Goal: Task Accomplishment & Management: Use online tool/utility

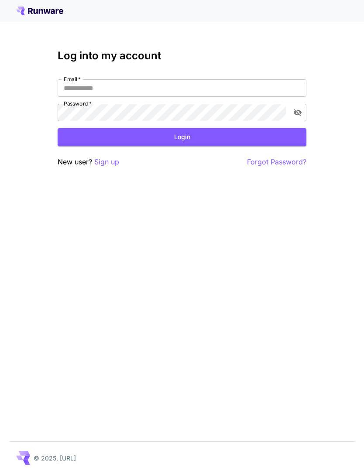
click at [222, 87] on input "Email   *" at bounding box center [182, 87] width 249 height 17
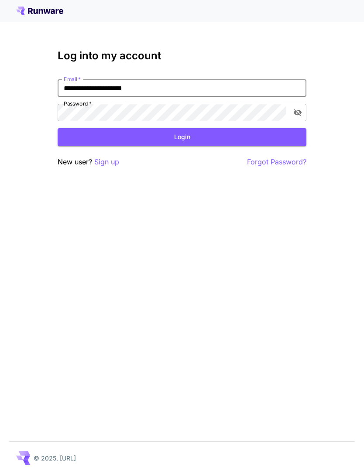
type input "**********"
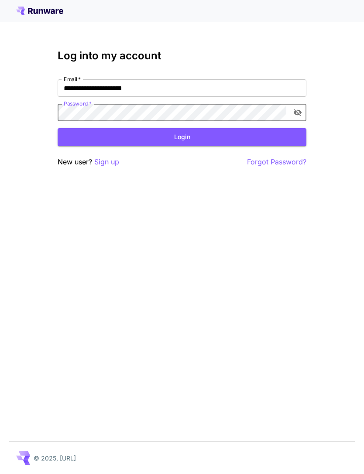
click at [213, 136] on button "Login" at bounding box center [182, 137] width 249 height 18
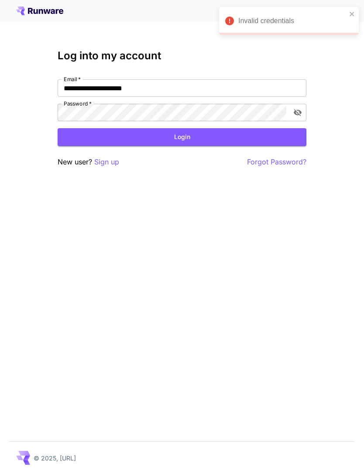
click at [298, 110] on icon "toggle password visibility" at bounding box center [297, 112] width 9 height 9
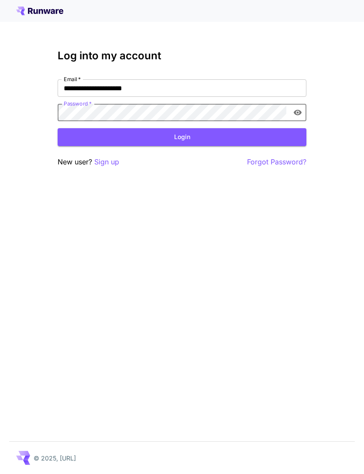
click at [232, 140] on button "Login" at bounding box center [182, 137] width 249 height 18
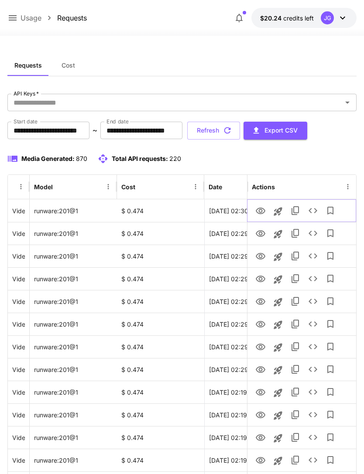
click at [260, 205] on link "View" at bounding box center [260, 210] width 10 height 11
click at [261, 231] on icon "View" at bounding box center [260, 234] width 10 height 10
click at [257, 257] on icon "View" at bounding box center [260, 256] width 10 height 10
click at [256, 273] on link "View" at bounding box center [260, 278] width 10 height 11
click at [260, 257] on icon "View" at bounding box center [261, 256] width 10 height 7
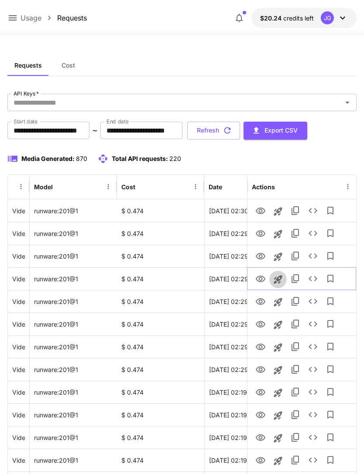
click at [275, 280] on icon "Launch in playground" at bounding box center [278, 279] width 10 height 10
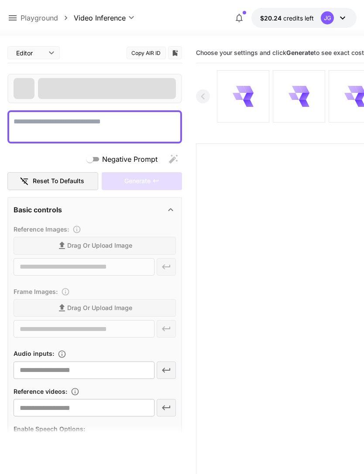
type textarea "**********"
type input "**********"
type input "***"
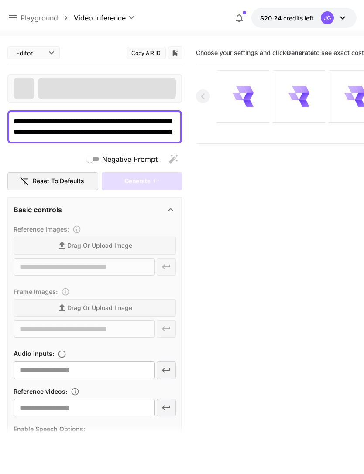
type input "*"
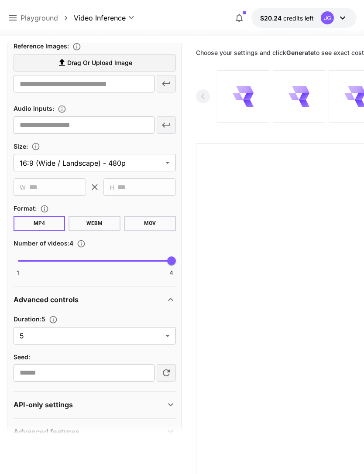
scroll to position [312, 0]
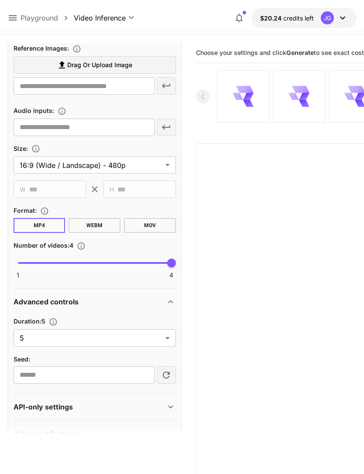
click at [168, 339] on body "**********" at bounding box center [182, 271] width 364 height 543
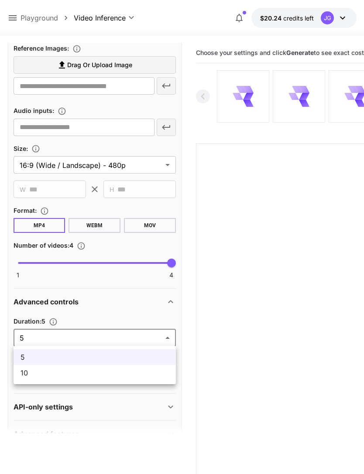
click at [138, 377] on span "10" at bounding box center [95, 373] width 148 height 10
type input "**"
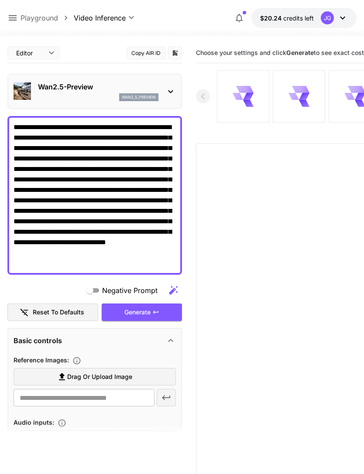
scroll to position [0, 0]
click at [140, 375] on label "Drag or upload image" at bounding box center [95, 377] width 162 height 18
click at [0, 0] on input "Drag or upload image" at bounding box center [0, 0] width 0 height 0
type input "**********"
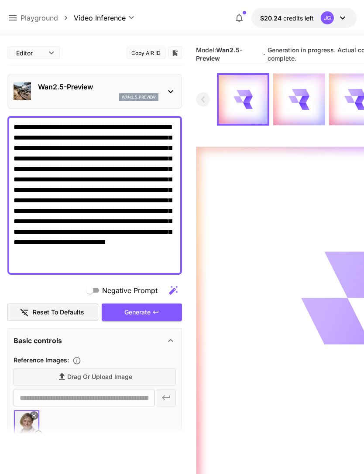
click at [14, 16] on icon at bounding box center [13, 17] width 8 height 5
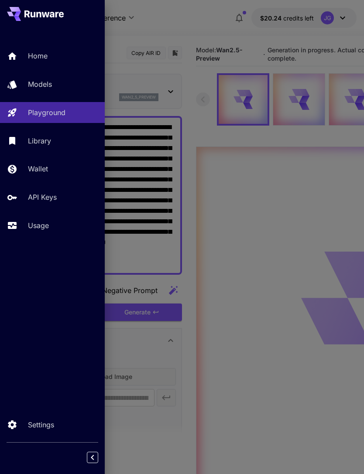
click at [49, 225] on p "Usage" at bounding box center [38, 225] width 21 height 10
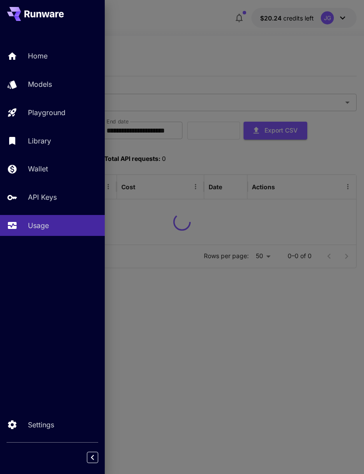
click at [215, 53] on div at bounding box center [182, 237] width 364 height 474
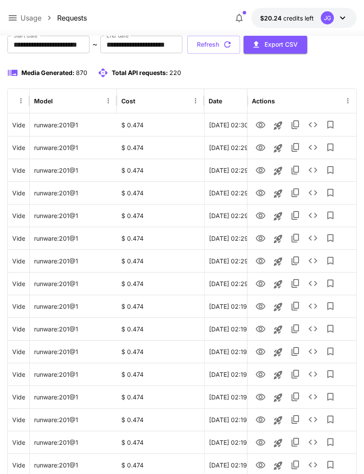
scroll to position [86, 0]
click at [261, 220] on icon "View" at bounding box center [260, 216] width 10 height 10
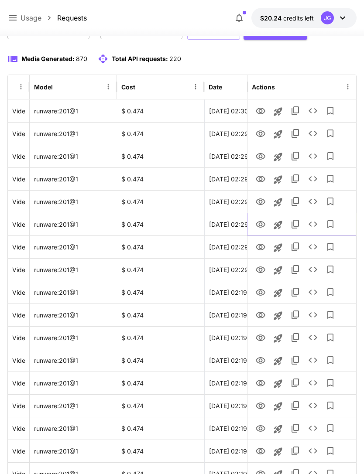
click at [258, 221] on icon "View" at bounding box center [260, 224] width 10 height 10
click at [264, 246] on icon "View" at bounding box center [261, 247] width 10 height 7
click at [264, 272] on icon "View" at bounding box center [260, 270] width 10 height 10
click at [263, 293] on icon "View" at bounding box center [260, 293] width 10 height 10
click at [261, 313] on icon "View" at bounding box center [260, 315] width 10 height 10
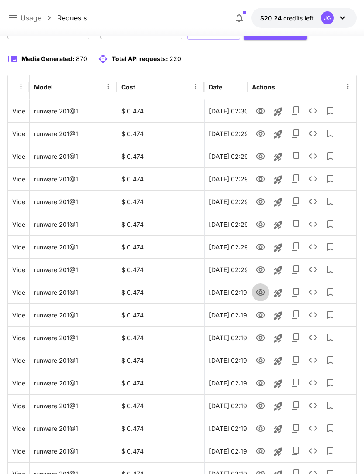
click at [261, 292] on icon "View" at bounding box center [261, 292] width 10 height 7
click at [259, 339] on icon "View" at bounding box center [261, 338] width 10 height 7
click at [259, 356] on icon "View" at bounding box center [260, 361] width 10 height 10
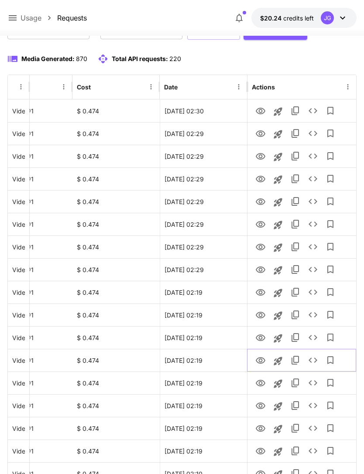
scroll to position [0, 0]
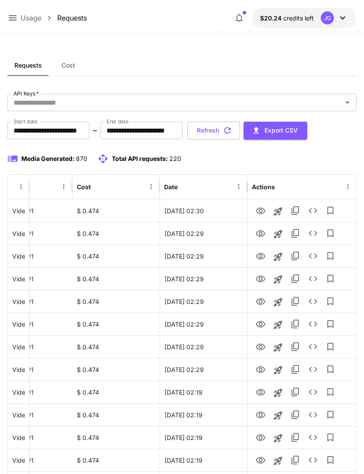
click at [240, 132] on button "Refresh" at bounding box center [213, 131] width 53 height 18
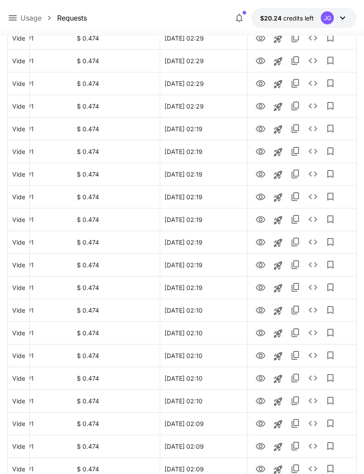
scroll to position [264, 0]
click at [264, 402] on icon "View" at bounding box center [261, 401] width 10 height 7
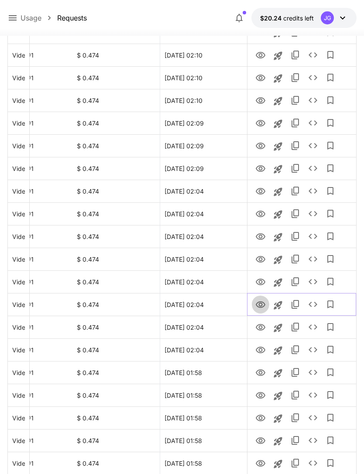
click at [264, 306] on icon "View" at bounding box center [261, 304] width 10 height 7
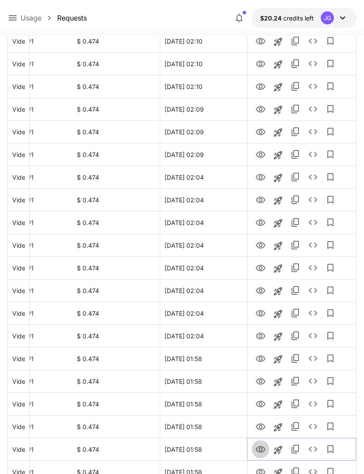
click at [261, 449] on icon "View" at bounding box center [261, 449] width 10 height 7
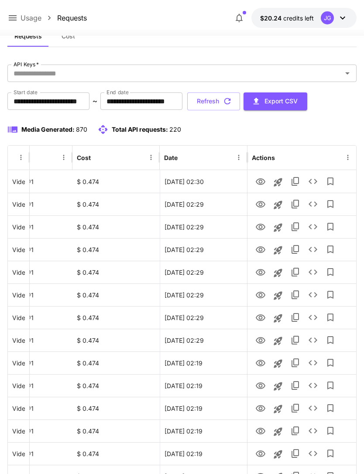
scroll to position [0, 0]
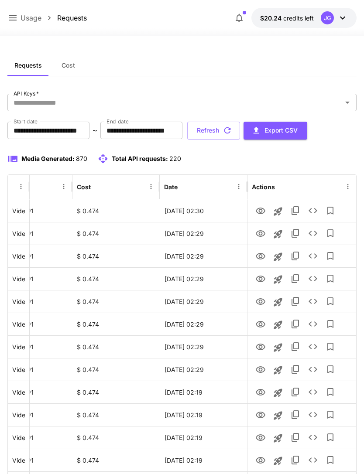
click at [240, 130] on button "Refresh" at bounding box center [213, 131] width 53 height 18
click at [240, 137] on button "Refresh" at bounding box center [213, 131] width 53 height 18
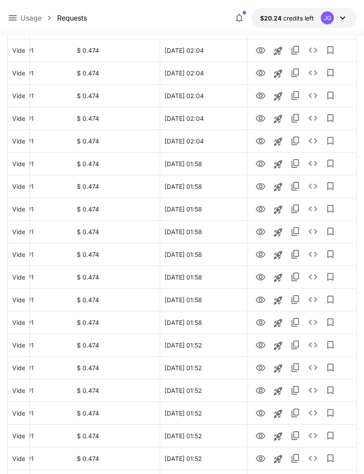
scroll to position [881, 0]
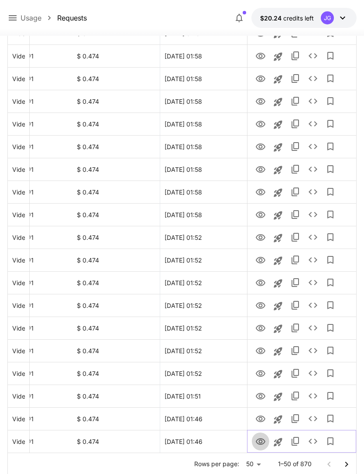
click at [264, 442] on icon "View" at bounding box center [260, 442] width 10 height 10
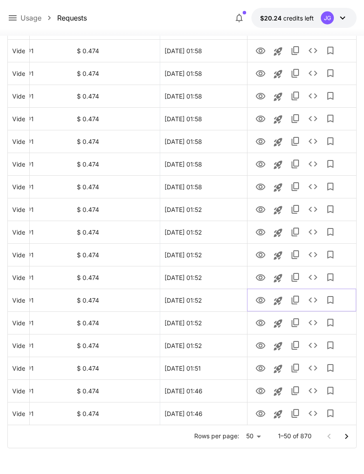
click at [259, 299] on icon "View" at bounding box center [261, 300] width 10 height 7
click at [263, 277] on icon "View" at bounding box center [260, 278] width 10 height 10
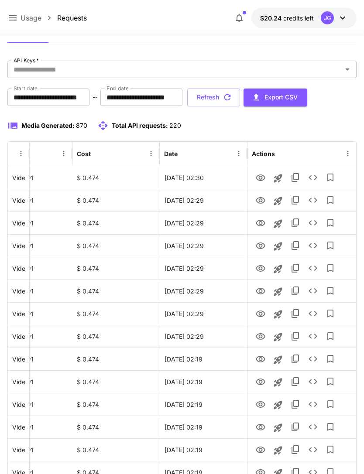
scroll to position [0, 0]
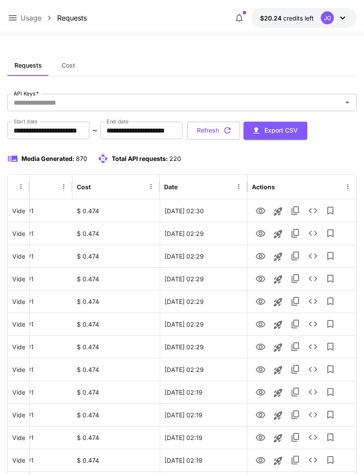
click at [240, 137] on button "Refresh" at bounding box center [213, 131] width 53 height 18
click at [231, 131] on icon "button" at bounding box center [227, 130] width 7 height 7
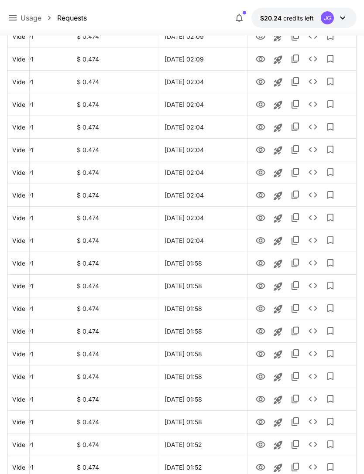
scroll to position [881, 0]
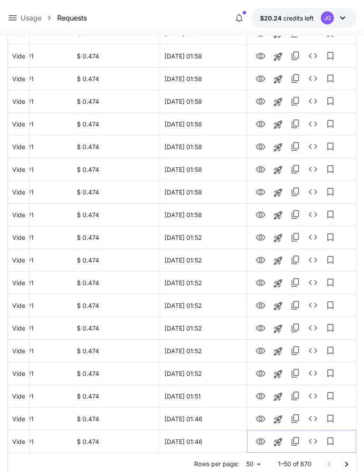
click at [260, 445] on icon "View" at bounding box center [261, 441] width 10 height 7
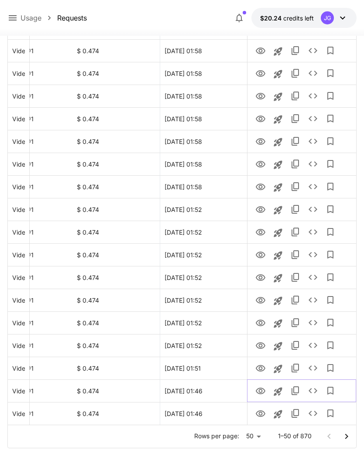
click at [261, 390] on icon "View" at bounding box center [261, 391] width 10 height 7
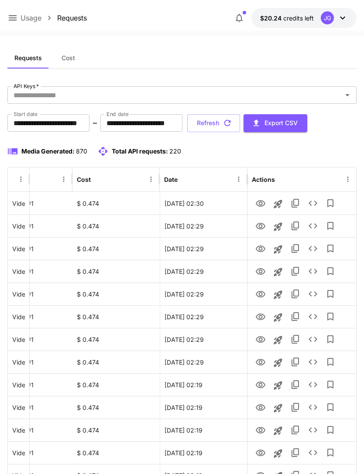
scroll to position [0, 0]
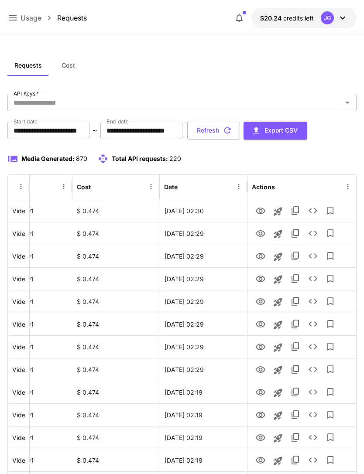
click at [240, 130] on button "Refresh" at bounding box center [213, 131] width 53 height 18
click at [231, 130] on icon "button" at bounding box center [227, 130] width 7 height 7
click at [15, 17] on icon at bounding box center [12, 18] width 10 height 10
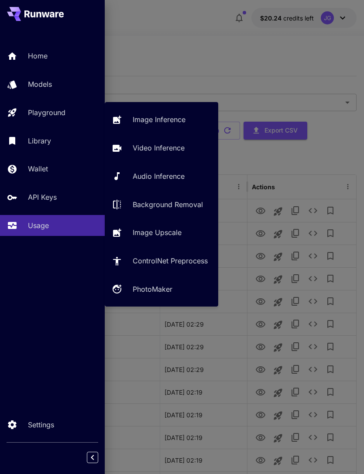
click at [71, 115] on div "Playground" at bounding box center [63, 112] width 70 height 10
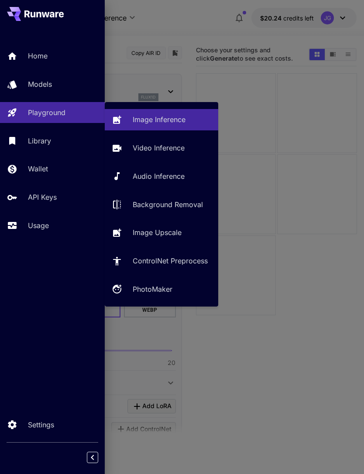
type input "**********"
click at [175, 148] on p "Video Inference" at bounding box center [159, 148] width 52 height 10
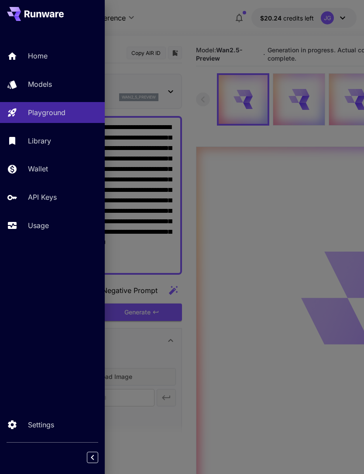
type input "**********"
type input "*"
click at [39, 227] on p "Usage" at bounding box center [38, 225] width 21 height 10
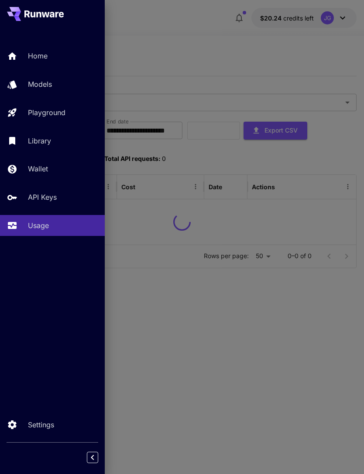
click at [246, 55] on div at bounding box center [182, 237] width 364 height 474
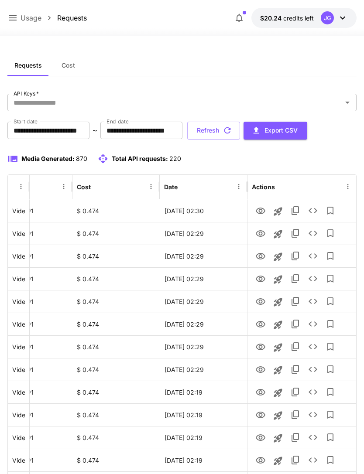
scroll to position [0, 45]
click at [232, 130] on icon "button" at bounding box center [228, 131] width 10 height 10
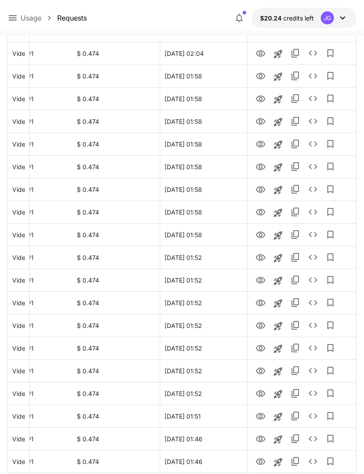
scroll to position [881, 0]
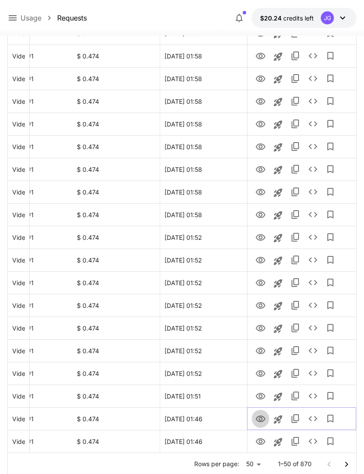
click at [264, 418] on icon "View" at bounding box center [260, 419] width 10 height 10
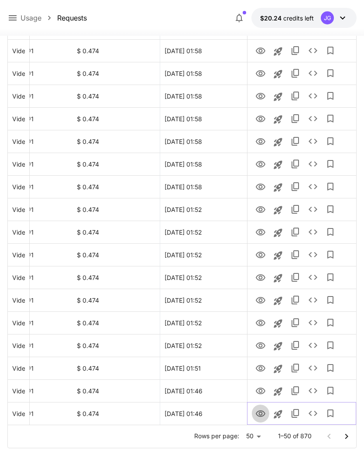
click at [262, 412] on icon "View" at bounding box center [260, 414] width 10 height 10
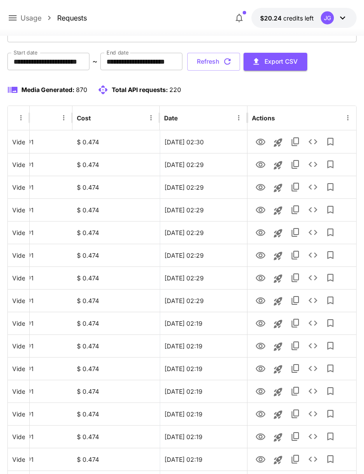
scroll to position [0, 0]
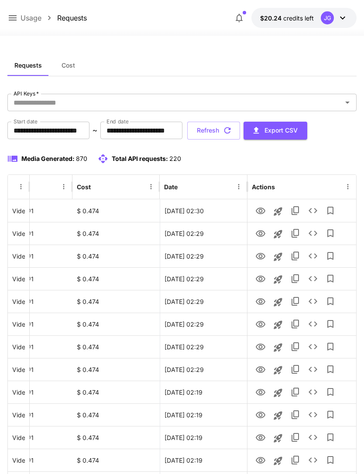
click at [232, 135] on icon "button" at bounding box center [228, 131] width 10 height 10
click at [262, 260] on icon "View" at bounding box center [260, 256] width 10 height 10
click at [262, 234] on icon "View" at bounding box center [260, 234] width 10 height 10
click at [263, 208] on icon "View" at bounding box center [260, 211] width 10 height 10
click at [240, 134] on button "Refresh" at bounding box center [213, 131] width 53 height 18
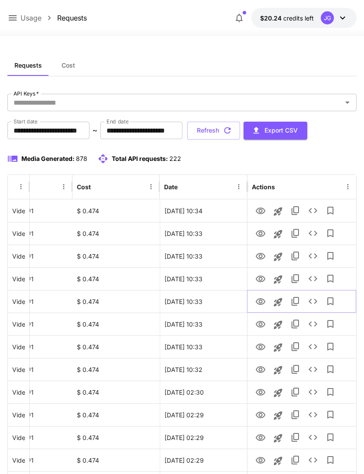
click at [262, 303] on icon "View" at bounding box center [260, 302] width 10 height 10
click at [10, 18] on icon at bounding box center [13, 17] width 8 height 5
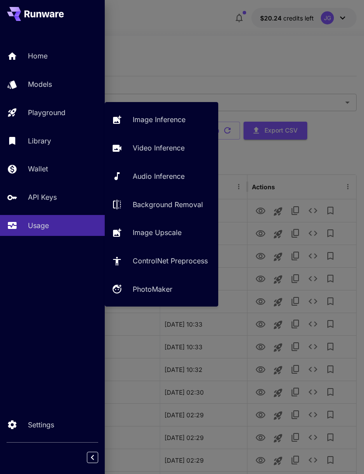
click at [171, 149] on p "Video Inference" at bounding box center [159, 148] width 52 height 10
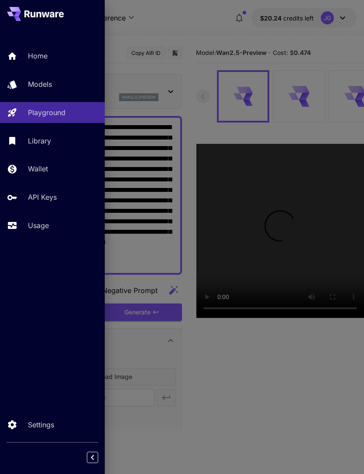
click at [202, 32] on div at bounding box center [182, 237] width 364 height 474
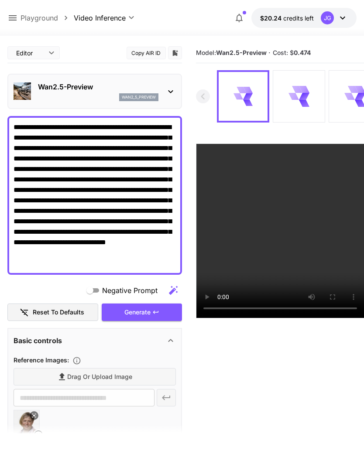
click at [42, 430] on icon at bounding box center [38, 435] width 10 height 10
click at [109, 375] on span "Drag or upload image" at bounding box center [99, 377] width 65 height 11
click at [0, 0] on input "Drag or upload image" at bounding box center [0, 0] width 0 height 0
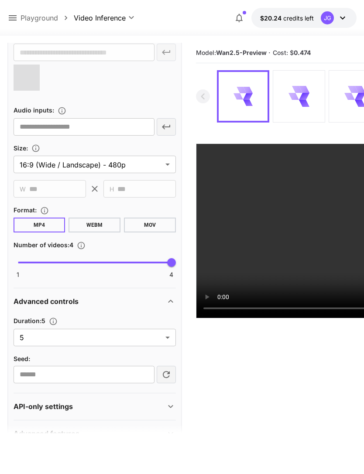
scroll to position [345, 0]
type input "**********"
click at [174, 335] on body "**********" at bounding box center [182, 271] width 364 height 543
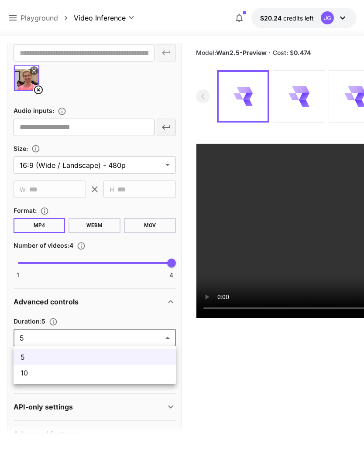
click at [133, 375] on span "10" at bounding box center [95, 373] width 148 height 10
type input "**"
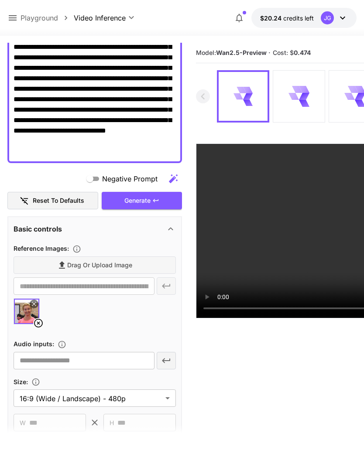
scroll to position [90, 0]
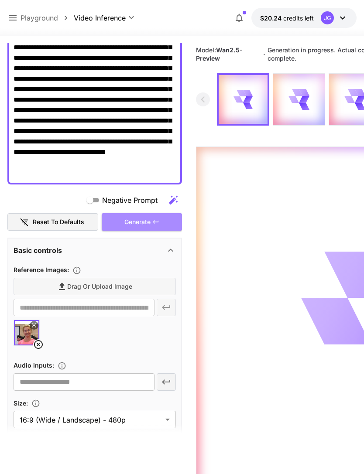
click at [157, 226] on div "Generate" at bounding box center [142, 222] width 80 height 18
click at [7, 21] on icon at bounding box center [12, 18] width 10 height 10
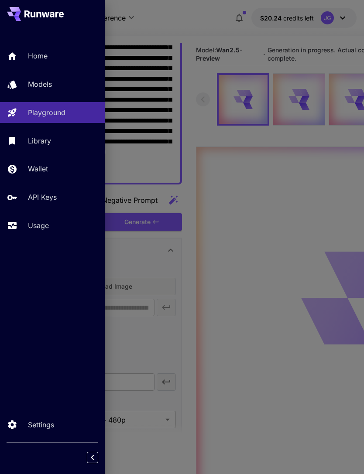
click at [58, 224] on div "Usage" at bounding box center [63, 225] width 70 height 10
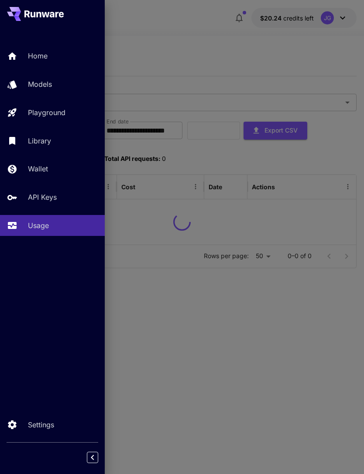
click at [218, 54] on div at bounding box center [182, 237] width 364 height 474
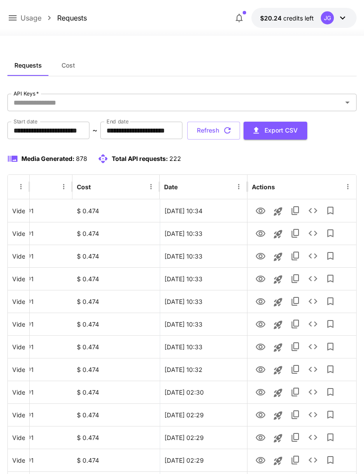
scroll to position [0, 45]
click at [263, 283] on icon "View" at bounding box center [260, 279] width 10 height 10
click at [261, 258] on icon "View" at bounding box center [260, 256] width 10 height 10
click at [264, 233] on icon "View" at bounding box center [260, 234] width 10 height 10
click at [263, 209] on icon "View" at bounding box center [260, 211] width 10 height 10
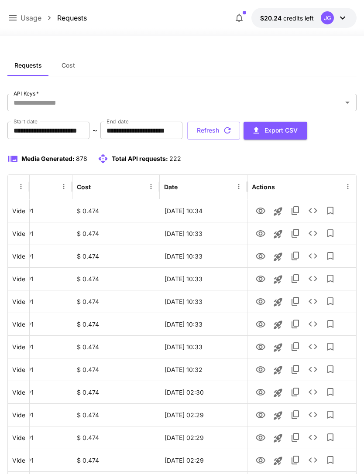
click at [240, 135] on button "Refresh" at bounding box center [213, 131] width 53 height 18
click at [240, 129] on button "Refresh" at bounding box center [213, 131] width 53 height 18
click at [240, 128] on button "Refresh" at bounding box center [213, 131] width 53 height 18
click at [240, 131] on button "Refresh" at bounding box center [213, 131] width 53 height 18
click at [240, 128] on button "Refresh" at bounding box center [213, 131] width 53 height 18
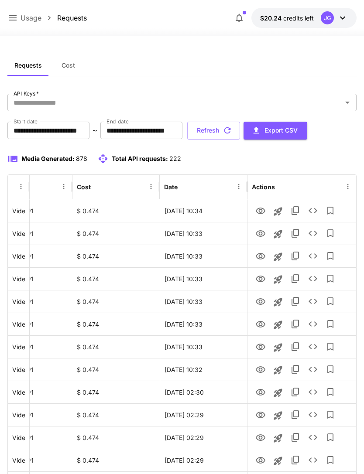
click at [240, 136] on button "Refresh" at bounding box center [213, 131] width 53 height 18
click at [231, 131] on icon "button" at bounding box center [227, 130] width 7 height 7
click at [262, 213] on icon "View" at bounding box center [261, 211] width 10 height 7
click at [240, 133] on button "Refresh" at bounding box center [213, 131] width 53 height 18
click at [263, 233] on icon "View" at bounding box center [260, 234] width 10 height 10
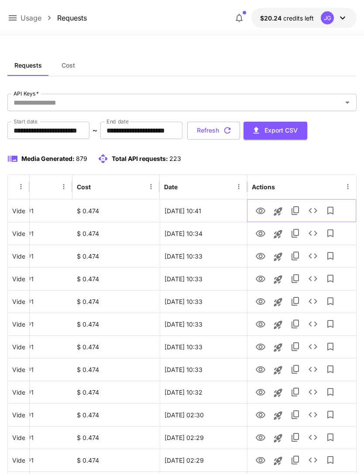
click at [260, 210] on icon "View" at bounding box center [260, 211] width 10 height 10
click at [240, 135] on button "Refresh" at bounding box center [213, 131] width 53 height 18
click at [240, 131] on button "Refresh" at bounding box center [213, 131] width 53 height 18
click at [240, 127] on button "Refresh" at bounding box center [213, 131] width 53 height 18
click at [240, 130] on button "Refresh" at bounding box center [213, 131] width 53 height 18
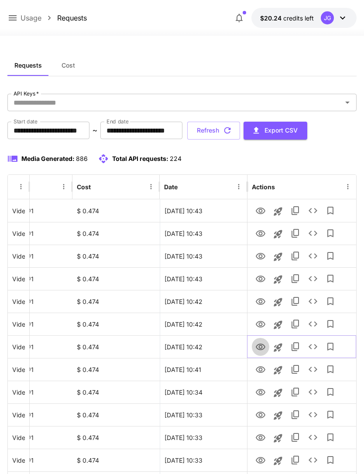
click at [261, 349] on icon "View" at bounding box center [260, 347] width 10 height 10
click at [16, 19] on icon at bounding box center [12, 18] width 10 height 10
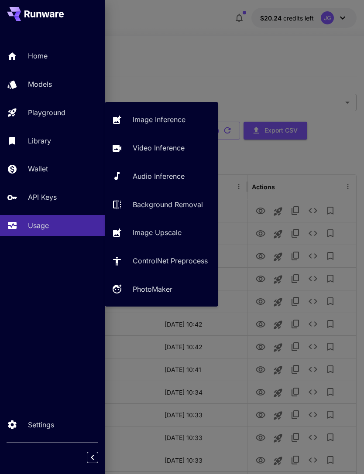
click at [177, 142] on link "Video Inference" at bounding box center [161, 147] width 113 height 21
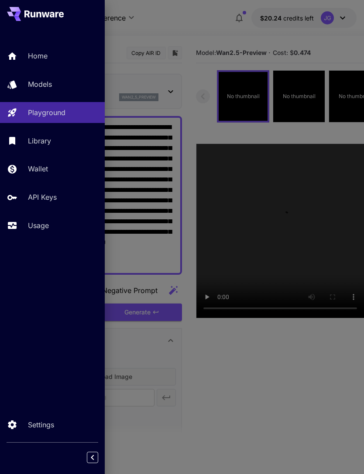
type input "*"
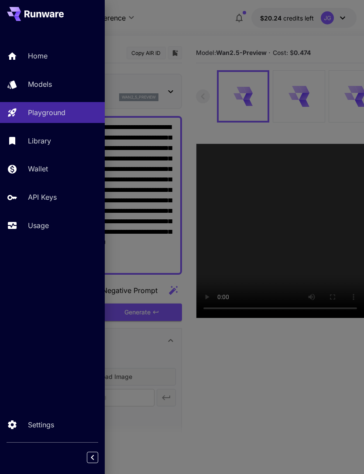
click at [202, 23] on div at bounding box center [182, 237] width 364 height 474
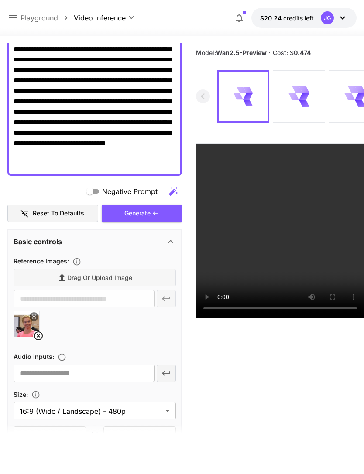
scroll to position [127, 0]
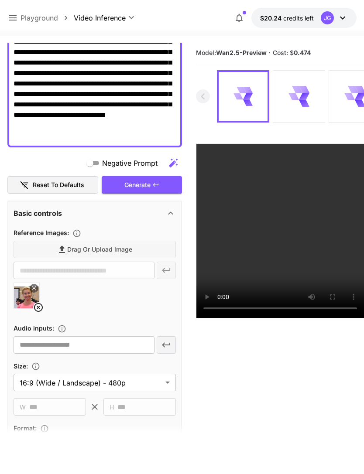
click at [37, 308] on icon at bounding box center [38, 307] width 10 height 10
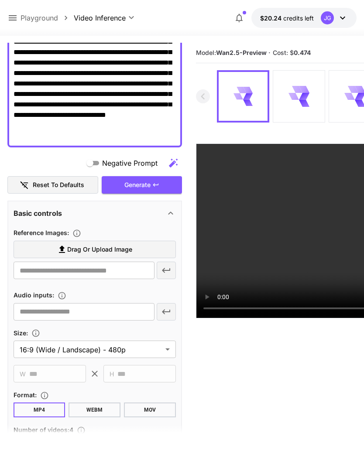
click at [125, 249] on span "Drag or upload image" at bounding box center [99, 249] width 65 height 11
click at [0, 0] on input "Drag or upload image" at bounding box center [0, 0] width 0 height 0
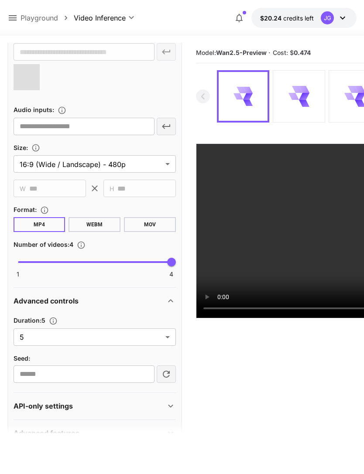
scroll to position [345, 0]
type input "**********"
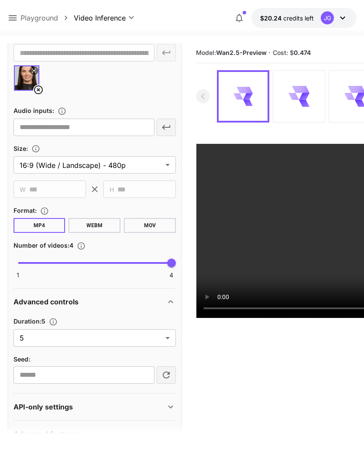
click at [168, 336] on body "**********" at bounding box center [182, 271] width 364 height 543
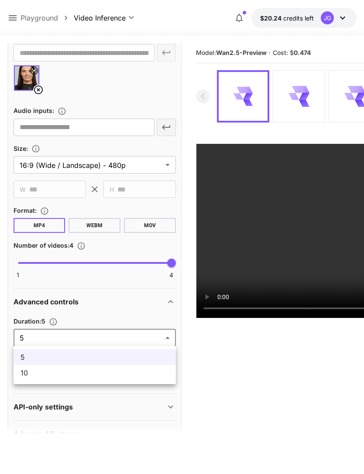
click at [132, 374] on span "10" at bounding box center [95, 373] width 148 height 10
type input "**"
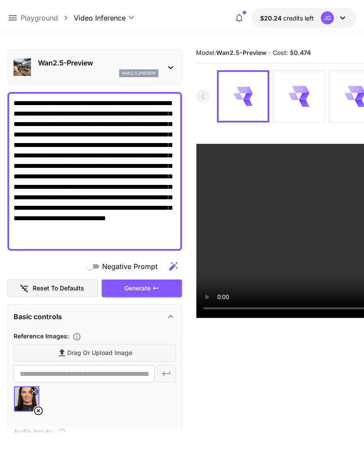
scroll to position [23, 0]
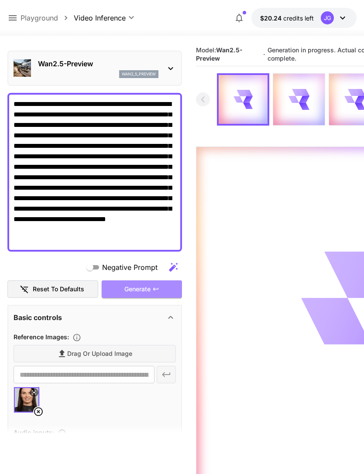
click at [152, 289] on div "Generate" at bounding box center [142, 290] width 80 height 18
click at [15, 13] on button at bounding box center [12, 18] width 10 height 11
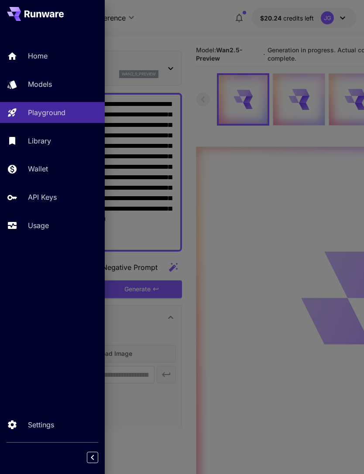
click at [52, 223] on div "Usage" at bounding box center [63, 225] width 70 height 10
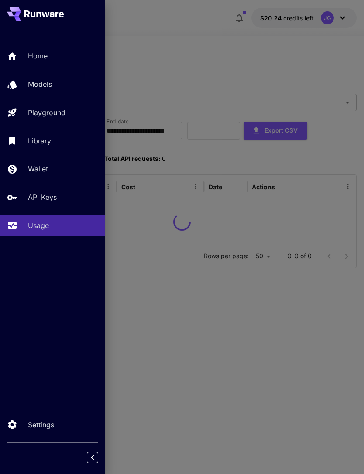
click at [212, 35] on div at bounding box center [182, 237] width 364 height 474
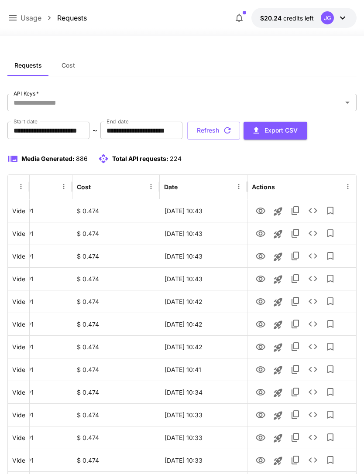
scroll to position [0, 45]
click at [262, 322] on icon "View" at bounding box center [261, 324] width 10 height 7
click at [262, 303] on icon "View" at bounding box center [260, 302] width 10 height 10
click at [259, 278] on icon "View" at bounding box center [261, 279] width 10 height 7
click at [259, 259] on icon "View" at bounding box center [261, 256] width 10 height 7
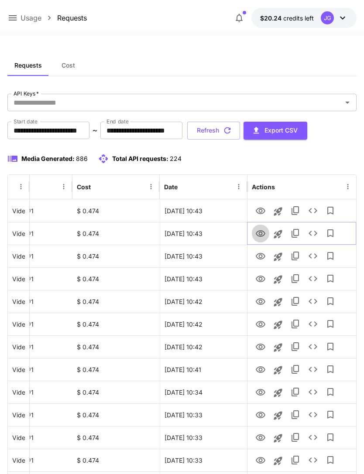
click at [260, 233] on icon "View" at bounding box center [260, 234] width 10 height 10
click at [263, 258] on icon "View" at bounding box center [261, 256] width 10 height 7
click at [259, 213] on icon "View" at bounding box center [261, 211] width 10 height 7
click at [232, 130] on icon "button" at bounding box center [228, 131] width 10 height 10
click at [263, 368] on icon "View" at bounding box center [260, 370] width 10 height 10
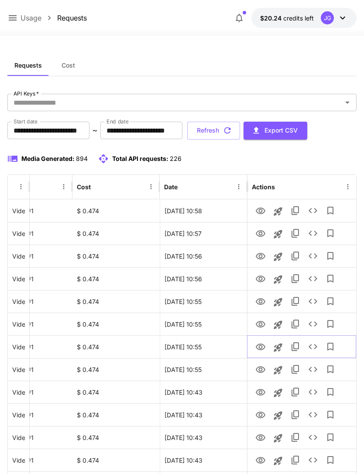
click at [270, 351] on button "Launch in playground" at bounding box center [277, 347] width 17 height 17
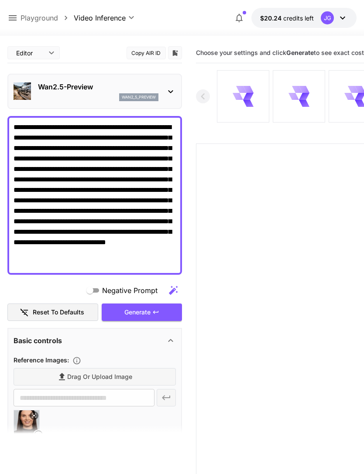
click at [39, 436] on icon at bounding box center [38, 435] width 10 height 10
click at [137, 378] on label "Drag or upload image" at bounding box center [95, 377] width 162 height 18
click at [0, 0] on input "Drag or upload image" at bounding box center [0, 0] width 0 height 0
type input "**********"
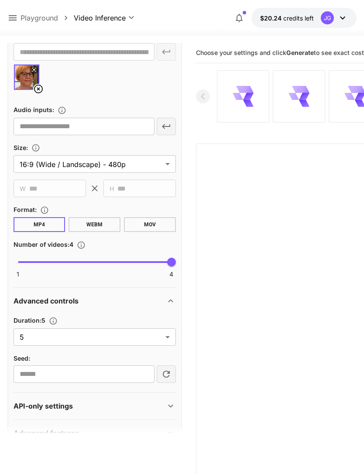
scroll to position [345, 0]
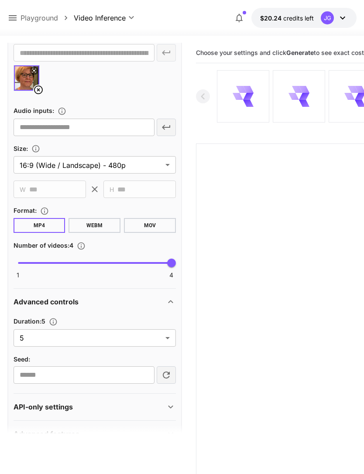
click at [167, 337] on body "**********" at bounding box center [182, 271] width 364 height 543
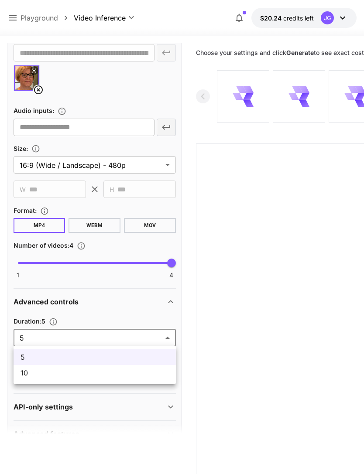
click at [157, 378] on span "10" at bounding box center [95, 373] width 148 height 10
type input "**"
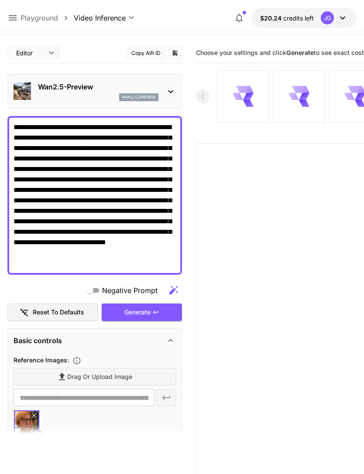
scroll to position [0, 0]
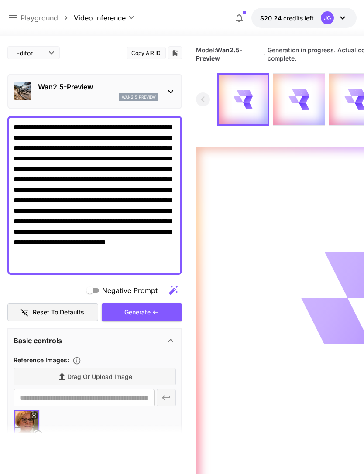
click at [15, 21] on icon at bounding box center [13, 17] width 8 height 5
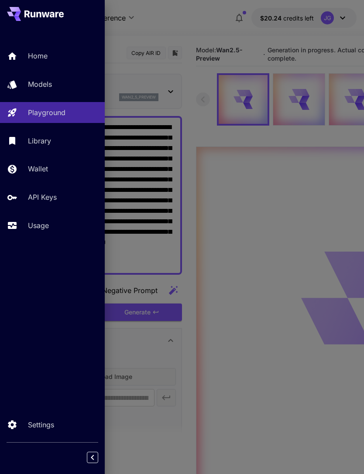
click at [44, 225] on p "Usage" at bounding box center [38, 225] width 21 height 10
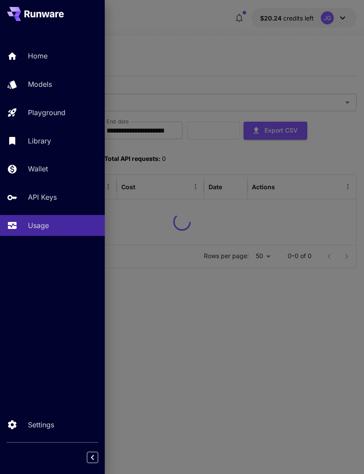
click at [214, 42] on div at bounding box center [182, 237] width 364 height 474
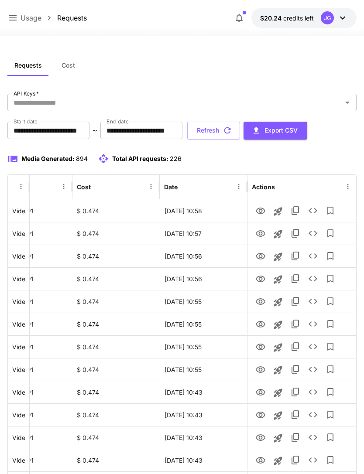
scroll to position [0, 45]
click at [259, 346] on icon "View" at bounding box center [261, 347] width 10 height 7
click at [260, 324] on icon "View" at bounding box center [260, 324] width 10 height 10
click at [261, 303] on icon "View" at bounding box center [260, 302] width 10 height 10
click at [260, 282] on icon "View" at bounding box center [260, 279] width 10 height 10
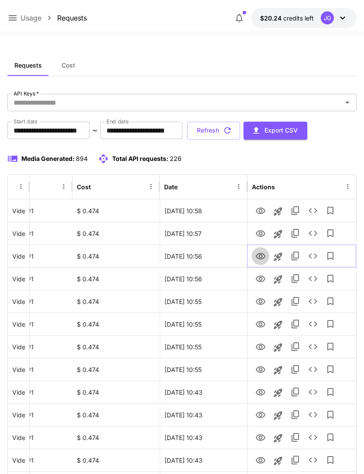
click at [261, 257] on icon "View" at bounding box center [261, 256] width 10 height 7
click at [263, 232] on icon "View" at bounding box center [260, 234] width 10 height 10
click at [261, 206] on icon "View" at bounding box center [260, 211] width 10 height 10
click at [15, 17] on icon at bounding box center [12, 18] width 10 height 10
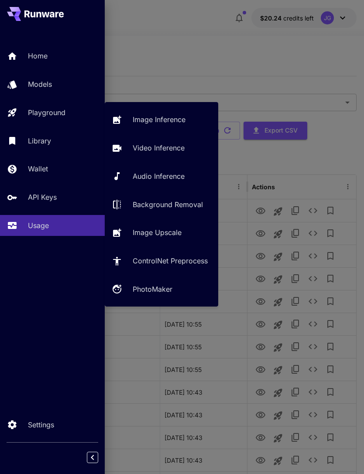
click at [162, 146] on p "Video Inference" at bounding box center [159, 148] width 52 height 10
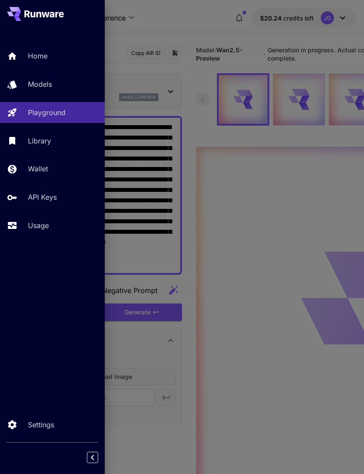
type input "*"
click at [195, 44] on div at bounding box center [182, 237] width 364 height 474
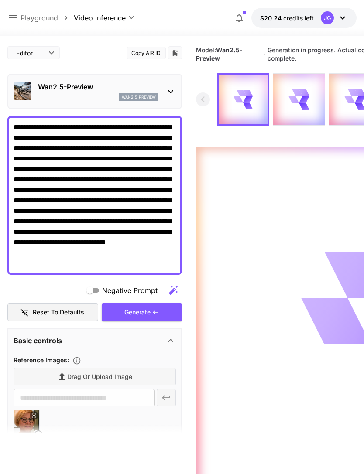
click at [79, 171] on textarea "**********" at bounding box center [95, 195] width 162 height 147
click at [116, 127] on textarea "**********" at bounding box center [95, 195] width 162 height 147
click at [26, 139] on textarea "**********" at bounding box center [95, 195] width 162 height 147
click at [134, 192] on textarea "**********" at bounding box center [95, 195] width 162 height 147
click at [40, 188] on textarea "**********" at bounding box center [95, 195] width 162 height 147
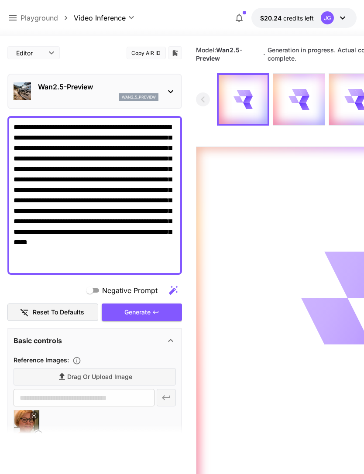
click at [37, 186] on textarea "**********" at bounding box center [95, 195] width 162 height 147
click at [54, 185] on textarea "**********" at bounding box center [95, 195] width 162 height 147
click at [51, 190] on textarea "**********" at bounding box center [95, 195] width 162 height 147
click at [39, 190] on textarea "**********" at bounding box center [95, 195] width 162 height 147
click at [52, 191] on textarea "**********" at bounding box center [95, 195] width 162 height 147
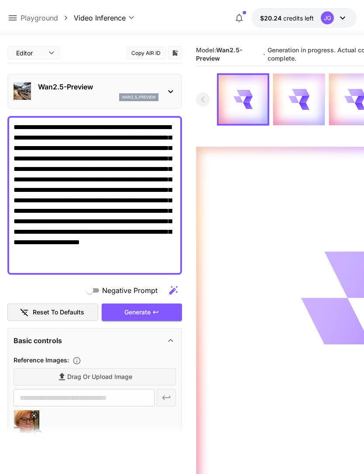
click at [56, 188] on textarea "**********" at bounding box center [95, 195] width 162 height 147
click at [110, 190] on textarea "**********" at bounding box center [95, 195] width 162 height 147
click at [114, 254] on textarea "**********" at bounding box center [95, 195] width 162 height 147
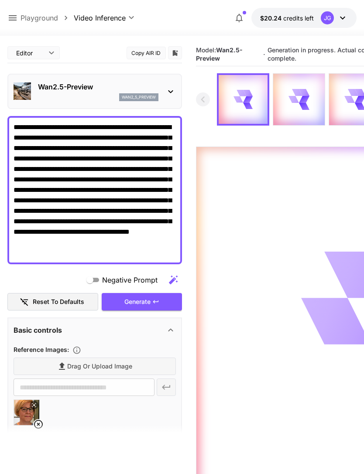
click at [55, 255] on textarea "**********" at bounding box center [95, 190] width 162 height 136
type textarea "**********"
click at [17, 14] on icon at bounding box center [12, 18] width 10 height 10
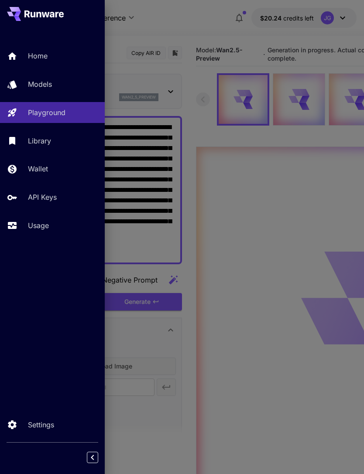
click at [38, 226] on p "Usage" at bounding box center [38, 225] width 21 height 10
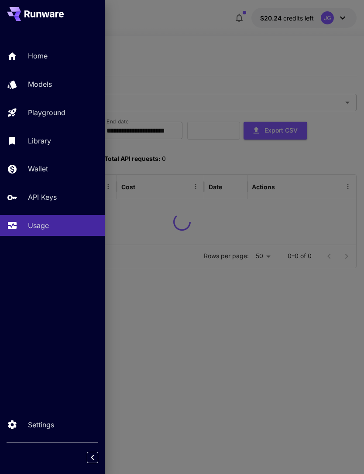
click at [188, 45] on div at bounding box center [182, 237] width 364 height 474
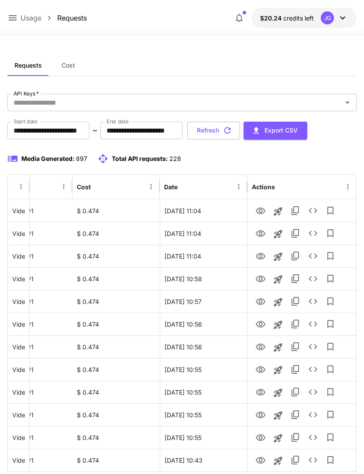
scroll to position [0, 45]
click at [261, 260] on icon "View" at bounding box center [260, 256] width 10 height 10
click at [261, 231] on icon "View" at bounding box center [261, 233] width 10 height 7
click at [259, 208] on icon "View" at bounding box center [261, 211] width 10 height 7
click at [260, 229] on icon "View" at bounding box center [260, 234] width 10 height 10
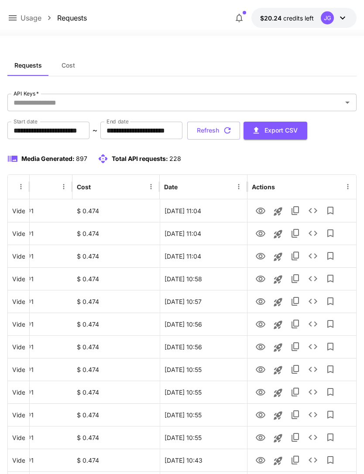
click at [240, 129] on button "Refresh" at bounding box center [213, 131] width 53 height 18
click at [260, 210] on icon "View" at bounding box center [260, 211] width 10 height 10
click at [261, 258] on icon "View" at bounding box center [261, 256] width 10 height 7
click at [240, 127] on button "Refresh" at bounding box center [213, 131] width 53 height 18
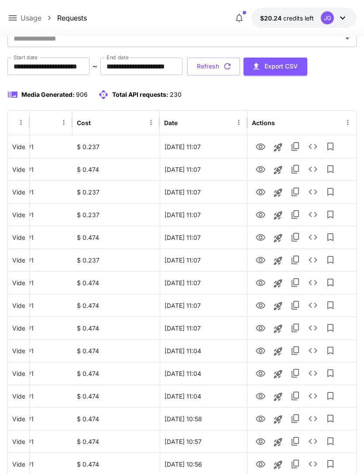
scroll to position [64, 0]
click at [258, 144] on icon "View" at bounding box center [261, 147] width 10 height 7
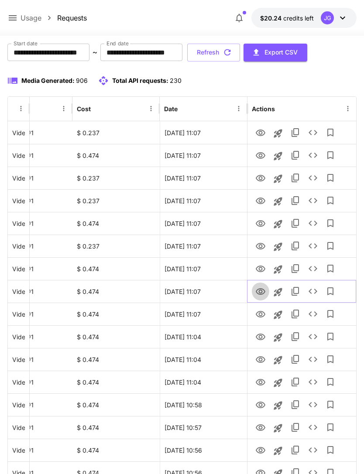
click at [261, 291] on icon "View" at bounding box center [260, 292] width 10 height 10
click at [260, 269] on icon "View" at bounding box center [260, 269] width 10 height 10
click at [258, 246] on icon "View" at bounding box center [260, 246] width 10 height 10
click at [263, 222] on icon "View" at bounding box center [261, 223] width 10 height 7
click at [264, 201] on icon "View" at bounding box center [260, 201] width 10 height 10
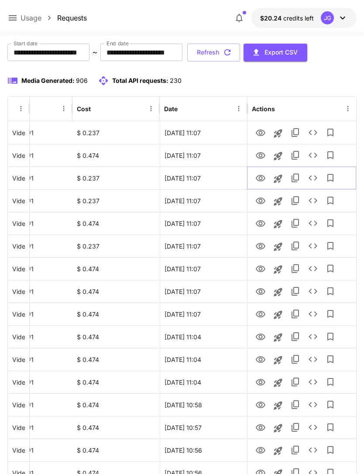
click at [258, 179] on icon "View" at bounding box center [260, 178] width 10 height 10
click at [257, 157] on icon "View" at bounding box center [261, 155] width 10 height 7
click at [263, 128] on icon "View" at bounding box center [260, 133] width 10 height 10
click at [14, 17] on icon at bounding box center [12, 18] width 10 height 10
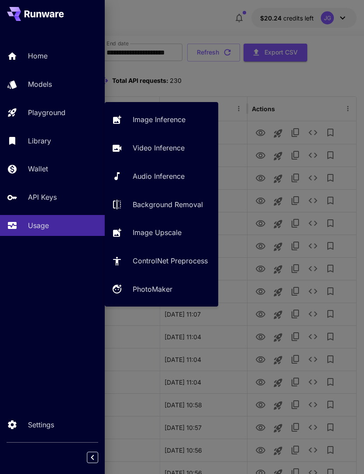
click at [158, 149] on p "Video Inference" at bounding box center [159, 148] width 52 height 10
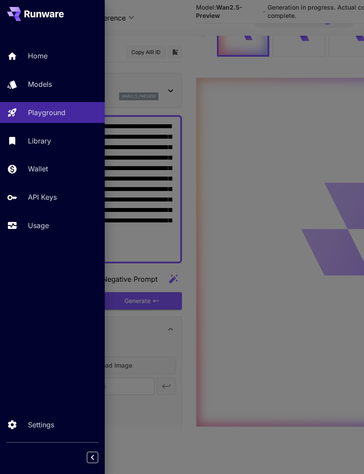
click at [199, 27] on div at bounding box center [182, 237] width 364 height 474
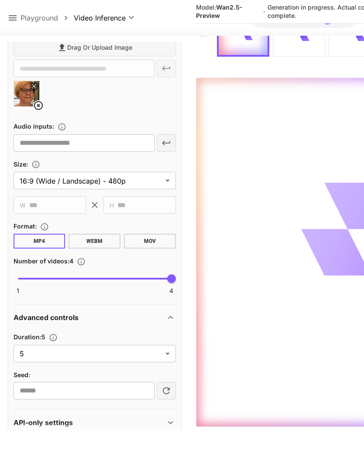
scroll to position [322, 0]
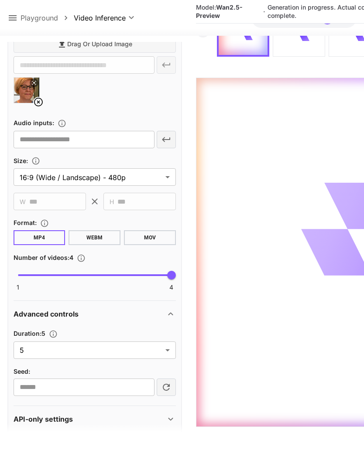
click at [169, 352] on body "**********" at bounding box center [182, 202] width 364 height 543
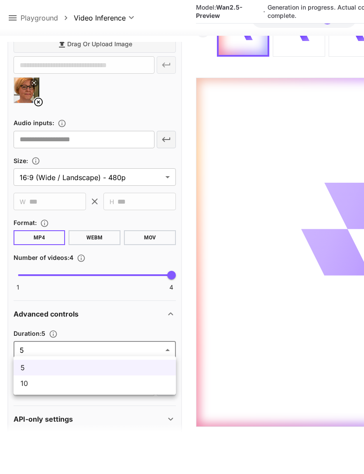
click at [136, 388] on span "10" at bounding box center [95, 383] width 148 height 10
type input "**"
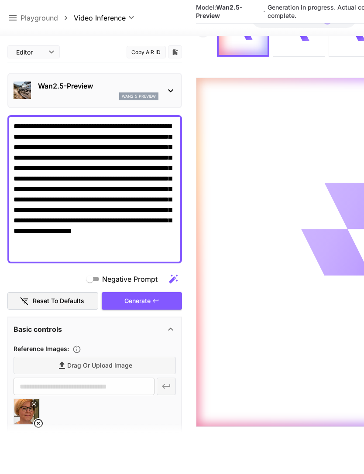
scroll to position [0, 0]
click at [87, 186] on textarea "**********" at bounding box center [95, 189] width 162 height 136
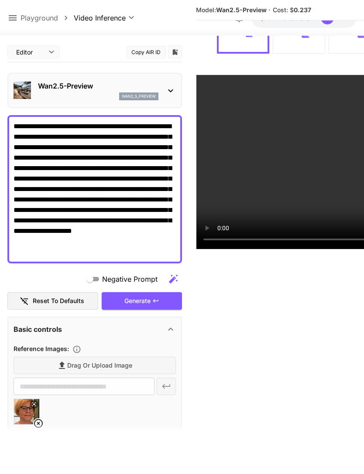
click at [105, 189] on textarea "**********" at bounding box center [95, 189] width 162 height 136
type textarea "**********"
click at [158, 297] on div "Generate" at bounding box center [142, 301] width 80 height 18
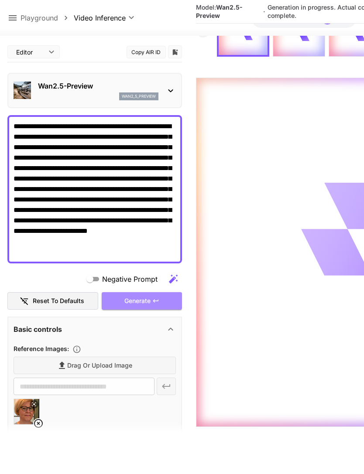
click at [154, 302] on div "Generate" at bounding box center [142, 301] width 80 height 18
click at [17, 15] on icon at bounding box center [12, 18] width 10 height 10
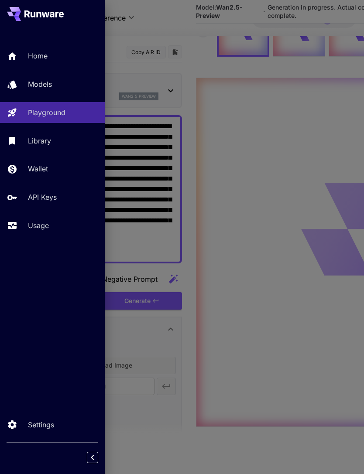
click at [47, 218] on link "Usage" at bounding box center [52, 225] width 105 height 21
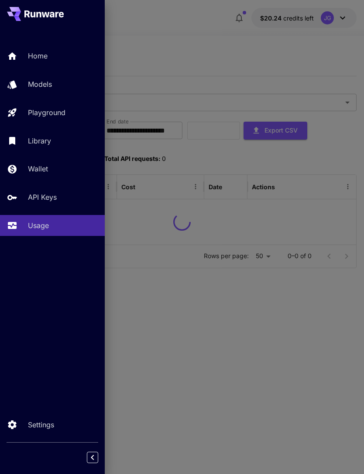
click at [213, 30] on div at bounding box center [182, 237] width 364 height 474
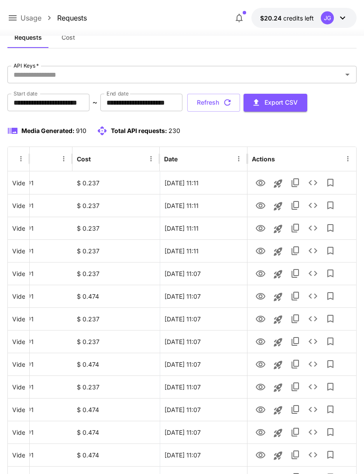
scroll to position [0, 45]
click at [261, 251] on icon "View" at bounding box center [260, 251] width 10 height 10
click at [259, 228] on icon "View" at bounding box center [261, 228] width 10 height 7
click at [260, 205] on icon "View" at bounding box center [260, 206] width 10 height 10
click at [260, 227] on icon "View" at bounding box center [260, 228] width 10 height 10
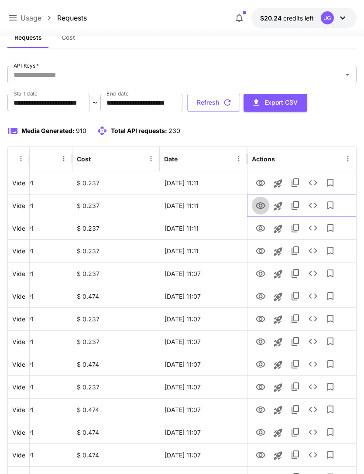
click at [261, 203] on icon "View" at bounding box center [261, 205] width 10 height 7
click at [262, 227] on icon "View" at bounding box center [261, 228] width 10 height 7
click at [265, 181] on icon "View" at bounding box center [260, 183] width 10 height 10
click at [240, 100] on button "Refresh" at bounding box center [213, 103] width 53 height 18
click at [232, 101] on icon "button" at bounding box center [228, 103] width 10 height 10
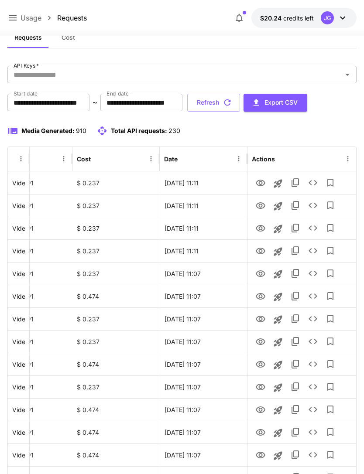
click at [240, 103] on button "Refresh" at bounding box center [213, 103] width 53 height 18
click at [240, 99] on button "Refresh" at bounding box center [213, 103] width 53 height 18
click at [232, 103] on icon "button" at bounding box center [228, 103] width 10 height 10
click at [232, 102] on icon "button" at bounding box center [228, 103] width 10 height 10
click at [240, 104] on button "Refresh" at bounding box center [213, 103] width 53 height 18
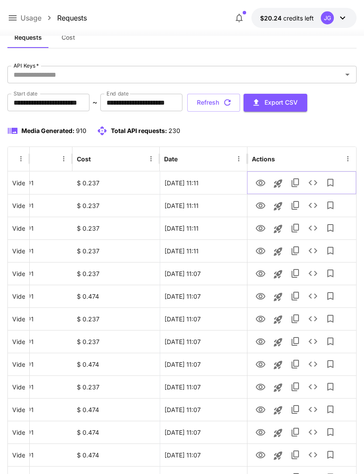
click at [262, 182] on icon "View" at bounding box center [260, 183] width 10 height 10
click at [240, 104] on button "Refresh" at bounding box center [213, 103] width 53 height 18
click at [264, 207] on icon "View" at bounding box center [261, 205] width 10 height 7
click at [17, 20] on icon at bounding box center [12, 18] width 10 height 10
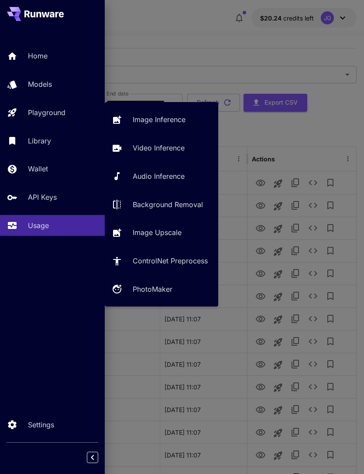
click at [68, 115] on div "Playground" at bounding box center [63, 112] width 70 height 10
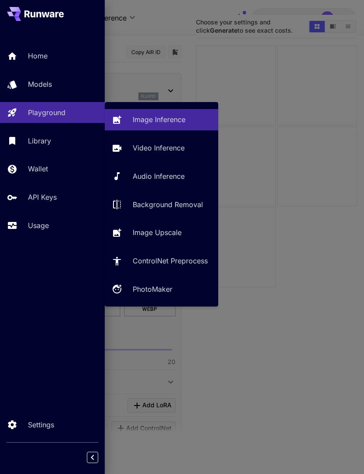
click at [171, 147] on p "Video Inference" at bounding box center [159, 148] width 52 height 10
type input "**********"
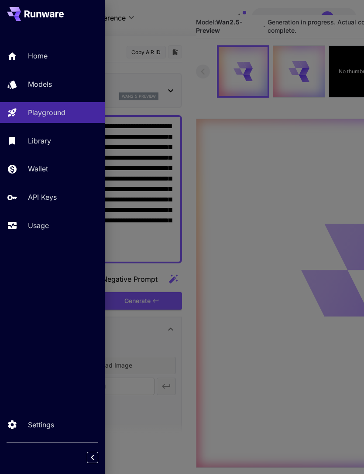
type input "*"
click at [176, 27] on div at bounding box center [182, 237] width 364 height 474
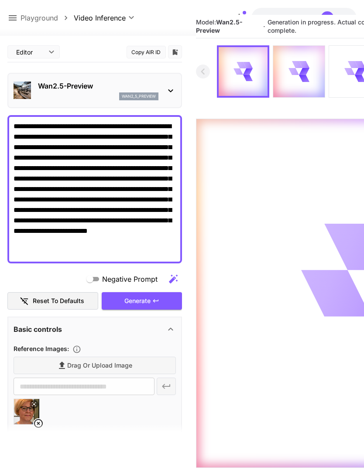
click at [39, 423] on icon at bounding box center [38, 423] width 10 height 10
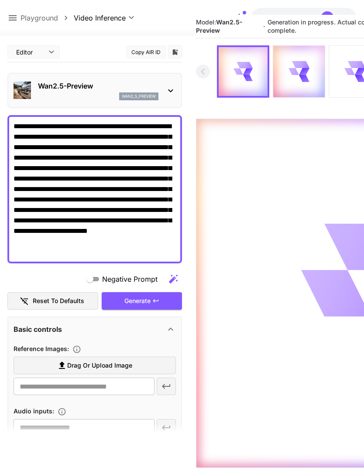
click at [136, 370] on label "Drag or upload image" at bounding box center [95, 366] width 162 height 18
click at [0, 0] on input "Drag or upload image" at bounding box center [0, 0] width 0 height 0
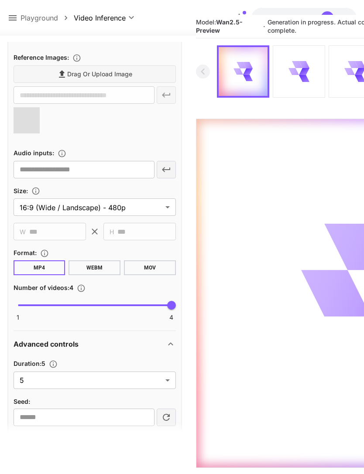
scroll to position [303, 0]
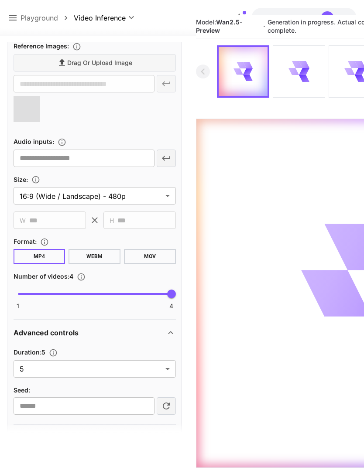
type input "**********"
click at [170, 372] on body "**********" at bounding box center [182, 243] width 364 height 543
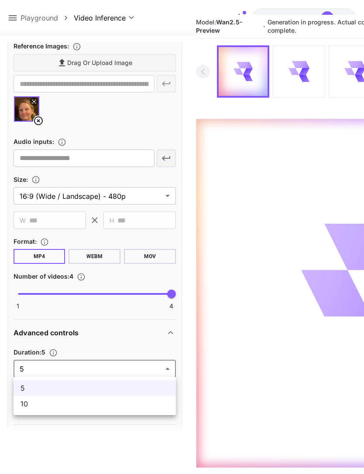
click at [114, 404] on span "10" at bounding box center [95, 404] width 148 height 10
type input "**"
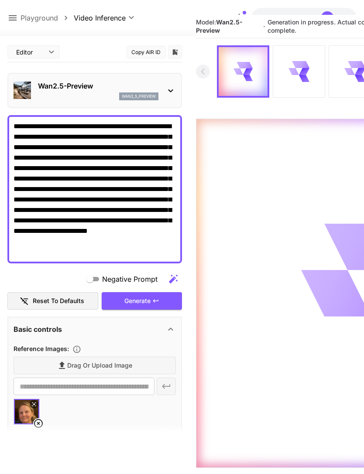
scroll to position [0, 0]
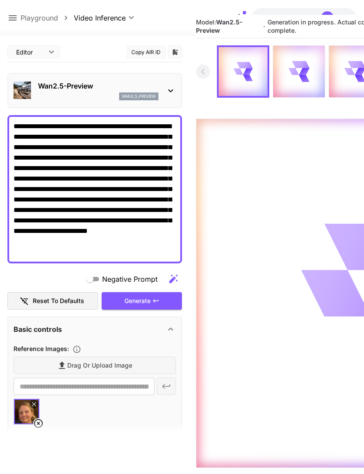
click at [15, 20] on icon at bounding box center [12, 18] width 10 height 10
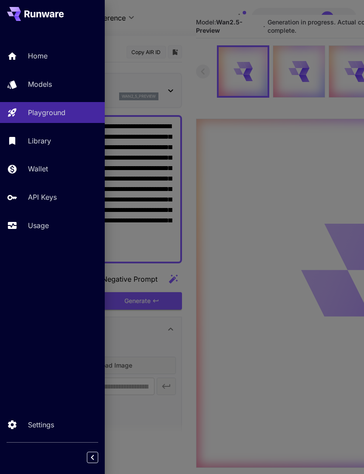
click at [41, 226] on p "Usage" at bounding box center [38, 225] width 21 height 10
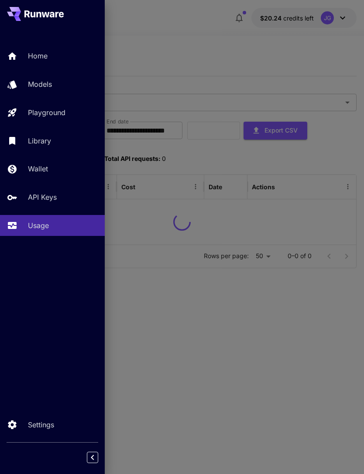
click at [186, 39] on div at bounding box center [182, 237] width 364 height 474
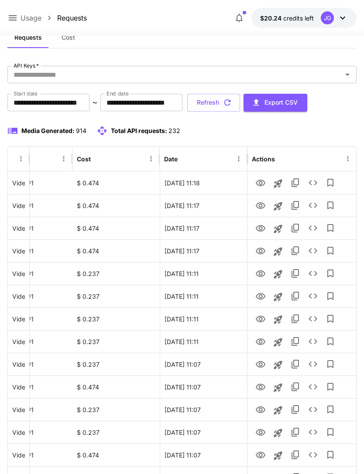
scroll to position [0, 45]
click at [262, 321] on icon "View" at bounding box center [260, 319] width 10 height 10
click at [261, 229] on icon "View" at bounding box center [261, 228] width 10 height 7
click at [260, 208] on icon "View" at bounding box center [261, 205] width 10 height 7
click at [259, 183] on icon "View" at bounding box center [261, 183] width 10 height 7
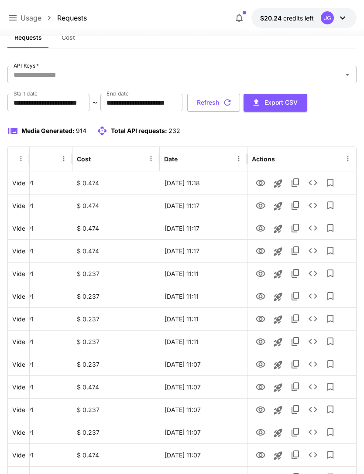
click at [240, 101] on button "Refresh" at bounding box center [213, 103] width 53 height 18
click at [240, 103] on button "Refresh" at bounding box center [213, 103] width 53 height 18
click at [263, 204] on icon "View" at bounding box center [260, 206] width 10 height 10
click at [263, 186] on icon "View" at bounding box center [260, 183] width 10 height 10
click at [240, 102] on button "Refresh" at bounding box center [213, 103] width 53 height 18
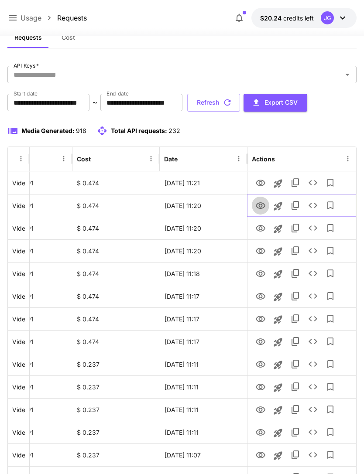
click at [261, 207] on icon "View" at bounding box center [261, 205] width 10 height 7
click at [262, 181] on icon "View" at bounding box center [260, 183] width 10 height 10
click at [240, 102] on button "Refresh" at bounding box center [213, 103] width 53 height 18
click at [259, 207] on icon "View" at bounding box center [261, 205] width 10 height 7
click at [262, 182] on icon "View" at bounding box center [260, 183] width 10 height 10
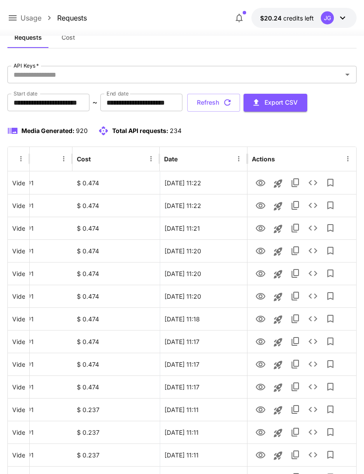
click at [13, 18] on icon at bounding box center [13, 17] width 8 height 5
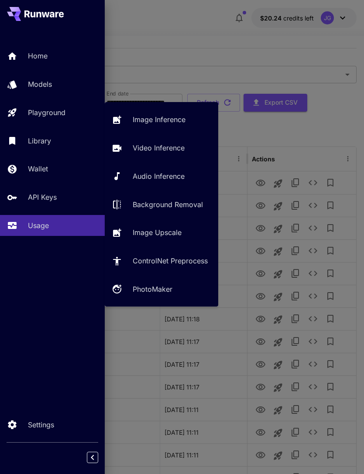
click at [62, 112] on p "Playground" at bounding box center [47, 112] width 38 height 10
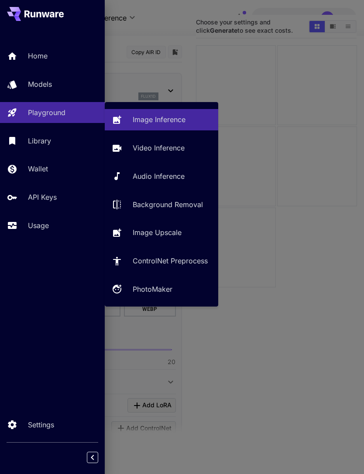
click at [168, 146] on p "Video Inference" at bounding box center [159, 148] width 52 height 10
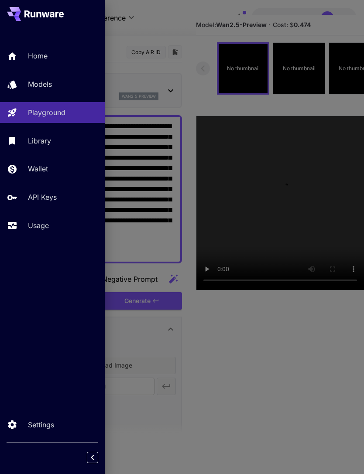
type input "**********"
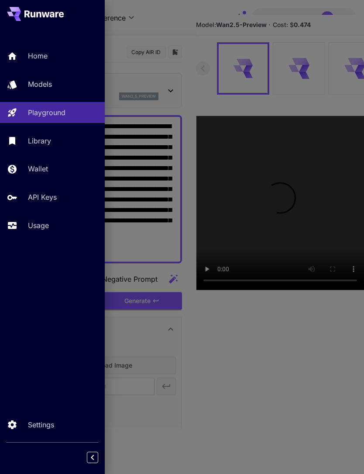
type input "*"
click at [168, 24] on div at bounding box center [182, 237] width 364 height 474
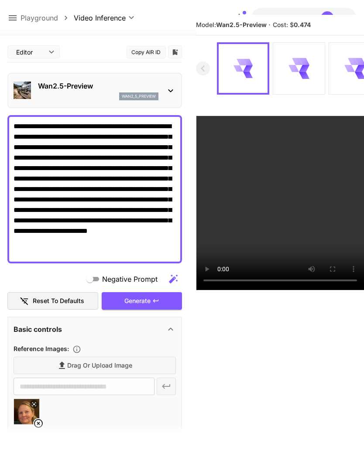
click at [40, 421] on icon at bounding box center [38, 423] width 10 height 10
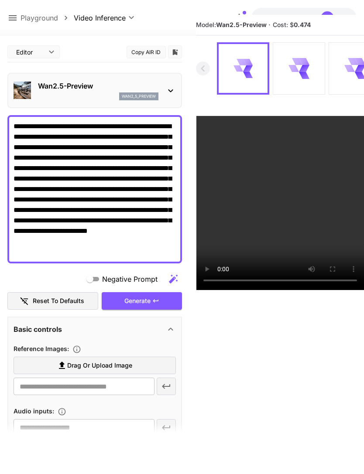
click at [130, 365] on span "Drag or upload image" at bounding box center [99, 365] width 65 height 11
click at [0, 0] on input "Drag or upload image" at bounding box center [0, 0] width 0 height 0
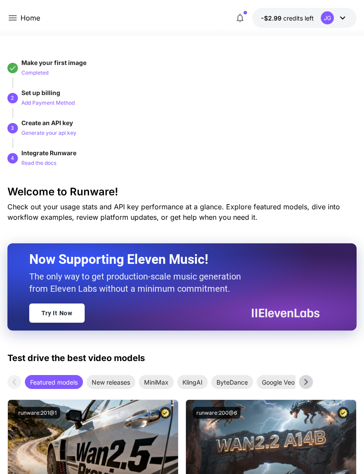
click at [15, 13] on icon at bounding box center [12, 18] width 10 height 10
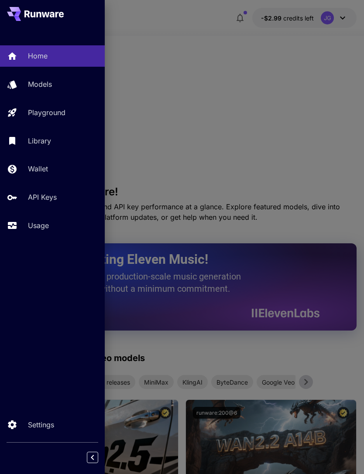
click at [39, 225] on p "Usage" at bounding box center [38, 225] width 21 height 10
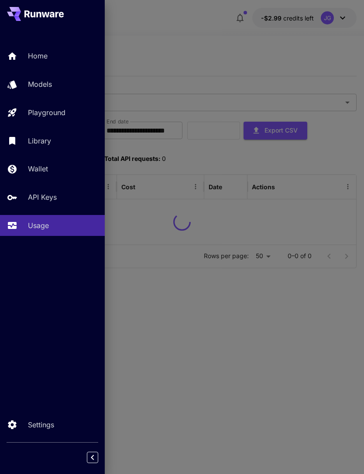
click at [260, 68] on div at bounding box center [182, 237] width 364 height 474
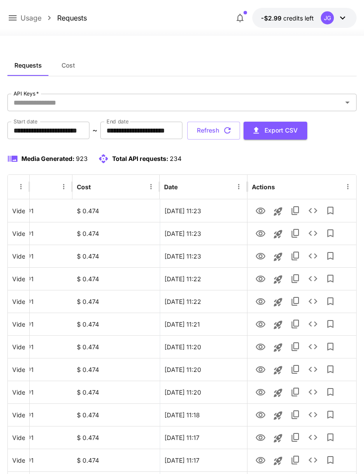
scroll to position [0, 45]
click at [260, 373] on icon "View" at bounding box center [261, 369] width 10 height 7
click at [15, 17] on icon at bounding box center [12, 18] width 10 height 10
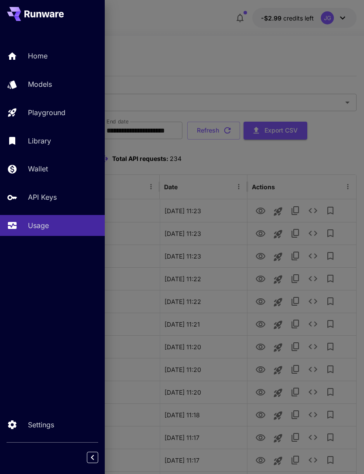
click at [42, 171] on p "Wallet" at bounding box center [38, 169] width 20 height 10
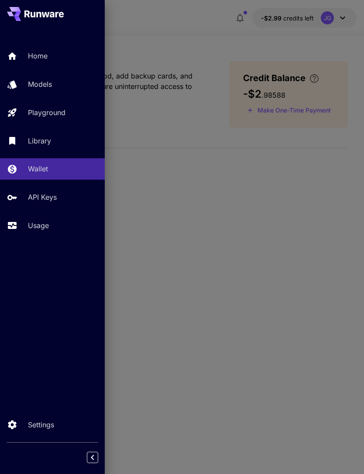
click at [305, 111] on div at bounding box center [182, 237] width 364 height 474
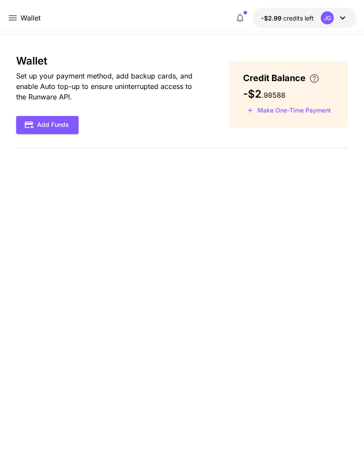
click at [299, 110] on button "Make One-Time Payment" at bounding box center [289, 111] width 92 height 14
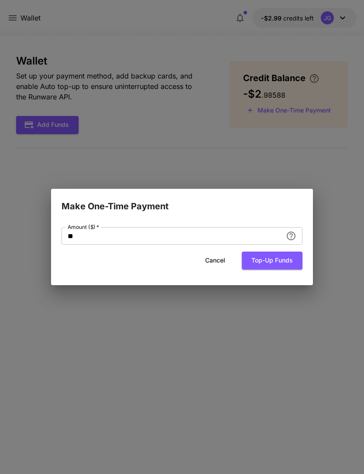
click at [139, 234] on input "**" at bounding box center [172, 235] width 221 height 17
type input "*"
type input "**"
click at [288, 259] on button "Top-up funds" at bounding box center [272, 261] width 61 height 18
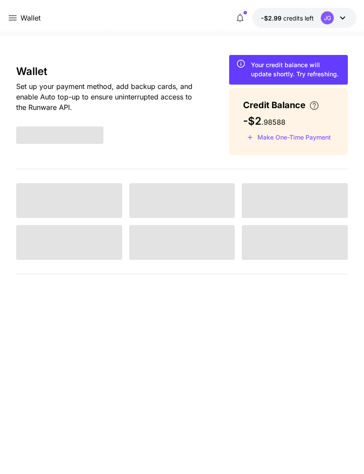
click at [15, 18] on icon at bounding box center [13, 17] width 8 height 5
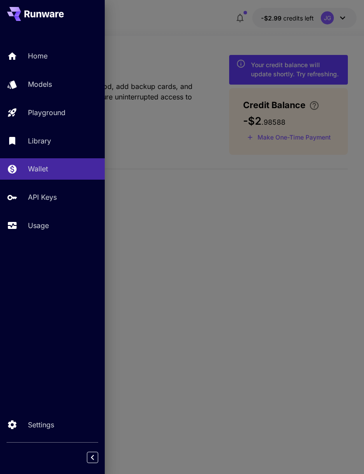
click at [46, 57] on p "Home" at bounding box center [38, 56] width 20 height 10
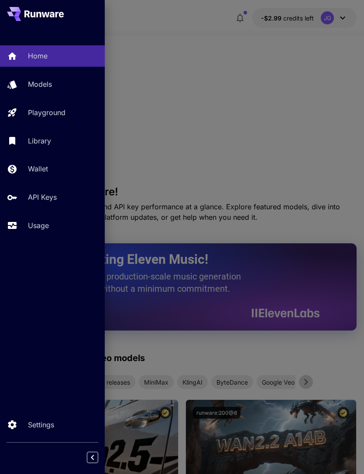
click at [257, 141] on div at bounding box center [182, 237] width 364 height 474
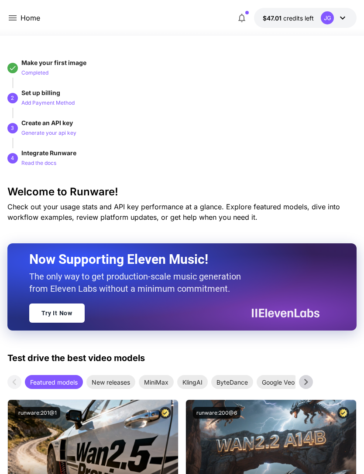
click at [14, 22] on icon at bounding box center [12, 18] width 10 height 10
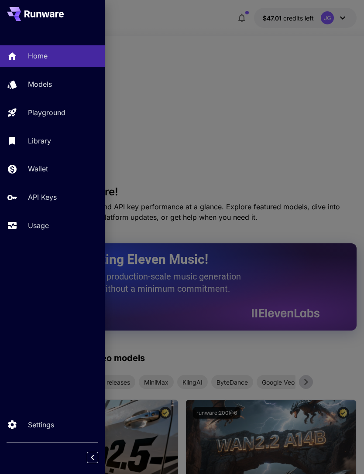
click at [39, 228] on p "Usage" at bounding box center [38, 225] width 21 height 10
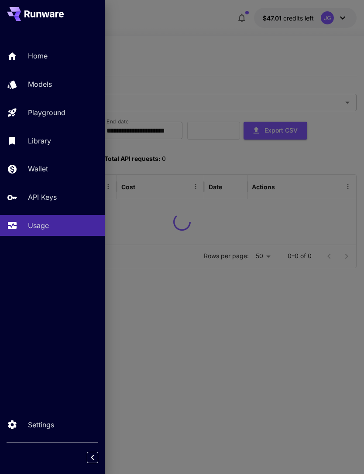
click at [191, 27] on div at bounding box center [182, 237] width 364 height 474
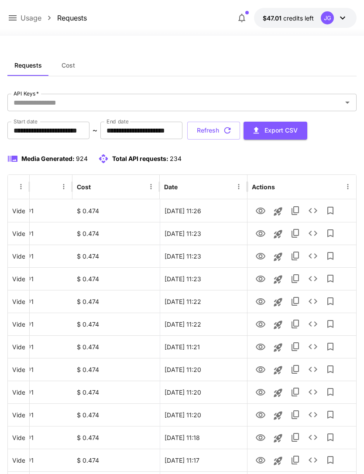
scroll to position [0, 45]
click at [260, 211] on icon "View" at bounding box center [260, 211] width 10 height 10
click at [280, 210] on icon "Launch in playground" at bounding box center [278, 211] width 10 height 10
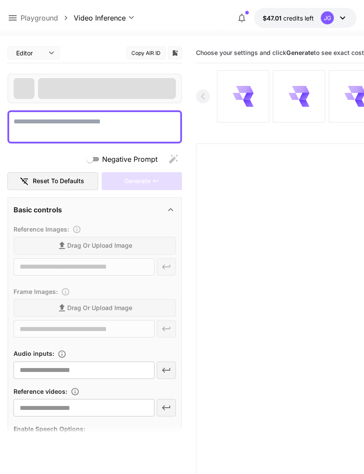
type textarea "**********"
type input "**********"
type input "***"
type input "*"
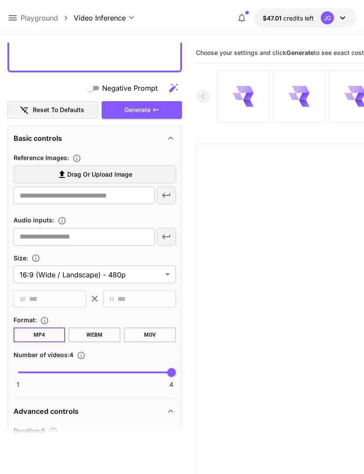
scroll to position [194, 0]
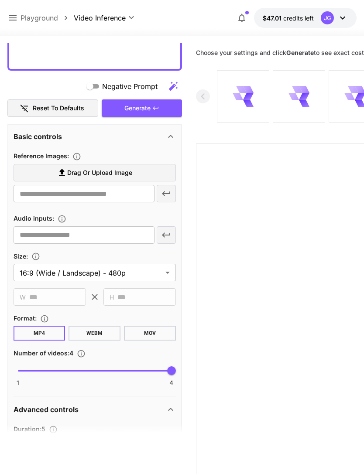
click at [146, 174] on label "Drag or upload image" at bounding box center [95, 173] width 162 height 18
click at [0, 0] on input "Drag or upload image" at bounding box center [0, 0] width 0 height 0
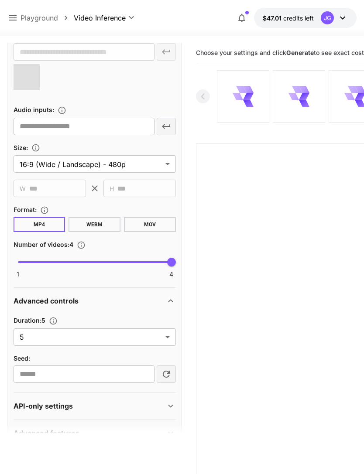
scroll to position [335, 0]
type input "**********"
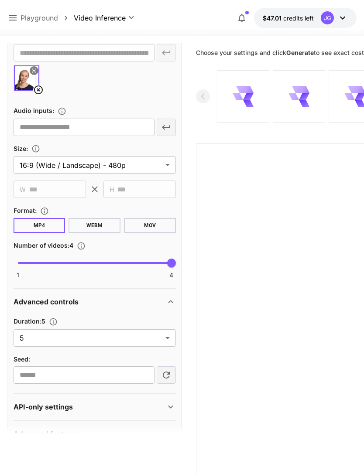
click at [168, 340] on body "**********" at bounding box center [182, 271] width 364 height 543
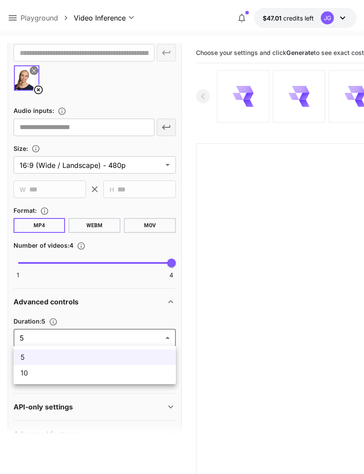
click at [125, 380] on li "10" at bounding box center [95, 373] width 162 height 16
type input "**"
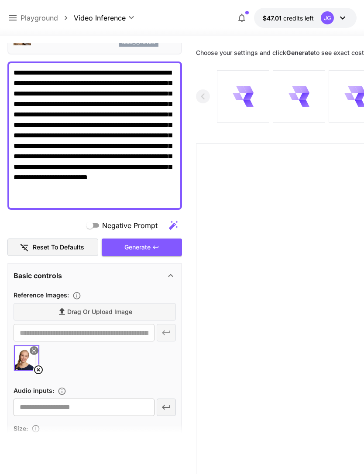
scroll to position [51, 0]
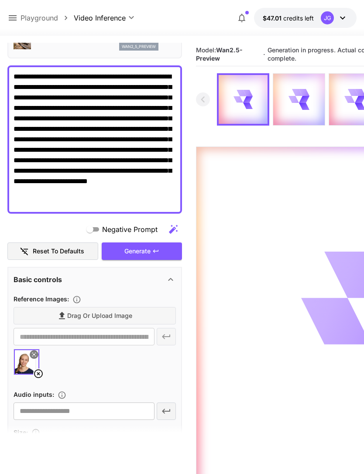
click at [11, 18] on icon at bounding box center [13, 17] width 8 height 5
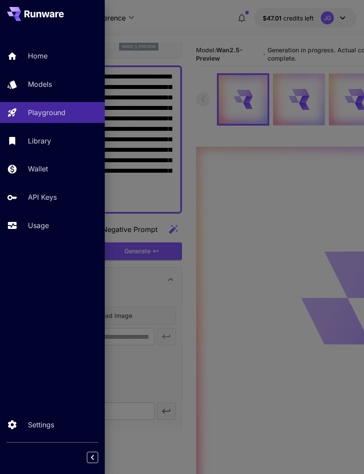
click at [47, 229] on p "Usage" at bounding box center [38, 225] width 21 height 10
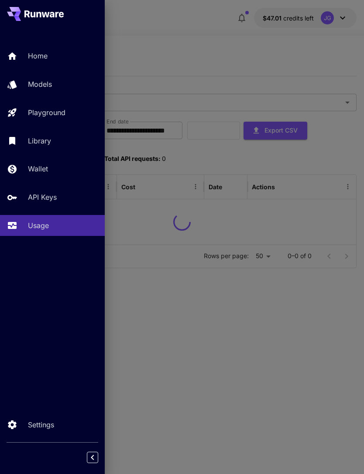
click at [207, 50] on div at bounding box center [182, 237] width 364 height 474
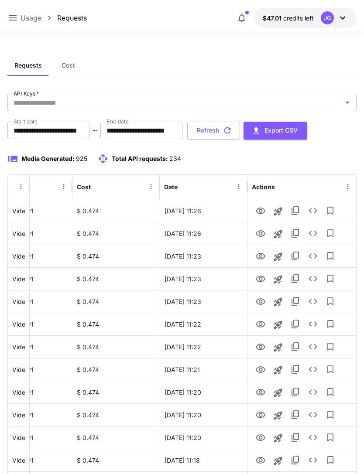
scroll to position [0, 45]
click at [260, 349] on icon "View" at bounding box center [261, 347] width 10 height 7
click at [261, 368] on icon "View" at bounding box center [261, 369] width 10 height 7
click at [261, 324] on icon "View" at bounding box center [260, 324] width 10 height 10
click at [260, 303] on icon "View" at bounding box center [261, 301] width 10 height 7
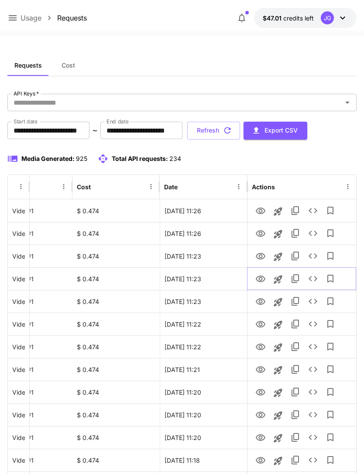
click at [261, 278] on icon "View" at bounding box center [261, 279] width 10 height 7
click at [260, 256] on icon "View" at bounding box center [260, 256] width 10 height 10
click at [263, 237] on icon "View" at bounding box center [260, 234] width 10 height 10
click at [262, 212] on icon "View" at bounding box center [260, 211] width 10 height 10
click at [240, 135] on button "Refresh" at bounding box center [213, 131] width 53 height 18
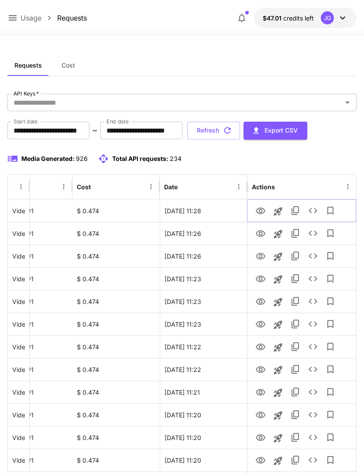
click at [261, 212] on icon "View" at bounding box center [260, 211] width 10 height 10
click at [240, 127] on button "Refresh" at bounding box center [213, 131] width 53 height 18
click at [232, 130] on icon "button" at bounding box center [228, 131] width 10 height 10
click at [261, 254] on icon "View" at bounding box center [260, 256] width 10 height 10
click at [260, 232] on icon "View" at bounding box center [261, 233] width 10 height 7
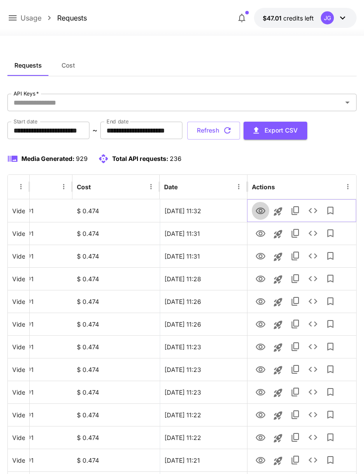
click at [260, 208] on icon "View" at bounding box center [261, 211] width 10 height 7
click at [261, 231] on icon "View" at bounding box center [261, 233] width 10 height 7
click at [240, 133] on button "Refresh" at bounding box center [213, 131] width 53 height 18
click at [262, 211] on icon "View" at bounding box center [261, 211] width 10 height 7
click at [260, 257] on icon "View" at bounding box center [260, 256] width 10 height 10
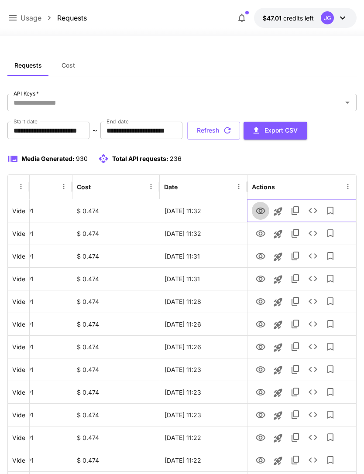
click at [261, 212] on icon "View" at bounding box center [261, 211] width 10 height 7
click at [263, 258] on icon "View" at bounding box center [261, 256] width 10 height 7
click at [240, 134] on button "Refresh" at bounding box center [213, 131] width 53 height 18
click at [263, 259] on icon "View" at bounding box center [260, 256] width 10 height 10
click at [14, 19] on icon at bounding box center [12, 18] width 10 height 10
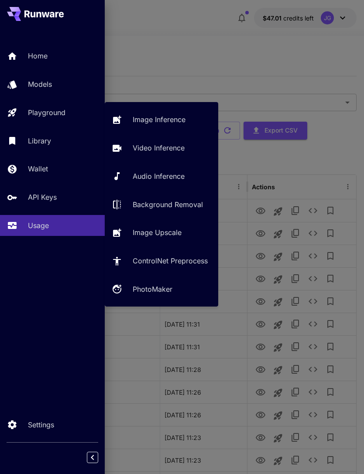
click at [72, 111] on div "Playground" at bounding box center [63, 112] width 70 height 10
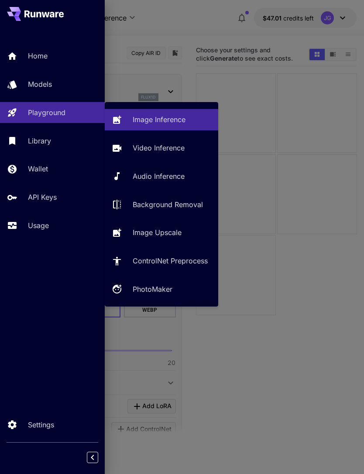
type input "**********"
click at [172, 149] on p "Video Inference" at bounding box center [159, 148] width 52 height 10
type input "**********"
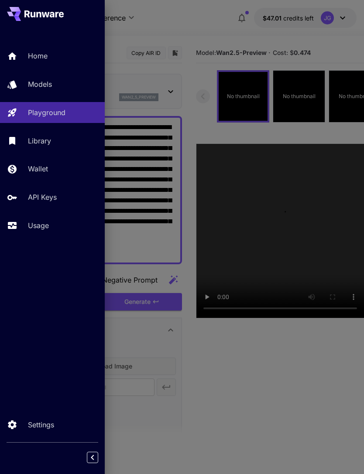
type input "*"
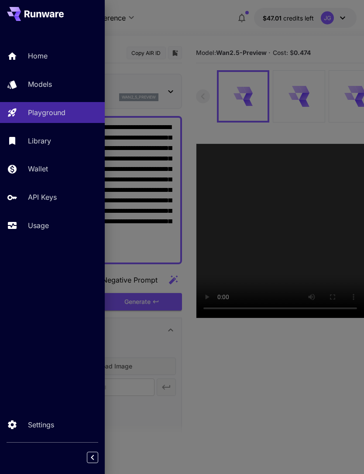
click at [209, 22] on div at bounding box center [182, 237] width 364 height 474
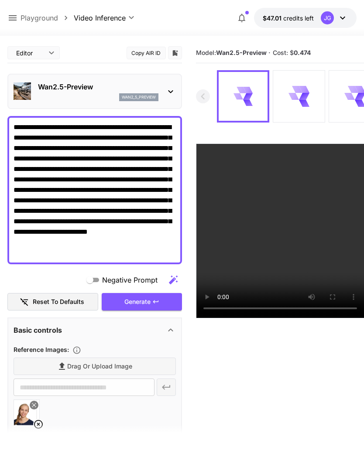
click at [158, 156] on textarea "**********" at bounding box center [95, 190] width 162 height 136
click at [116, 191] on textarea "**********" at bounding box center [95, 190] width 162 height 136
click at [116, 139] on textarea "**********" at bounding box center [95, 190] width 162 height 136
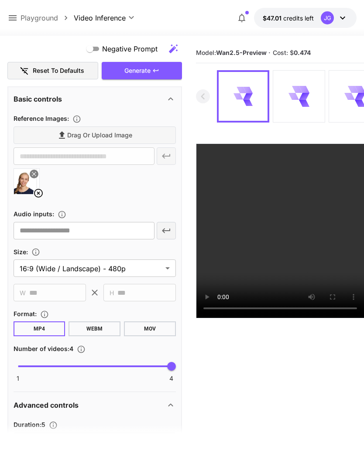
scroll to position [254, 0]
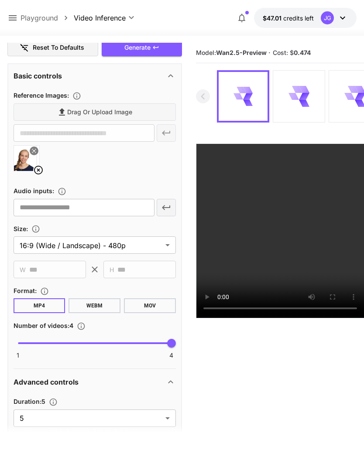
type textarea "**********"
click at [170, 420] on body "**********" at bounding box center [182, 271] width 364 height 543
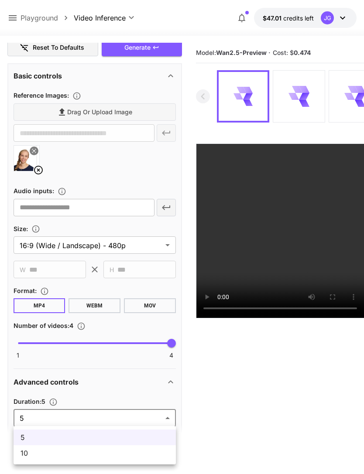
click at [143, 452] on span "10" at bounding box center [95, 453] width 148 height 10
type input "**"
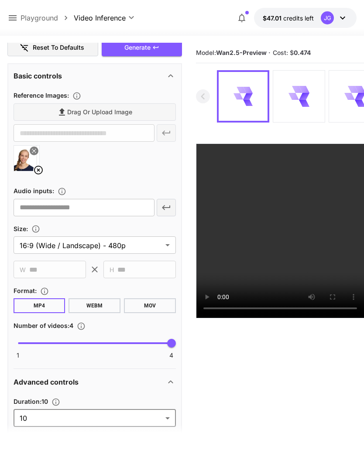
click at [161, 51] on div "Generate" at bounding box center [142, 48] width 80 height 18
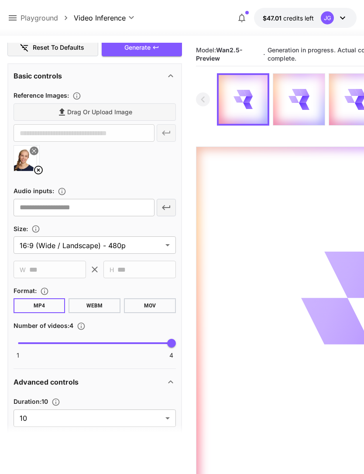
click at [165, 49] on div "Generate" at bounding box center [142, 48] width 80 height 18
click at [17, 13] on icon at bounding box center [12, 18] width 10 height 10
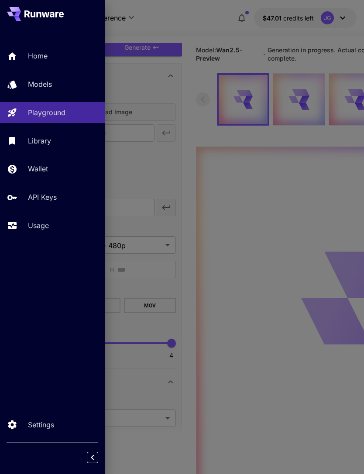
click at [41, 223] on p "Usage" at bounding box center [38, 225] width 21 height 10
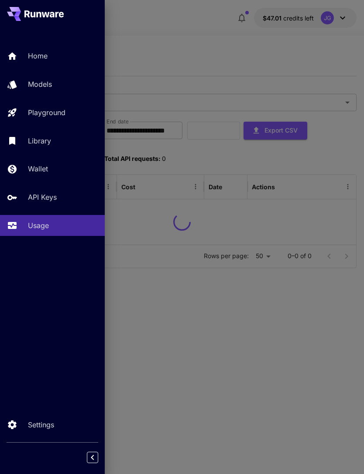
click at [223, 42] on div at bounding box center [182, 237] width 364 height 474
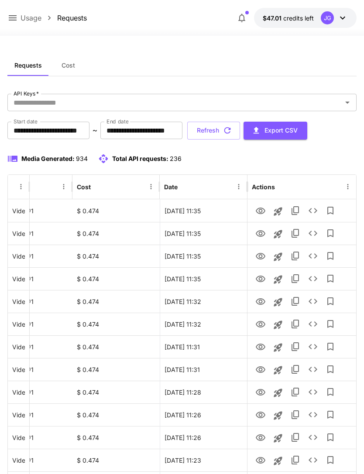
scroll to position [0, 45]
click at [261, 281] on icon "View" at bounding box center [261, 279] width 10 height 7
click at [260, 259] on icon "View" at bounding box center [261, 256] width 10 height 7
click at [264, 231] on icon "View" at bounding box center [260, 234] width 10 height 10
click at [262, 207] on icon "View" at bounding box center [260, 211] width 10 height 10
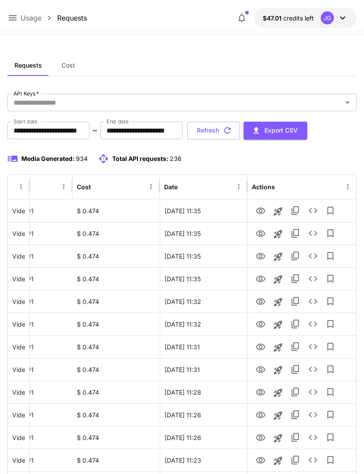
click at [240, 131] on button "Refresh" at bounding box center [213, 131] width 53 height 18
click at [261, 254] on icon "View" at bounding box center [260, 256] width 10 height 10
click at [240, 131] on button "Refresh" at bounding box center [213, 131] width 53 height 18
click at [262, 304] on icon "View" at bounding box center [261, 301] width 10 height 7
click at [232, 130] on icon "button" at bounding box center [228, 131] width 10 height 10
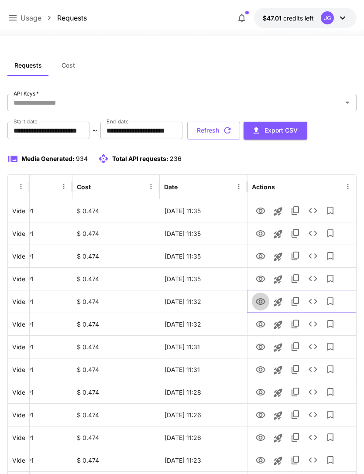
click at [260, 304] on icon "View" at bounding box center [261, 301] width 10 height 7
click at [261, 323] on icon "View" at bounding box center [261, 324] width 10 height 7
click at [259, 347] on icon "View" at bounding box center [261, 347] width 10 height 7
click at [232, 134] on icon "button" at bounding box center [228, 131] width 10 height 10
click at [232, 130] on icon "button" at bounding box center [228, 131] width 10 height 10
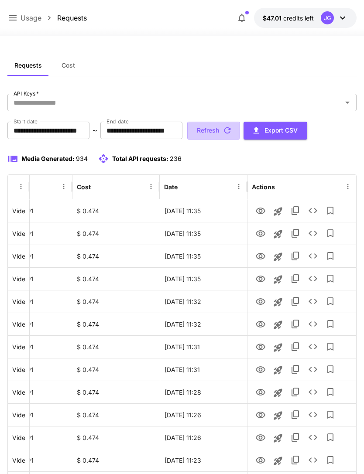
click at [240, 134] on button "Refresh" at bounding box center [213, 131] width 53 height 18
click at [240, 136] on button "Refresh" at bounding box center [213, 131] width 53 height 18
click at [261, 210] on icon "View" at bounding box center [261, 211] width 10 height 7
click at [232, 130] on icon "button" at bounding box center [228, 131] width 10 height 10
click at [261, 324] on icon "View" at bounding box center [261, 324] width 10 height 7
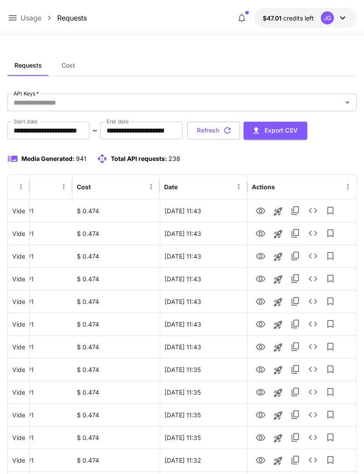
click at [12, 20] on icon at bounding box center [13, 17] width 8 height 5
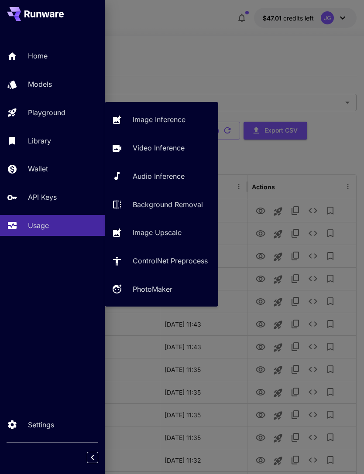
click at [180, 147] on p "Video Inference" at bounding box center [159, 148] width 52 height 10
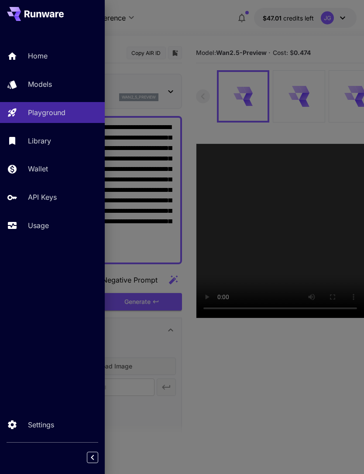
click at [211, 28] on div at bounding box center [182, 237] width 364 height 474
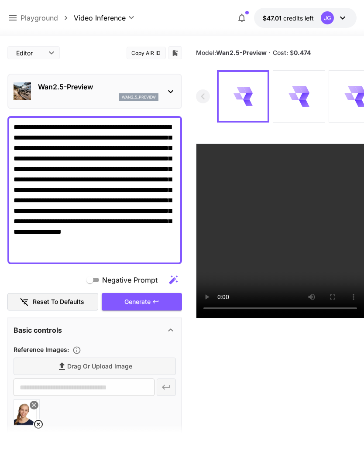
click at [41, 421] on icon at bounding box center [38, 424] width 9 height 9
click at [134, 368] on label "Drag or upload image" at bounding box center [95, 367] width 162 height 18
click at [0, 0] on input "Drag or upload image" at bounding box center [0, 0] width 0 height 0
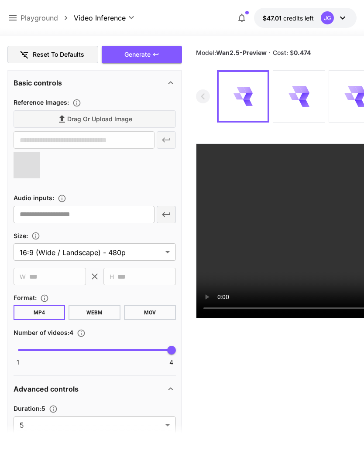
scroll to position [248, 0]
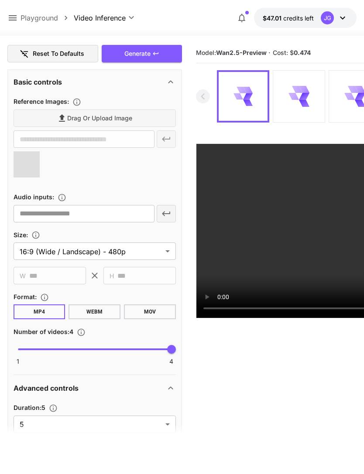
click at [168, 426] on body "**********" at bounding box center [182, 271] width 364 height 543
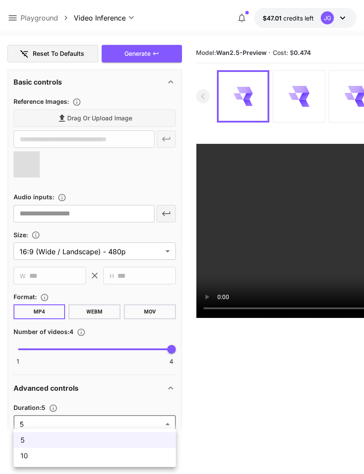
click at [127, 458] on span "10" at bounding box center [95, 456] width 148 height 10
type input "**"
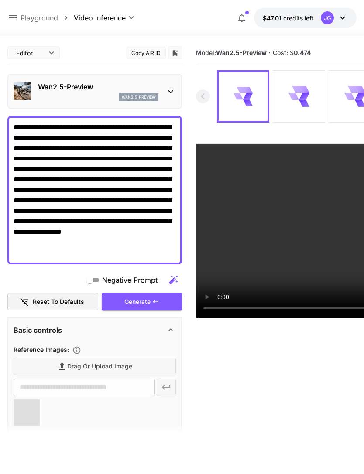
type input "**********"
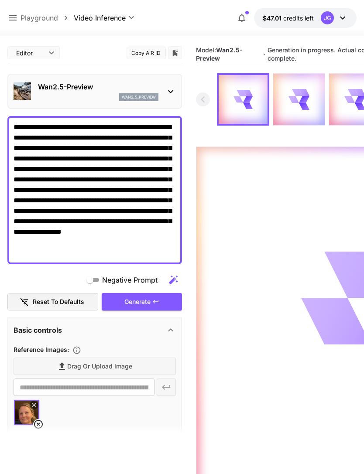
click at [17, 15] on icon at bounding box center [12, 18] width 10 height 10
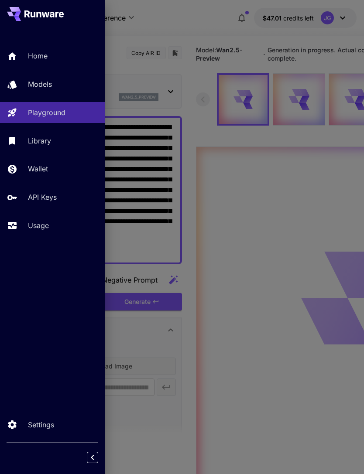
click at [47, 222] on p "Usage" at bounding box center [38, 225] width 21 height 10
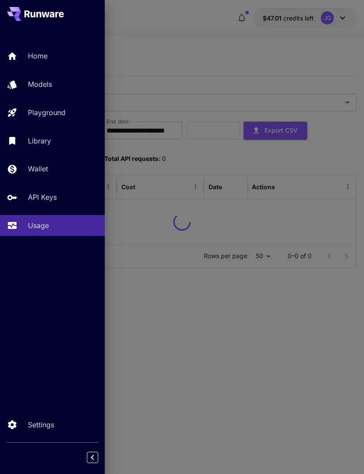
click at [194, 48] on div at bounding box center [182, 237] width 364 height 474
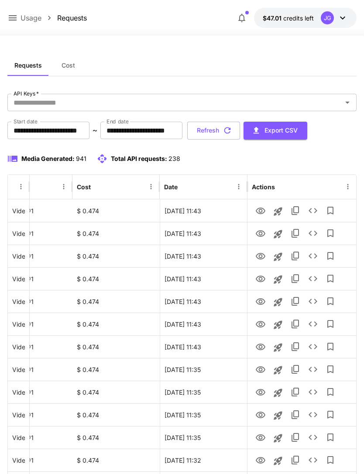
scroll to position [0, 45]
click at [261, 299] on icon "View" at bounding box center [261, 301] width 10 height 7
click at [262, 279] on icon "View" at bounding box center [260, 279] width 10 height 10
click at [261, 256] on icon "View" at bounding box center [260, 256] width 10 height 10
click at [264, 236] on icon "View" at bounding box center [260, 234] width 10 height 10
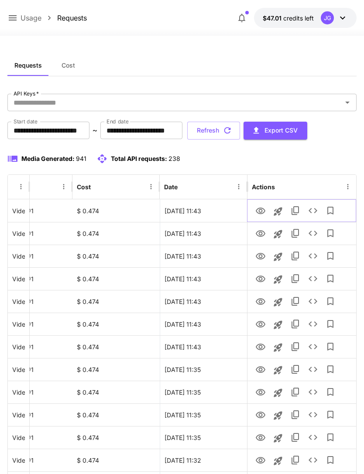
click at [262, 215] on icon "View" at bounding box center [260, 211] width 10 height 10
click at [240, 130] on button "Refresh" at bounding box center [213, 131] width 53 height 18
click at [262, 211] on icon "View" at bounding box center [260, 211] width 10 height 10
click at [240, 130] on button "Refresh" at bounding box center [213, 131] width 53 height 18
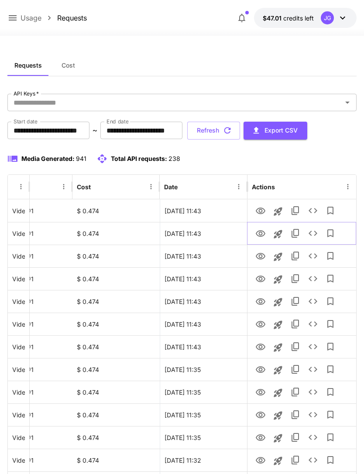
click at [261, 233] on icon "View" at bounding box center [261, 233] width 10 height 7
click at [240, 131] on button "Refresh" at bounding box center [213, 131] width 53 height 18
click at [261, 212] on icon "View" at bounding box center [261, 211] width 10 height 7
click at [258, 234] on icon "View" at bounding box center [260, 234] width 10 height 10
click at [261, 211] on icon "View" at bounding box center [260, 211] width 10 height 10
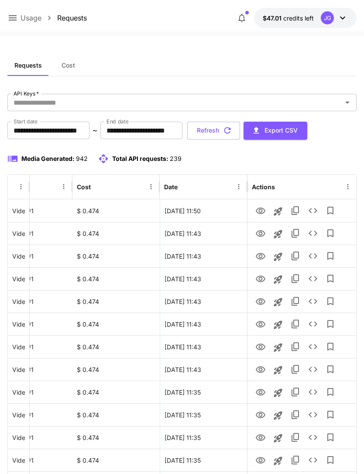
click at [232, 132] on icon "button" at bounding box center [228, 131] width 10 height 10
click at [261, 233] on icon "View" at bounding box center [261, 233] width 10 height 7
click at [263, 211] on icon "View" at bounding box center [260, 211] width 10 height 10
click at [260, 232] on icon "View" at bounding box center [261, 233] width 10 height 7
click at [240, 130] on button "Refresh" at bounding box center [213, 131] width 53 height 18
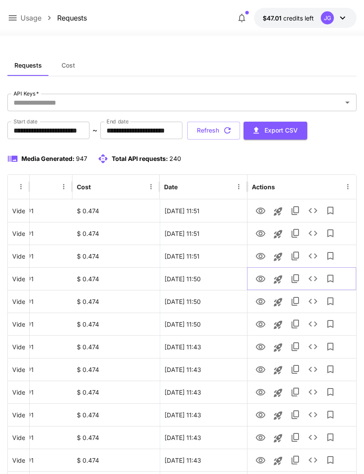
click at [260, 278] on icon "View" at bounding box center [260, 279] width 10 height 10
click at [262, 323] on icon "View" at bounding box center [261, 324] width 10 height 7
click at [12, 17] on icon at bounding box center [12, 18] width 10 height 10
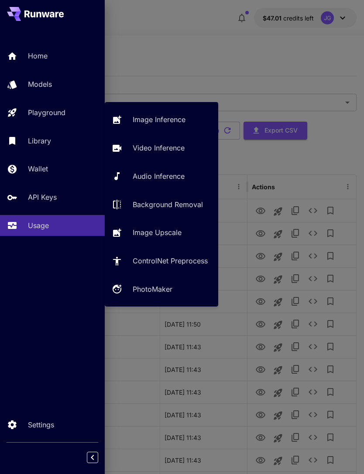
click at [162, 151] on p "Video Inference" at bounding box center [159, 148] width 52 height 10
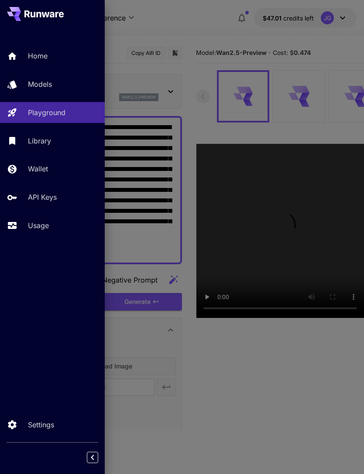
type input "*"
click at [192, 21] on div at bounding box center [182, 237] width 364 height 474
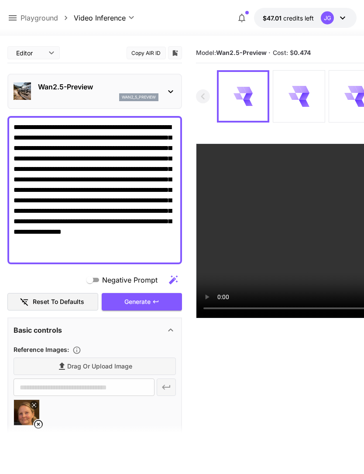
click at [113, 127] on textarea "**********" at bounding box center [95, 190] width 162 height 136
click at [72, 253] on textarea "**********" at bounding box center [95, 190] width 162 height 136
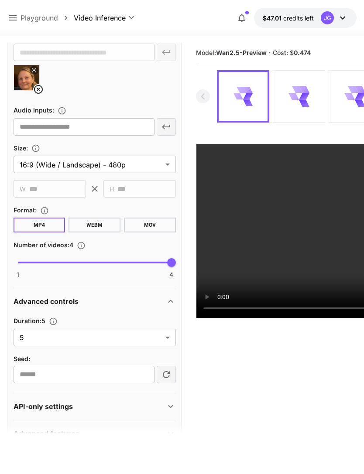
scroll to position [335, 0]
type textarea "**********"
click at [165, 334] on body "**********" at bounding box center [182, 271] width 364 height 543
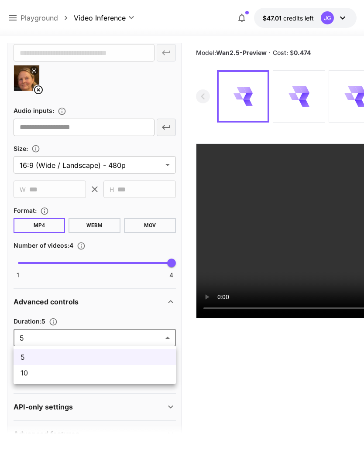
click at [136, 373] on span "10" at bounding box center [95, 373] width 148 height 10
type input "**"
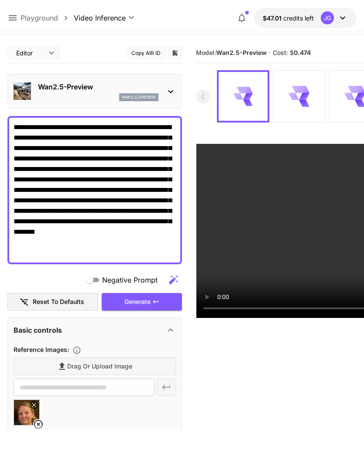
scroll to position [0, 0]
click at [152, 301] on div "Generate" at bounding box center [142, 302] width 80 height 18
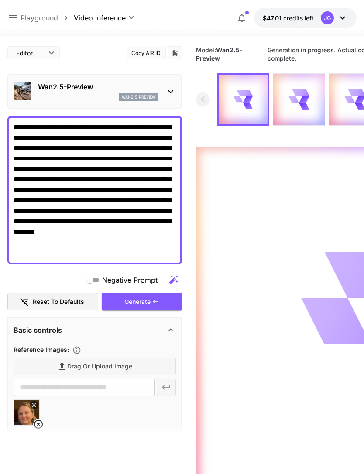
click at [147, 303] on div "Generate" at bounding box center [142, 302] width 80 height 18
click at [16, 16] on icon at bounding box center [13, 17] width 8 height 5
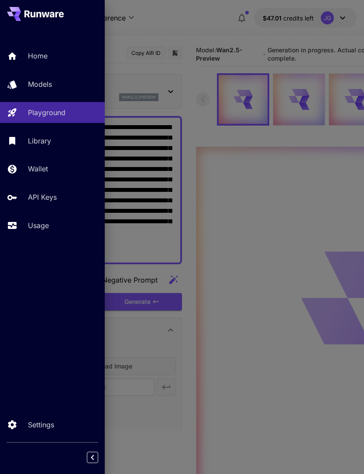
click at [41, 227] on p "Usage" at bounding box center [38, 225] width 21 height 10
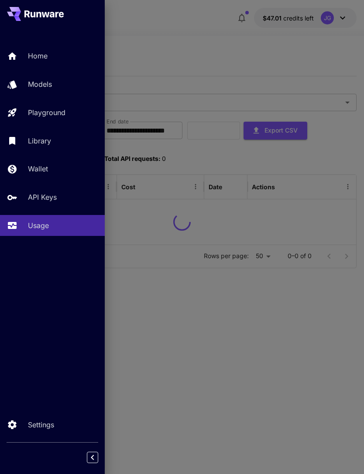
click at [193, 35] on div at bounding box center [182, 237] width 364 height 474
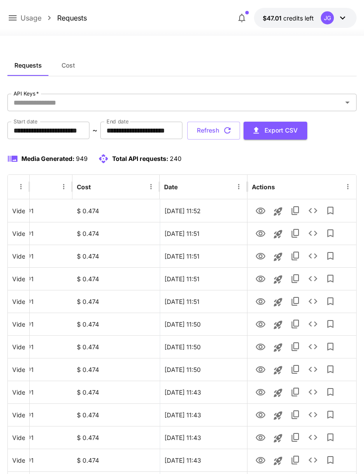
scroll to position [0, 45]
click at [259, 299] on icon "View" at bounding box center [261, 301] width 10 height 7
click at [260, 279] on icon "View" at bounding box center [260, 279] width 10 height 10
click at [261, 257] on icon "View" at bounding box center [261, 256] width 10 height 7
click at [264, 235] on icon "View" at bounding box center [260, 234] width 10 height 10
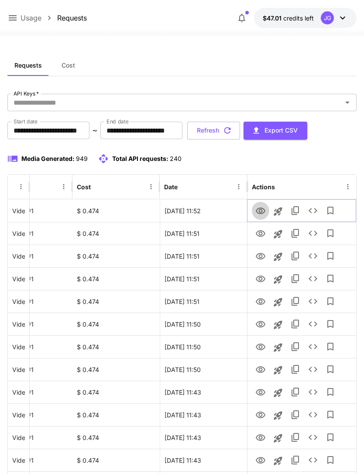
click at [264, 207] on icon "View" at bounding box center [260, 211] width 10 height 10
click at [260, 229] on icon "View" at bounding box center [260, 234] width 10 height 10
click at [263, 212] on icon "View" at bounding box center [260, 211] width 10 height 10
click at [240, 126] on button "Refresh" at bounding box center [213, 131] width 53 height 18
click at [260, 208] on icon "View" at bounding box center [261, 211] width 10 height 7
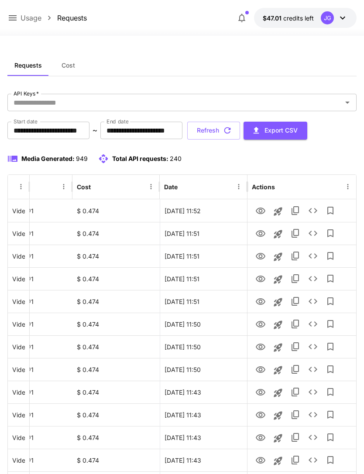
click at [240, 128] on button "Refresh" at bounding box center [213, 131] width 53 height 18
click at [240, 130] on button "Refresh" at bounding box center [213, 131] width 53 height 18
click at [232, 126] on icon "button" at bounding box center [228, 131] width 10 height 10
click at [261, 373] on icon "View" at bounding box center [260, 370] width 10 height 10
click at [240, 135] on button "Refresh" at bounding box center [213, 131] width 53 height 18
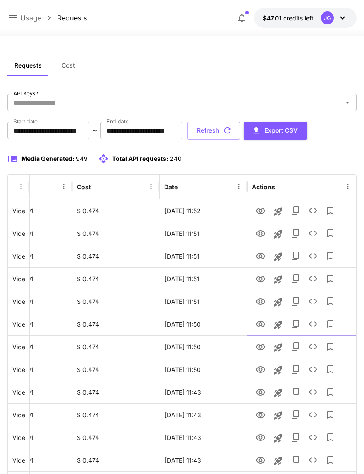
click at [262, 347] on icon "View" at bounding box center [261, 347] width 10 height 7
click at [240, 132] on button "Refresh" at bounding box center [213, 131] width 53 height 18
click at [240, 130] on button "Refresh" at bounding box center [213, 131] width 53 height 18
click at [240, 131] on button "Refresh" at bounding box center [213, 131] width 53 height 18
click at [262, 303] on icon "View" at bounding box center [260, 302] width 10 height 10
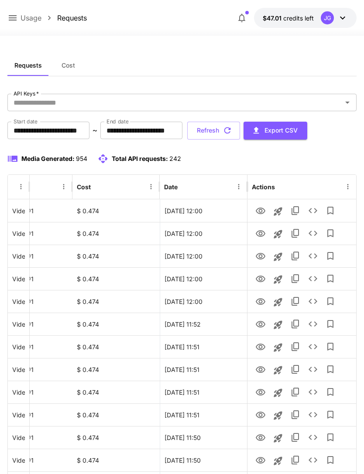
click at [13, 17] on icon at bounding box center [12, 18] width 10 height 10
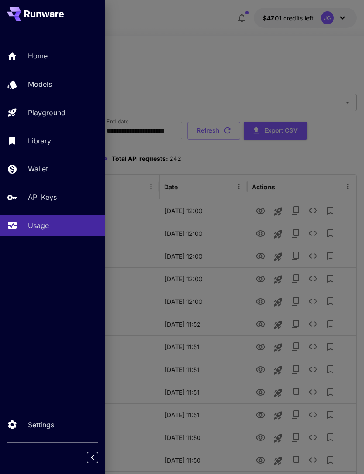
click at [65, 112] on p "Playground" at bounding box center [47, 112] width 38 height 10
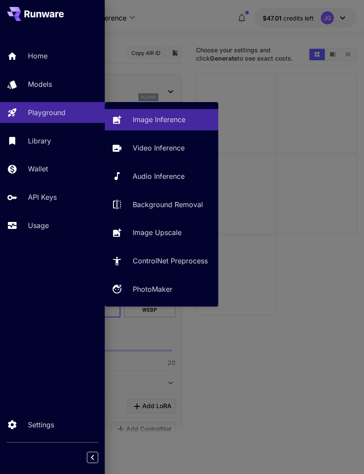
type input "**********"
click at [171, 151] on p "Video Inference" at bounding box center [159, 148] width 52 height 10
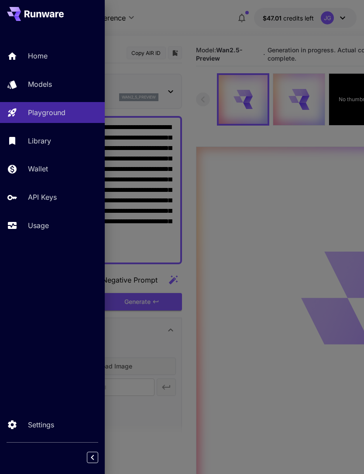
type input "**********"
type input "*"
click at [194, 17] on div at bounding box center [182, 237] width 364 height 474
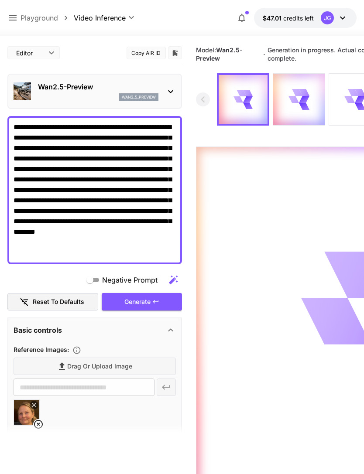
click at [96, 125] on textarea "**********" at bounding box center [95, 190] width 162 height 136
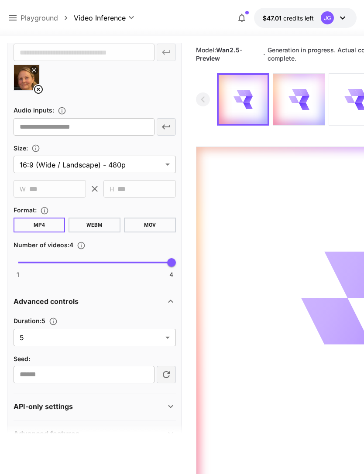
type textarea "**********"
click at [164, 336] on body "**********" at bounding box center [182, 271] width 364 height 543
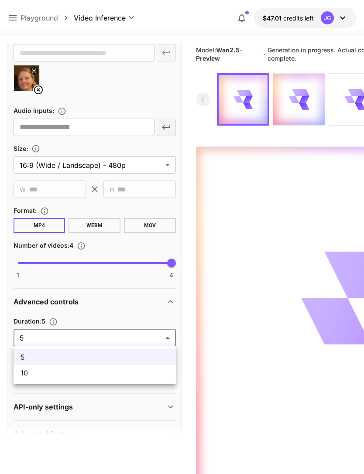
click at [131, 375] on span "10" at bounding box center [95, 373] width 148 height 10
type input "**"
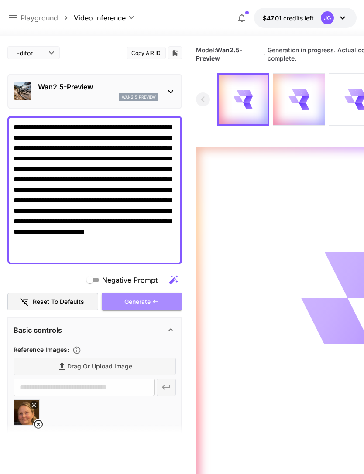
scroll to position [0, 0]
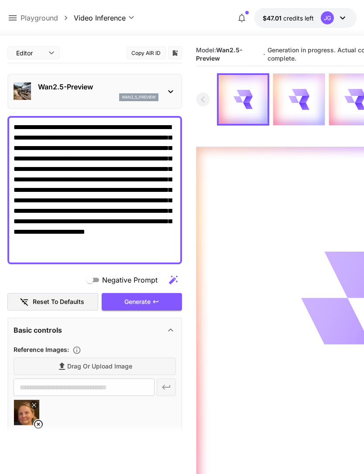
click at [12, 21] on icon at bounding box center [13, 17] width 8 height 5
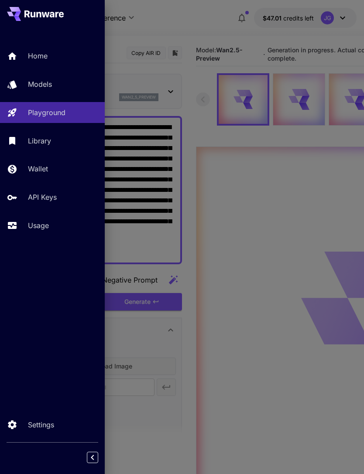
click at [51, 223] on div "Usage" at bounding box center [63, 225] width 70 height 10
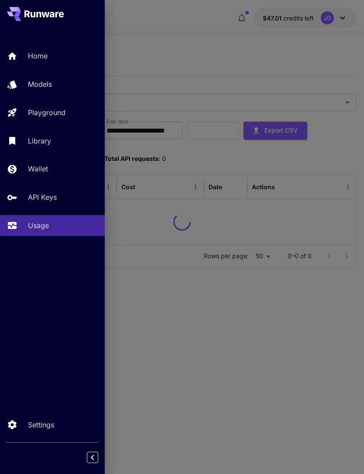
click at [226, 57] on div at bounding box center [182, 237] width 364 height 474
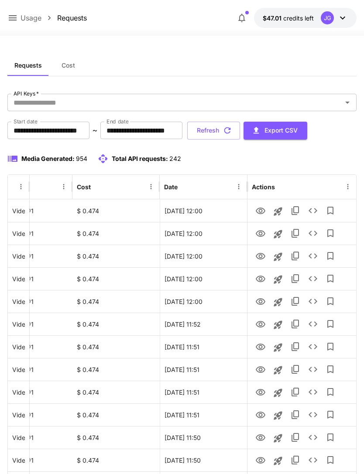
scroll to position [0, 45]
click at [260, 301] on icon "View" at bounding box center [260, 302] width 10 height 10
click at [263, 276] on icon "View" at bounding box center [260, 279] width 10 height 10
click at [261, 259] on icon "View" at bounding box center [261, 256] width 10 height 7
click at [260, 235] on icon "View" at bounding box center [261, 233] width 10 height 7
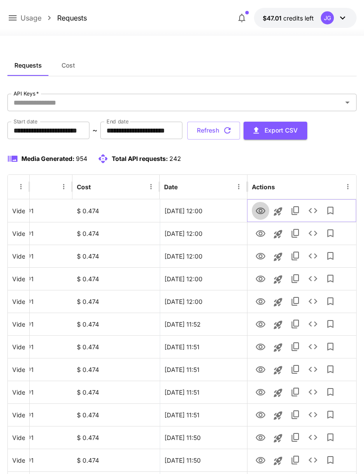
click at [264, 209] on icon "View" at bounding box center [260, 211] width 10 height 10
click at [240, 129] on button "Refresh" at bounding box center [213, 131] width 53 height 18
click at [14, 18] on icon at bounding box center [13, 17] width 8 height 5
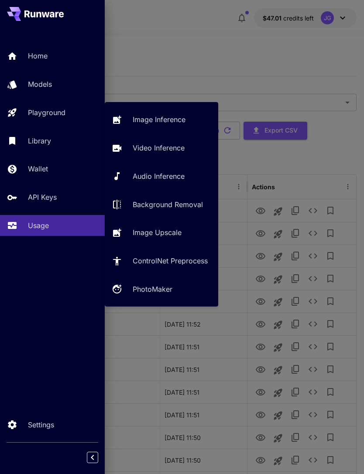
click at [165, 145] on p "Video Inference" at bounding box center [159, 148] width 52 height 10
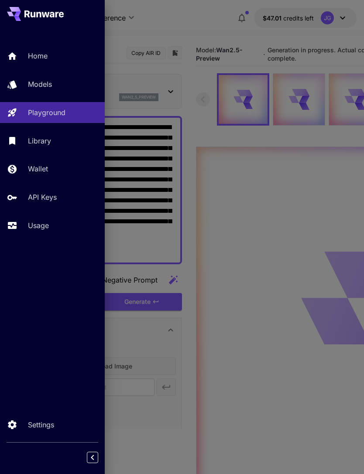
type input "*"
click at [208, 17] on div at bounding box center [182, 237] width 364 height 474
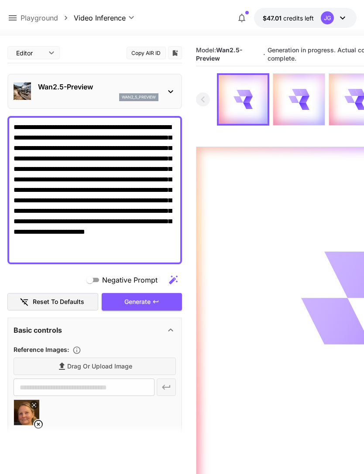
click at [14, 21] on icon at bounding box center [12, 18] width 10 height 10
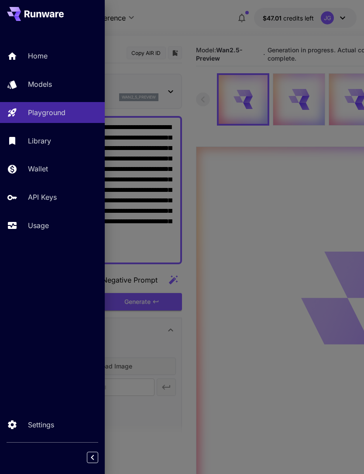
click at [50, 223] on div "Usage" at bounding box center [63, 225] width 70 height 10
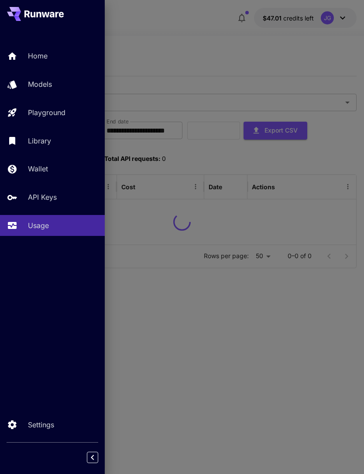
click at [212, 48] on div at bounding box center [182, 237] width 364 height 474
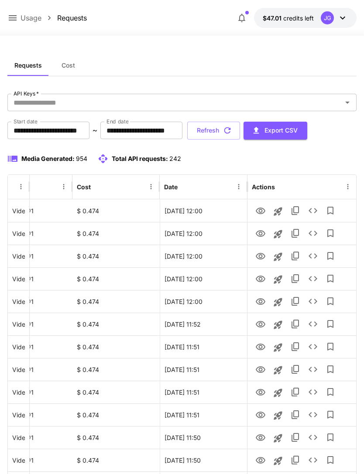
scroll to position [0, 45]
click at [232, 132] on icon "button" at bounding box center [228, 131] width 10 height 10
click at [262, 324] on icon "View" at bounding box center [261, 324] width 10 height 7
click at [264, 210] on icon "View" at bounding box center [261, 211] width 10 height 7
click at [263, 233] on icon "View" at bounding box center [260, 234] width 10 height 10
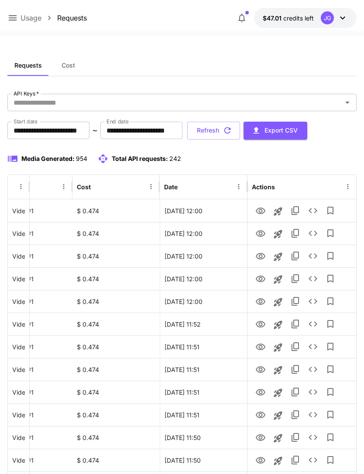
click at [240, 131] on button "Refresh" at bounding box center [213, 131] width 53 height 18
click at [262, 277] on icon "View" at bounding box center [260, 279] width 10 height 10
click at [261, 258] on icon "View" at bounding box center [261, 256] width 10 height 7
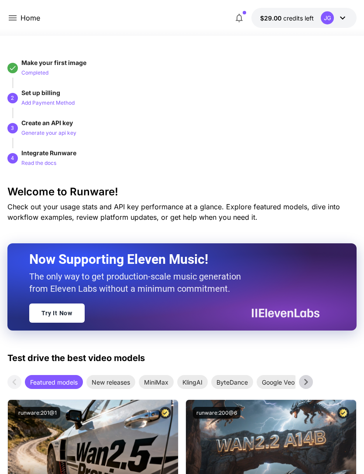
click at [17, 16] on icon at bounding box center [12, 18] width 10 height 10
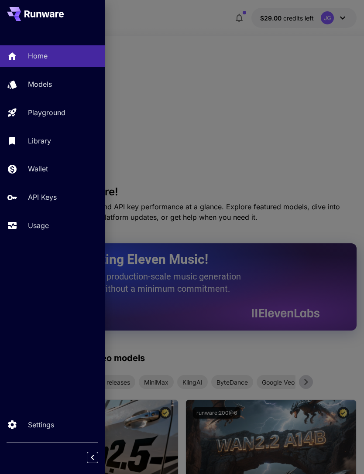
click at [47, 229] on p "Usage" at bounding box center [38, 225] width 21 height 10
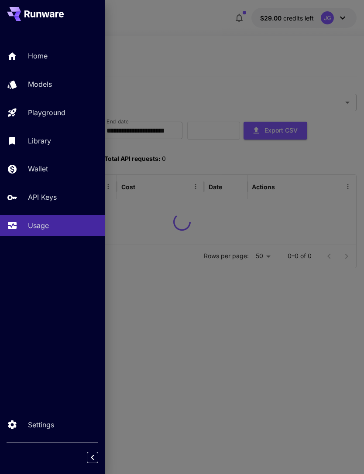
click at [200, 45] on div at bounding box center [182, 237] width 364 height 474
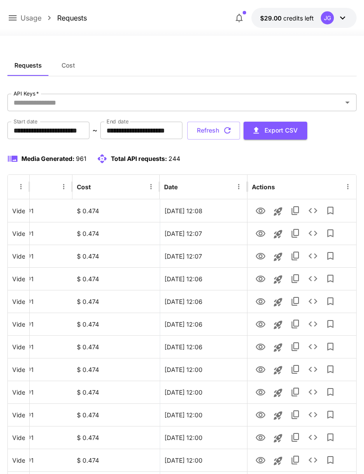
scroll to position [0, 45]
click at [261, 209] on icon "View" at bounding box center [261, 211] width 10 height 7
click at [261, 232] on icon "View" at bounding box center [261, 233] width 10 height 7
click at [260, 210] on icon "View" at bounding box center [260, 211] width 10 height 10
click at [264, 231] on icon "View" at bounding box center [261, 233] width 10 height 7
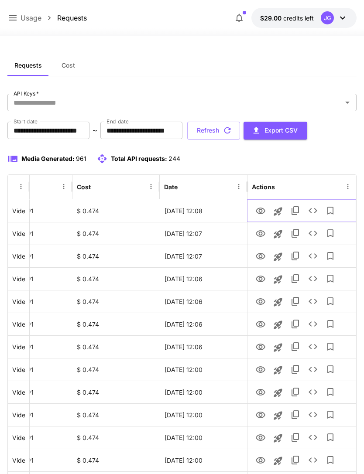
click at [265, 208] on icon "View" at bounding box center [260, 211] width 10 height 10
click at [264, 348] on icon "View" at bounding box center [261, 347] width 10 height 7
click at [259, 325] on icon "View" at bounding box center [261, 324] width 10 height 7
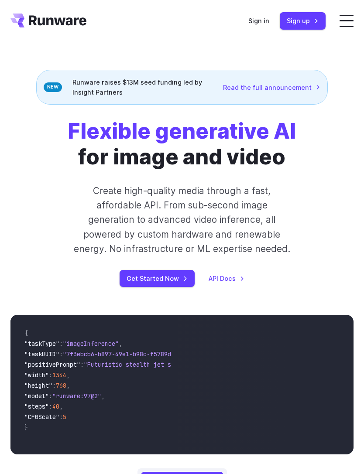
click at [262, 21] on link "Sign in" at bounding box center [258, 21] width 21 height 10
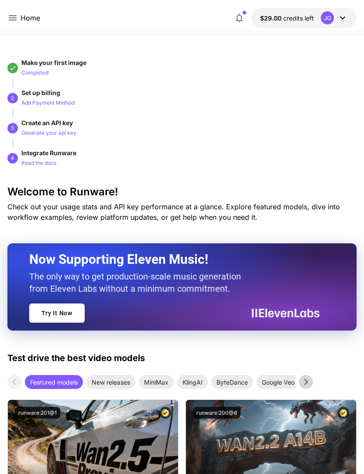
click at [13, 17] on icon at bounding box center [12, 18] width 10 height 10
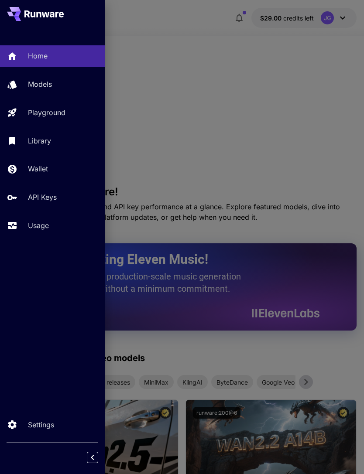
click at [38, 223] on p "Usage" at bounding box center [38, 225] width 21 height 10
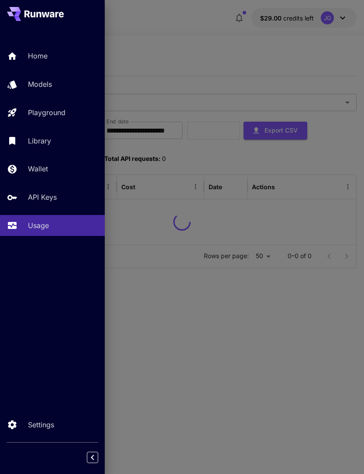
click at [220, 43] on div at bounding box center [182, 237] width 364 height 474
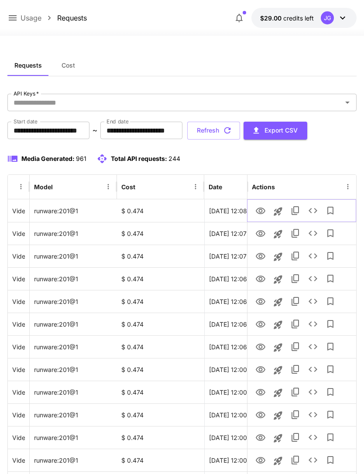
click at [258, 215] on icon "View" at bounding box center [260, 211] width 10 height 10
click at [279, 212] on icon "Launch in playground" at bounding box center [278, 211] width 10 height 10
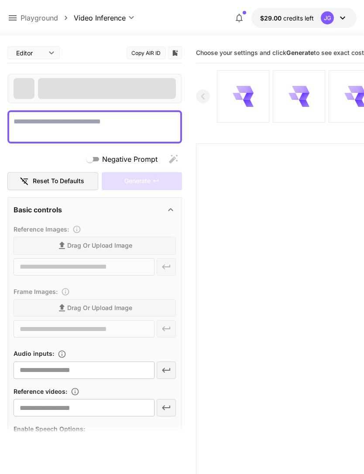
type textarea "**********"
type input "**********"
type input "***"
type input "*"
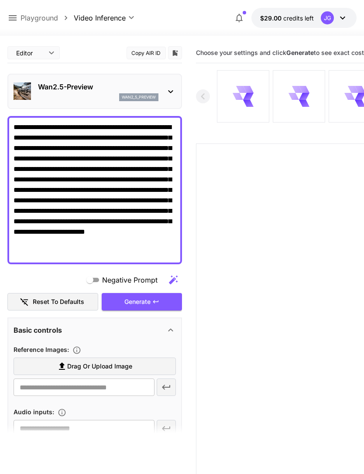
click at [147, 368] on label "Drag or upload image" at bounding box center [95, 367] width 162 height 18
click at [0, 0] on input "Drag or upload image" at bounding box center [0, 0] width 0 height 0
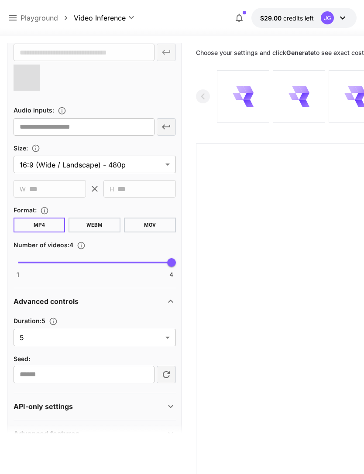
scroll to position [335, 0]
click at [168, 341] on body "**********" at bounding box center [182, 271] width 364 height 543
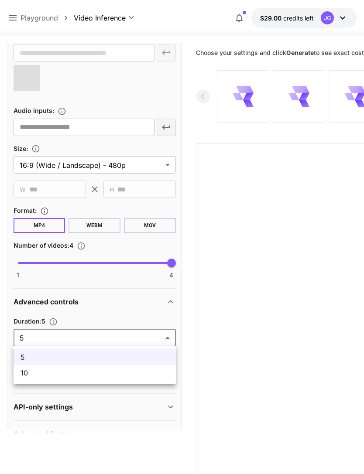
type input "**********"
click at [142, 377] on span "10" at bounding box center [95, 373] width 148 height 10
type input "**"
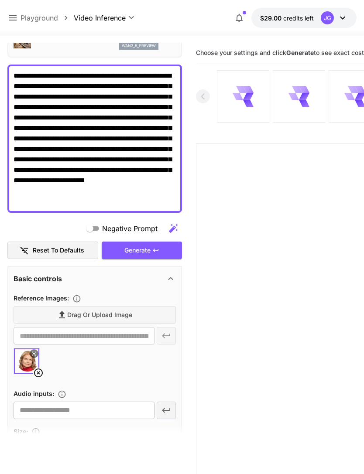
scroll to position [30, 0]
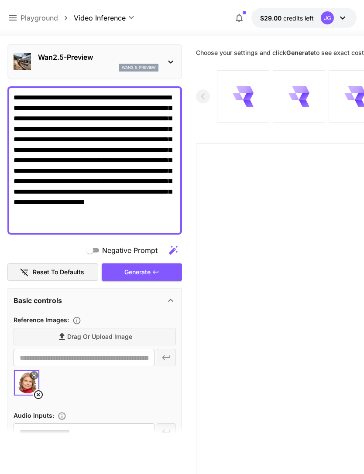
click at [157, 277] on div "Generate" at bounding box center [142, 273] width 80 height 18
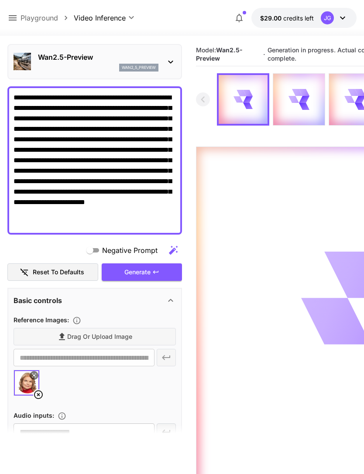
click at [14, 16] on icon at bounding box center [13, 17] width 8 height 5
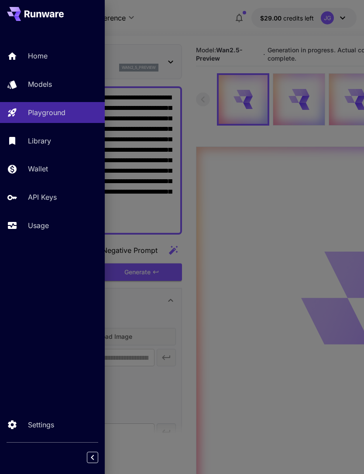
click at [48, 226] on p "Usage" at bounding box center [38, 225] width 21 height 10
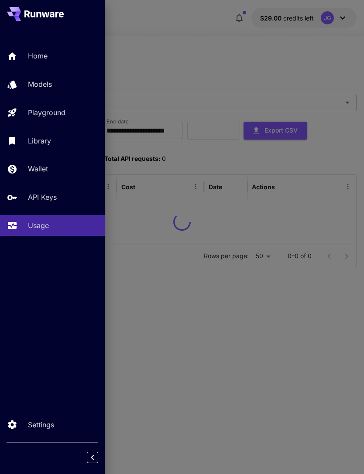
click at [219, 45] on div at bounding box center [182, 237] width 364 height 474
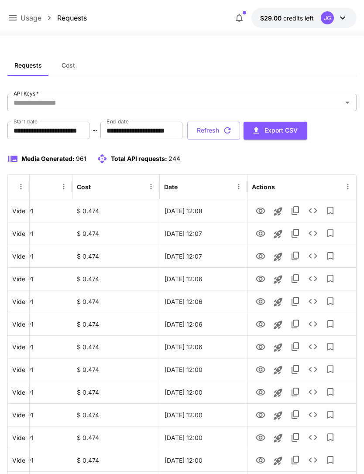
scroll to position [0, 45]
click at [258, 279] on icon "View" at bounding box center [260, 279] width 10 height 10
click at [260, 303] on icon "View" at bounding box center [261, 301] width 10 height 7
click at [261, 325] on icon "View" at bounding box center [261, 324] width 10 height 7
click at [262, 281] on icon "View" at bounding box center [260, 279] width 10 height 10
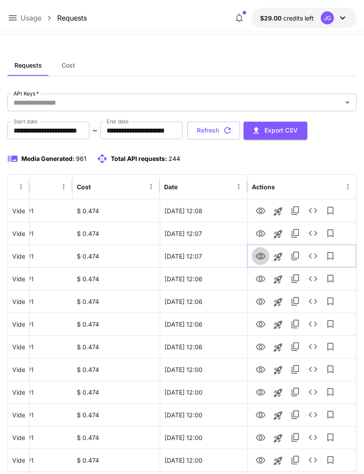
click at [264, 257] on icon "View" at bounding box center [261, 256] width 10 height 7
click at [262, 232] on icon "View" at bounding box center [260, 234] width 10 height 10
click at [261, 205] on link "View" at bounding box center [260, 210] width 10 height 11
click at [240, 135] on button "Refresh" at bounding box center [213, 131] width 53 height 18
click at [260, 324] on icon "View" at bounding box center [260, 324] width 10 height 10
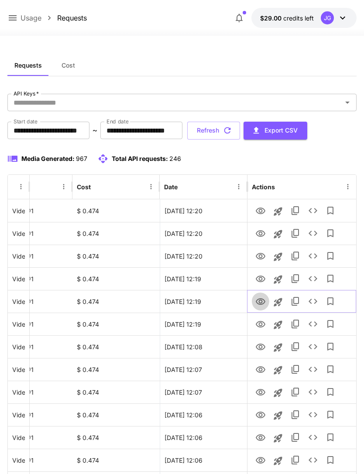
click at [263, 303] on icon "View" at bounding box center [261, 301] width 10 height 7
click at [262, 281] on icon "View" at bounding box center [261, 279] width 10 height 7
click at [10, 22] on icon at bounding box center [12, 18] width 10 height 10
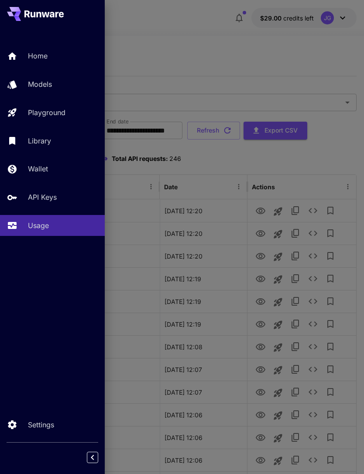
click at [66, 114] on div "Playground" at bounding box center [63, 112] width 70 height 10
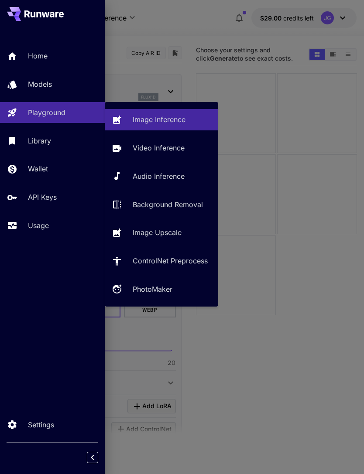
type input "**********"
click at [181, 151] on p "Video Inference" at bounding box center [159, 148] width 52 height 10
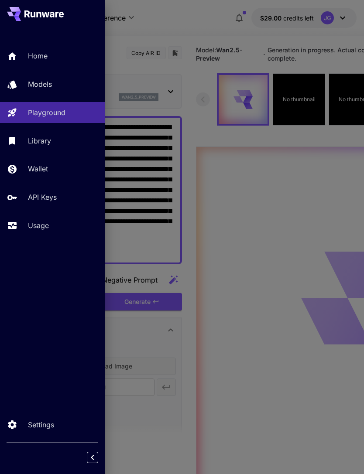
type input "**********"
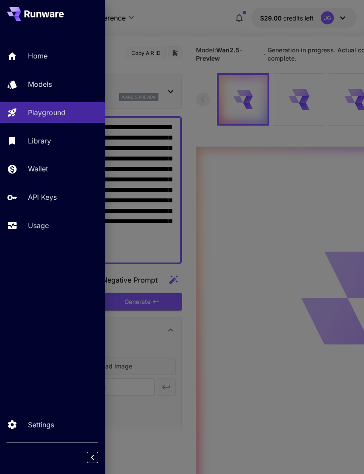
type input "*"
click at [212, 27] on div at bounding box center [182, 237] width 364 height 474
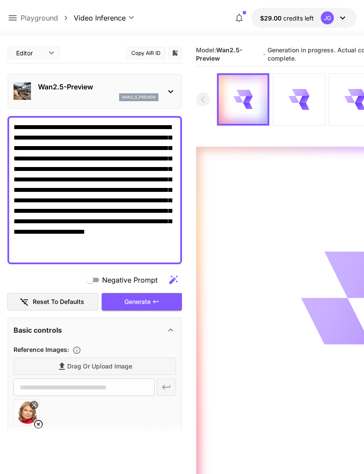
click at [83, 127] on textarea "**********" at bounding box center [95, 190] width 162 height 136
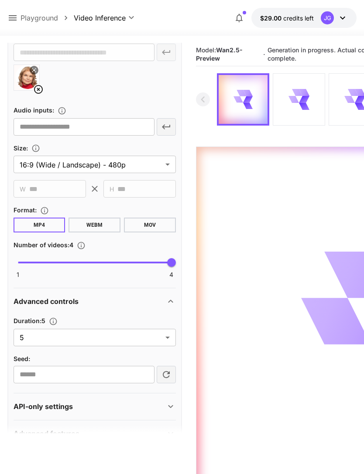
scroll to position [335, 0]
type textarea "**********"
click at [166, 335] on body "**********" at bounding box center [182, 271] width 364 height 543
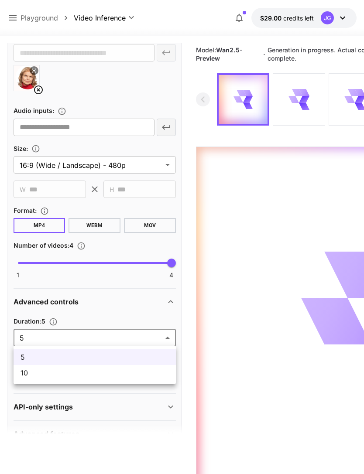
click at [142, 379] on li "10" at bounding box center [95, 373] width 162 height 16
type input "**"
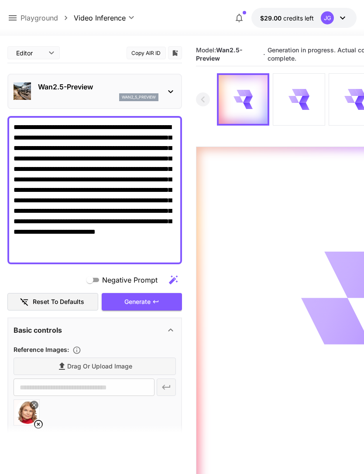
scroll to position [0, 0]
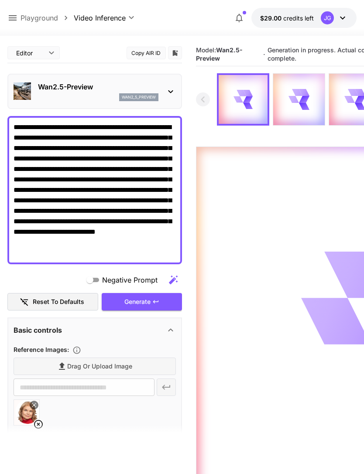
click at [166, 89] on icon at bounding box center [170, 91] width 10 height 10
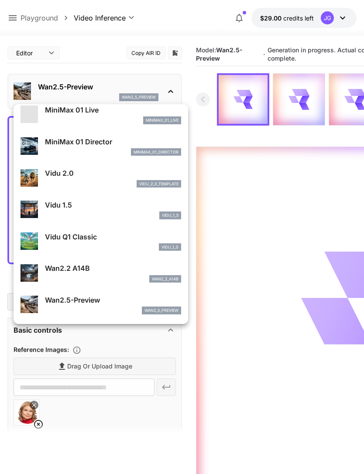
scroll to position [789, 0]
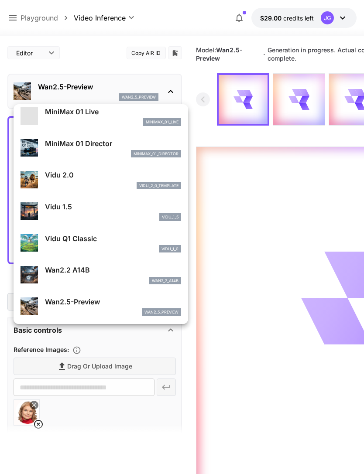
click at [96, 273] on p "Wan2.2 A14B" at bounding box center [113, 270] width 136 height 10
type input "**********"
type input "***"
type input "**********"
type input "****"
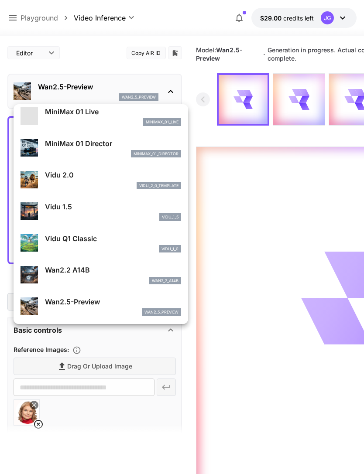
type input "***"
type input "*"
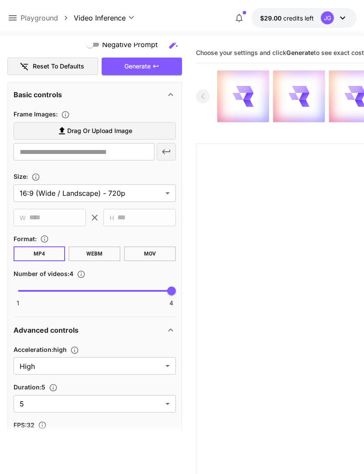
scroll to position [216, 0]
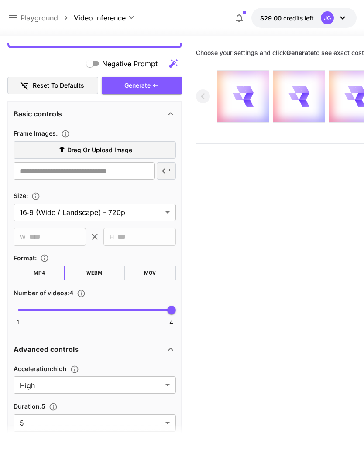
click at [143, 151] on label "Drag or upload image" at bounding box center [95, 150] width 162 height 18
click at [0, 0] on input "Drag or upload image" at bounding box center [0, 0] width 0 height 0
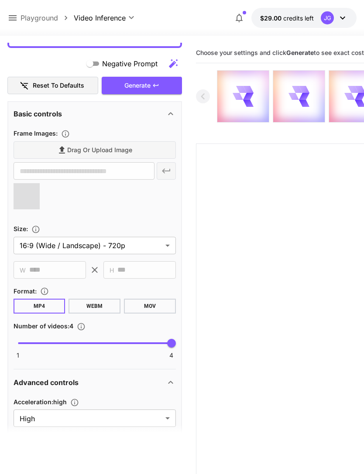
type input "**********"
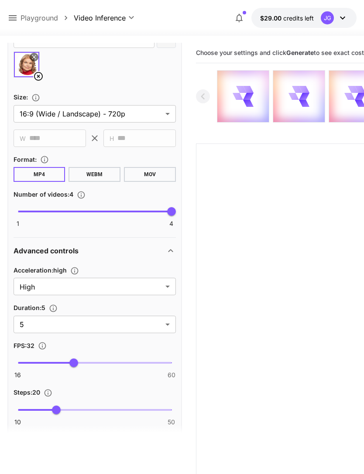
scroll to position [349, 0]
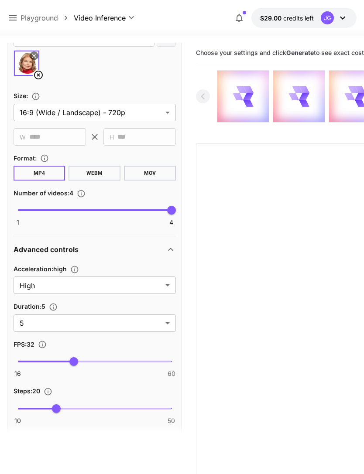
click at [168, 327] on body "**********" at bounding box center [182, 271] width 364 height 543
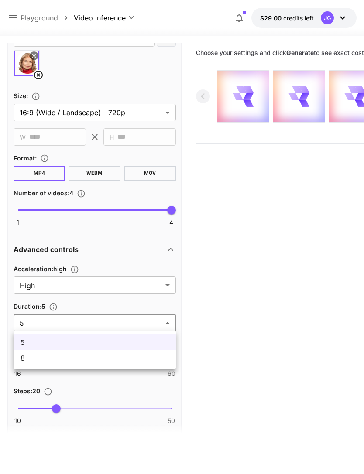
click at [129, 360] on span "8" at bounding box center [95, 358] width 148 height 10
type input "*"
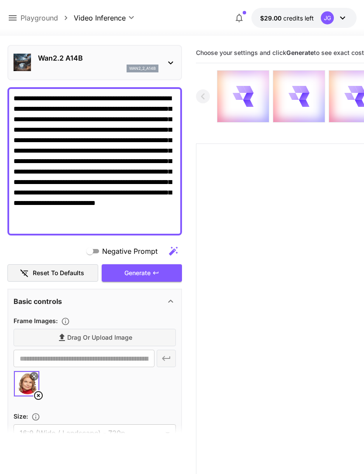
scroll to position [40, 0]
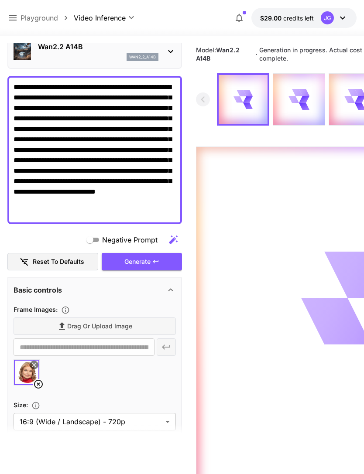
click at [14, 17] on icon at bounding box center [12, 18] width 10 height 10
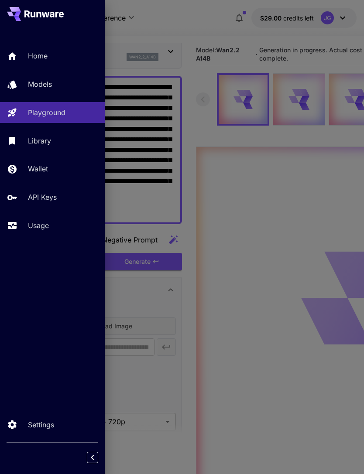
click at [42, 223] on p "Usage" at bounding box center [38, 225] width 21 height 10
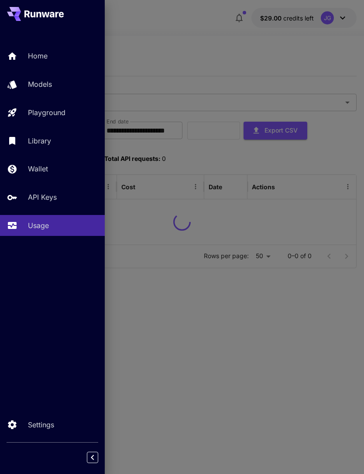
click at [216, 48] on div at bounding box center [182, 237] width 364 height 474
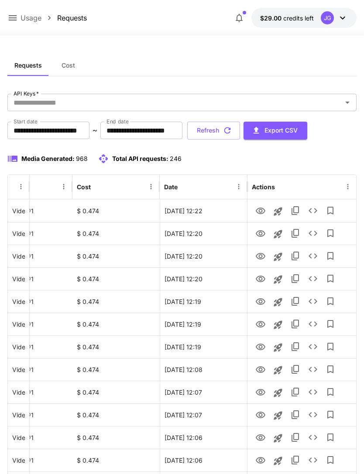
scroll to position [0, 45]
click at [259, 302] on icon "View" at bounding box center [261, 301] width 10 height 7
click at [260, 278] on icon "View" at bounding box center [260, 279] width 10 height 10
click at [262, 301] on icon "View" at bounding box center [261, 301] width 10 height 7
click at [262, 256] on icon "View" at bounding box center [260, 256] width 10 height 10
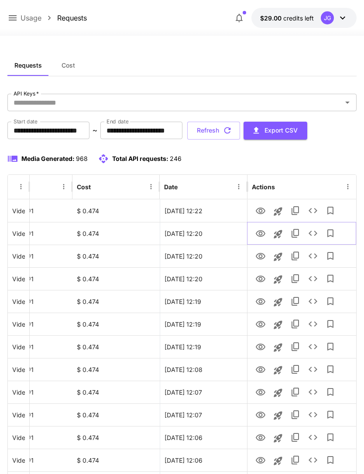
click at [259, 234] on icon "View" at bounding box center [261, 233] width 10 height 7
click at [260, 209] on icon "View" at bounding box center [261, 211] width 10 height 7
click at [240, 124] on button "Refresh" at bounding box center [213, 131] width 53 height 18
click at [259, 258] on icon "View" at bounding box center [260, 256] width 10 height 10
click at [262, 232] on icon "View" at bounding box center [260, 234] width 10 height 10
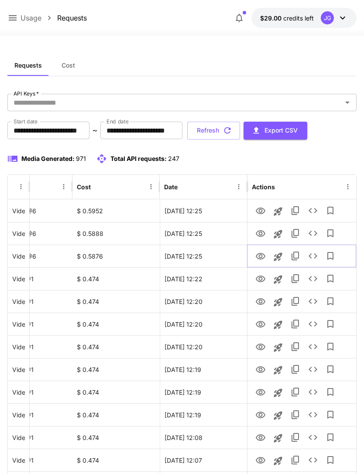
click at [262, 253] on icon "View" at bounding box center [260, 256] width 10 height 10
click at [262, 230] on icon "View" at bounding box center [260, 234] width 10 height 10
click at [240, 130] on button "Refresh" at bounding box center [213, 131] width 53 height 18
click at [259, 258] on icon "View" at bounding box center [260, 256] width 10 height 10
click at [264, 277] on icon "View" at bounding box center [261, 279] width 10 height 7
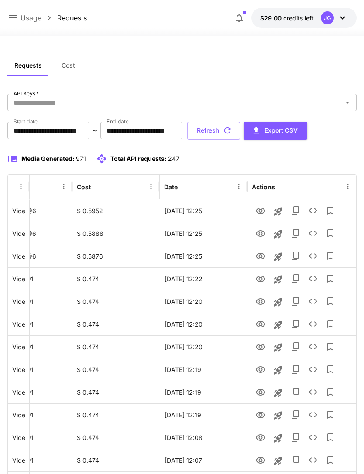
click at [263, 258] on icon "View" at bounding box center [261, 256] width 10 height 7
click at [240, 130] on button "Refresh" at bounding box center [213, 131] width 53 height 18
click at [260, 255] on icon "View" at bounding box center [260, 256] width 10 height 10
click at [263, 232] on icon "View" at bounding box center [260, 234] width 10 height 10
click at [257, 212] on icon "View" at bounding box center [260, 211] width 10 height 10
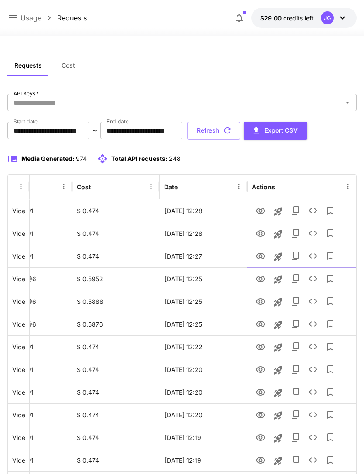
click at [261, 277] on icon "View" at bounding box center [261, 279] width 10 height 7
click at [263, 299] on icon "View" at bounding box center [261, 301] width 10 height 7
click at [261, 324] on icon "View" at bounding box center [261, 324] width 10 height 7
click at [14, 19] on icon at bounding box center [12, 18] width 10 height 10
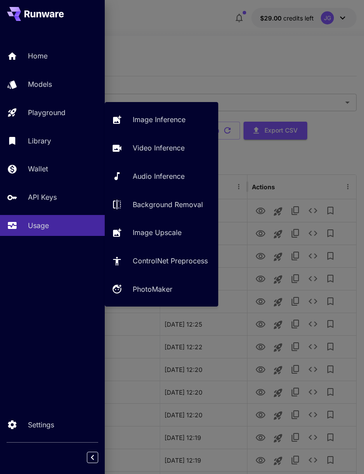
click at [62, 109] on p "Playground" at bounding box center [47, 112] width 38 height 10
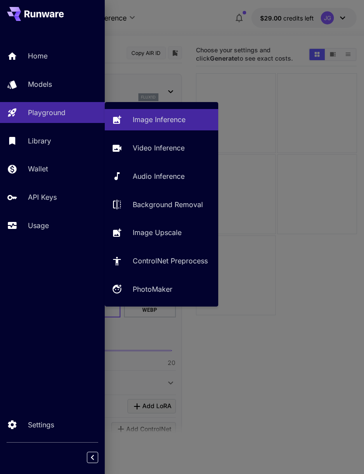
type input "**********"
click at [164, 147] on p "Video Inference" at bounding box center [159, 148] width 52 height 10
type input "**********"
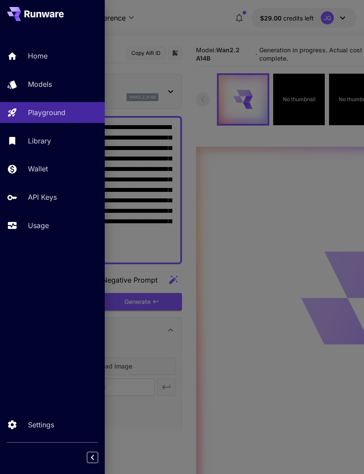
type input "*"
click at [178, 142] on div at bounding box center [182, 237] width 364 height 474
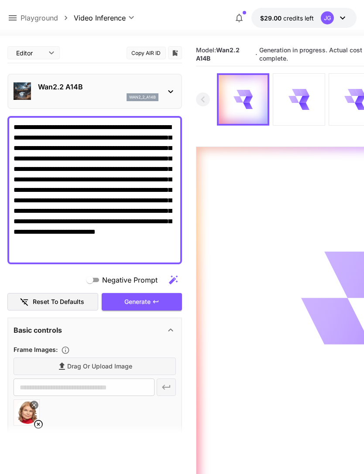
click at [304, 96] on icon at bounding box center [304, 99] width 10 height 7
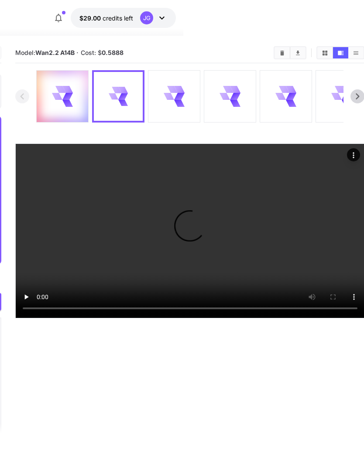
scroll to position [0, 181]
click at [195, 226] on video at bounding box center [189, 231] width 349 height 174
click at [183, 93] on icon at bounding box center [179, 96] width 10 height 7
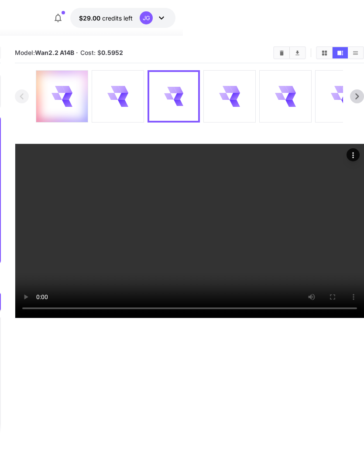
click at [190, 237] on video at bounding box center [189, 231] width 349 height 174
click at [121, 96] on icon at bounding box center [123, 96] width 10 height 7
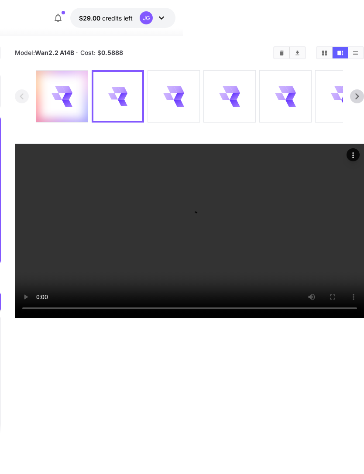
click at [234, 92] on icon at bounding box center [234, 89] width 9 height 11
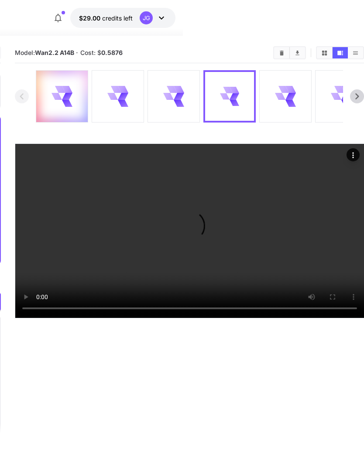
click at [281, 92] on icon at bounding box center [285, 96] width 21 height 21
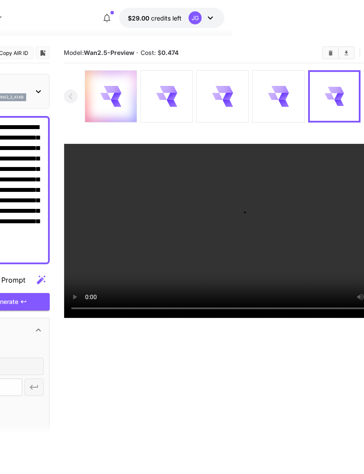
scroll to position [0, 0]
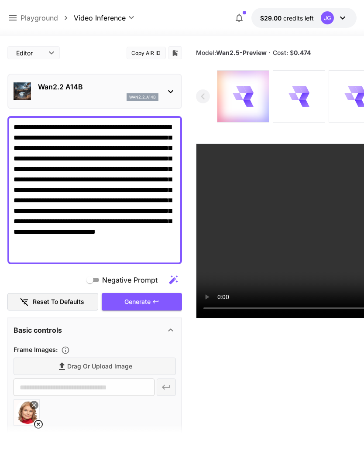
click at [14, 14] on icon at bounding box center [12, 18] width 10 height 10
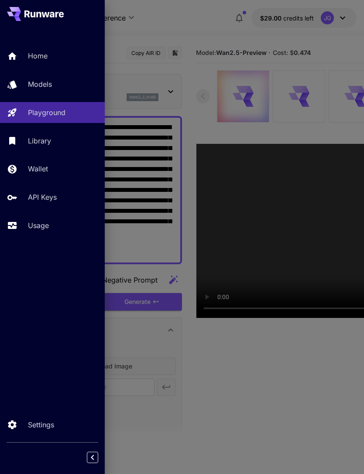
click at [47, 219] on link "Usage" at bounding box center [52, 225] width 105 height 21
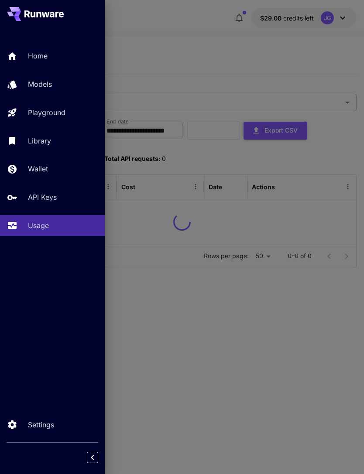
click at [192, 46] on div at bounding box center [182, 237] width 364 height 474
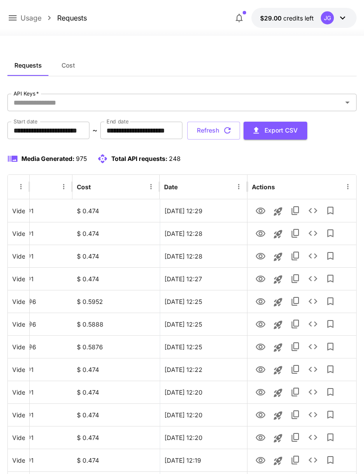
scroll to position [0, 45]
click at [261, 210] on icon "View" at bounding box center [261, 211] width 10 height 7
click at [280, 209] on icon "Launch in playground" at bounding box center [278, 211] width 8 height 8
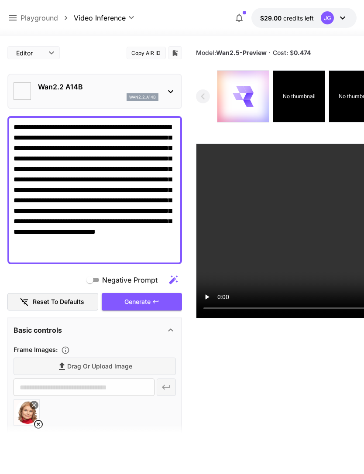
type input "**********"
type input "***"
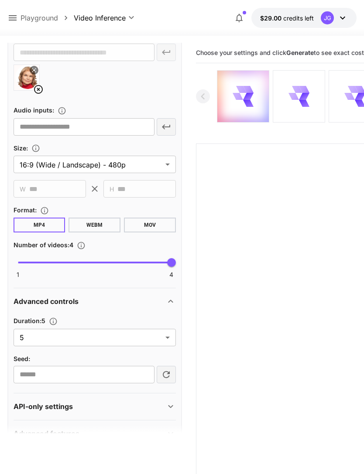
scroll to position [335, 0]
click at [165, 337] on body "**********" at bounding box center [182, 271] width 364 height 543
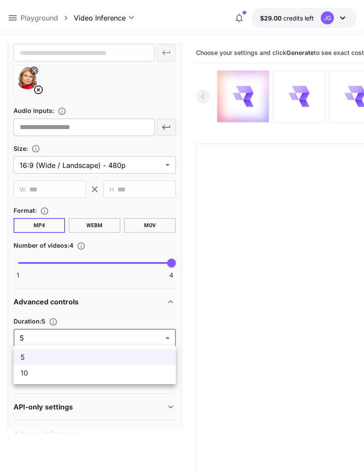
click at [145, 375] on span "10" at bounding box center [95, 373] width 148 height 10
type input "**"
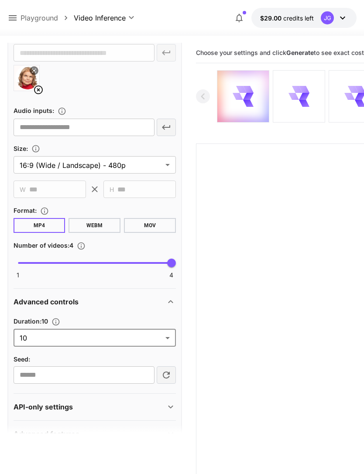
click at [39, 90] on icon at bounding box center [38, 90] width 9 height 9
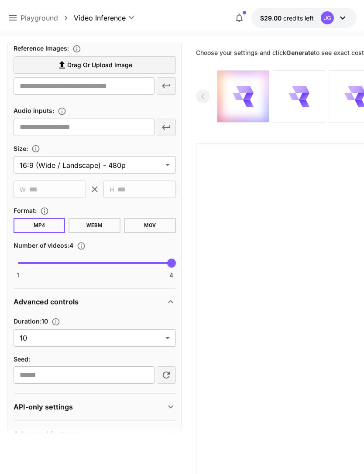
click at [142, 65] on label "Drag or upload image" at bounding box center [95, 65] width 162 height 18
click at [0, 0] on input "Drag or upload image" at bounding box center [0, 0] width 0 height 0
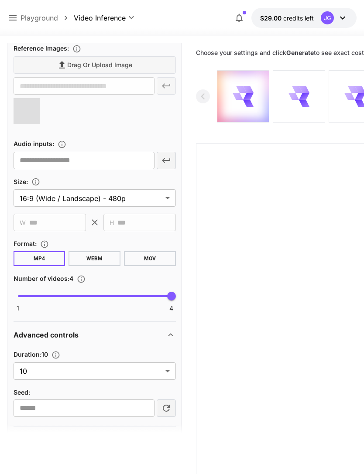
type input "**********"
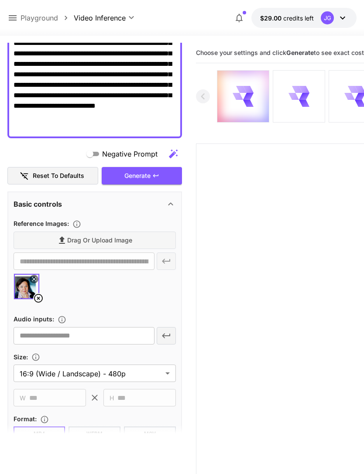
scroll to position [127, 0]
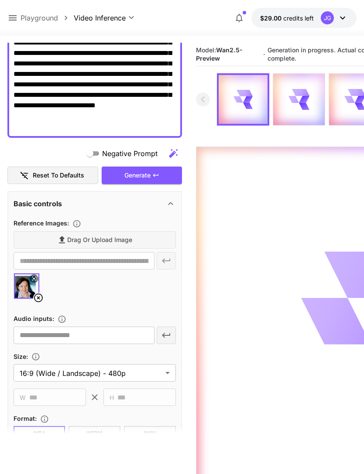
click at [14, 18] on icon at bounding box center [13, 17] width 8 height 5
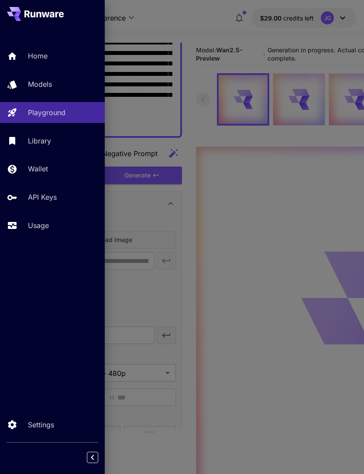
click at [43, 229] on p "Usage" at bounding box center [38, 225] width 21 height 10
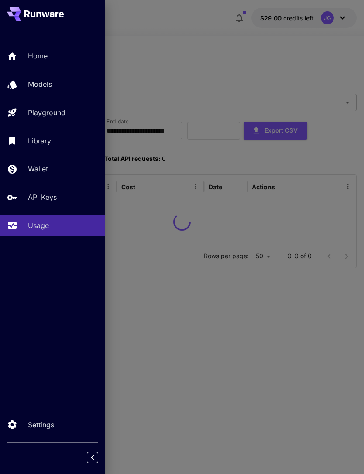
click at [203, 40] on div at bounding box center [182, 237] width 364 height 474
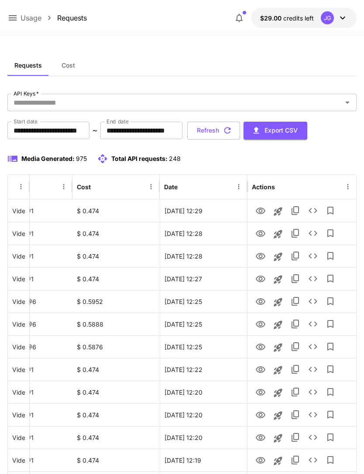
scroll to position [0, 45]
click at [261, 328] on icon "View" at bounding box center [260, 324] width 10 height 10
click at [260, 298] on icon "View" at bounding box center [261, 301] width 10 height 7
click at [262, 237] on icon "View" at bounding box center [260, 234] width 10 height 10
click at [260, 210] on icon "View" at bounding box center [260, 211] width 10 height 10
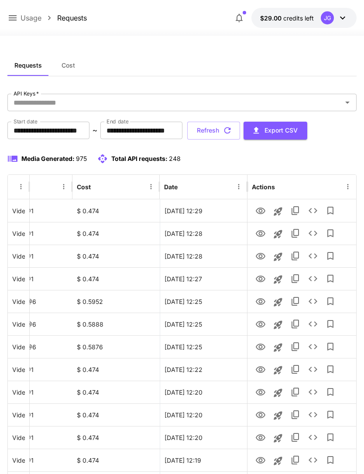
click at [240, 130] on button "Refresh" at bounding box center [213, 131] width 53 height 18
click at [263, 348] on icon "View" at bounding box center [261, 347] width 10 height 7
click at [261, 370] on icon "View" at bounding box center [261, 369] width 10 height 7
click at [232, 130] on icon "button" at bounding box center [228, 131] width 10 height 10
click at [262, 212] on icon "View" at bounding box center [260, 211] width 10 height 10
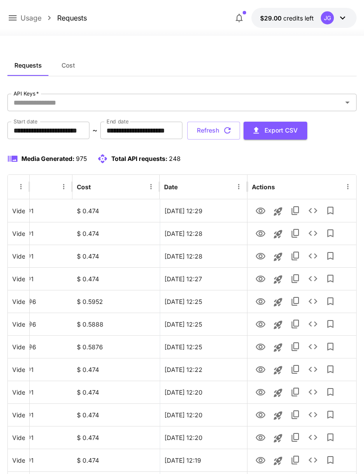
click at [232, 131] on icon "button" at bounding box center [228, 131] width 10 height 10
click at [240, 131] on button "Refresh" at bounding box center [213, 131] width 53 height 18
click at [240, 130] on button "Refresh" at bounding box center [213, 131] width 53 height 18
click at [232, 128] on icon "button" at bounding box center [228, 131] width 10 height 10
click at [240, 131] on button "Refresh" at bounding box center [213, 131] width 53 height 18
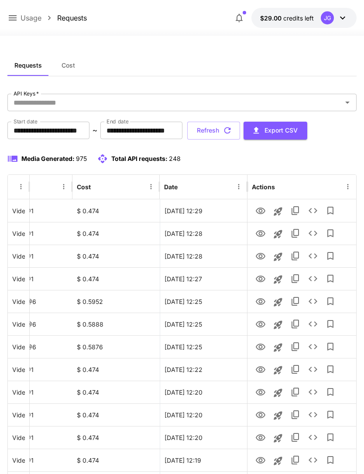
click at [240, 134] on button "Refresh" at bounding box center [213, 131] width 53 height 18
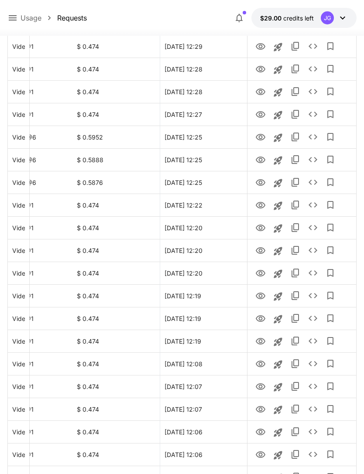
scroll to position [165, 0]
click at [262, 321] on icon "View" at bounding box center [260, 318] width 10 height 10
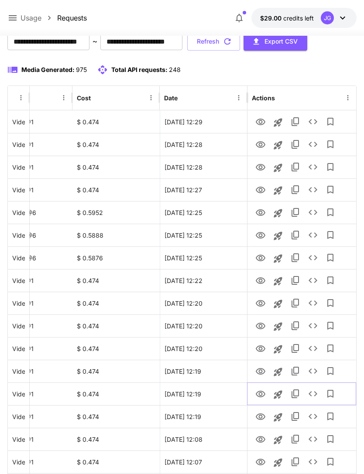
scroll to position [0, 0]
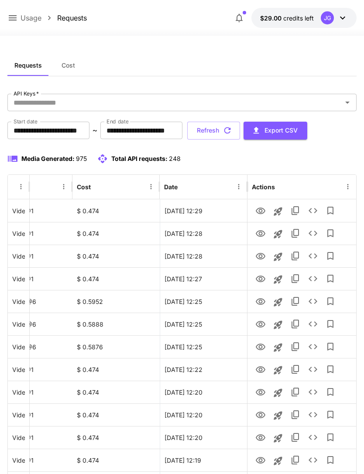
click at [232, 133] on icon "button" at bounding box center [228, 131] width 10 height 10
click at [261, 258] on icon "View" at bounding box center [261, 256] width 10 height 7
click at [240, 133] on button "Refresh" at bounding box center [213, 131] width 53 height 18
click at [240, 130] on button "Refresh" at bounding box center [213, 131] width 53 height 18
click at [261, 280] on icon "View" at bounding box center [261, 279] width 10 height 7
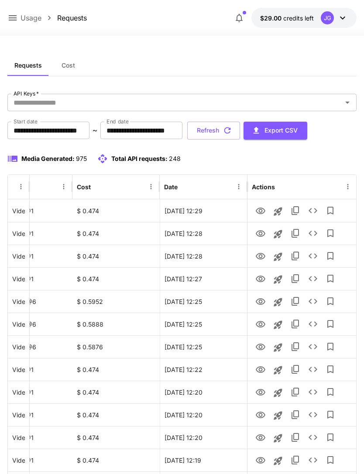
click at [240, 131] on button "Refresh" at bounding box center [213, 131] width 53 height 18
click at [263, 281] on icon "View" at bounding box center [261, 279] width 10 height 7
click at [240, 133] on button "Refresh" at bounding box center [213, 131] width 53 height 18
click at [240, 130] on button "Refresh" at bounding box center [213, 131] width 53 height 18
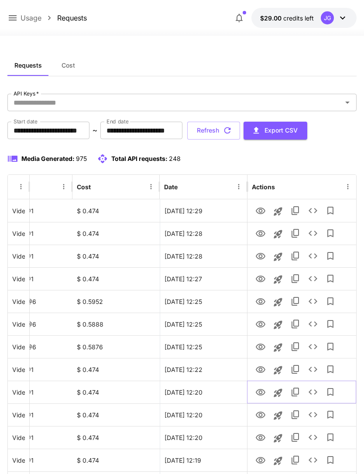
click at [259, 394] on icon "View" at bounding box center [260, 392] width 10 height 10
click at [232, 131] on icon "button" at bounding box center [228, 131] width 10 height 10
click at [262, 282] on icon "View" at bounding box center [260, 279] width 10 height 10
click at [240, 134] on button "Refresh" at bounding box center [213, 131] width 53 height 18
click at [262, 234] on icon "View" at bounding box center [260, 234] width 10 height 10
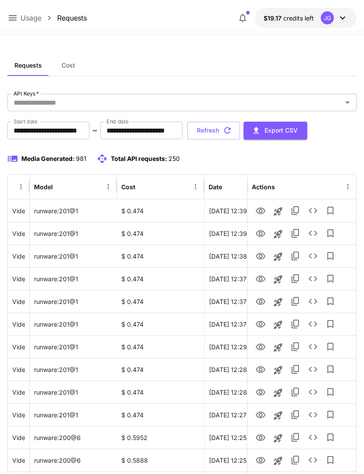
click at [15, 21] on icon at bounding box center [13, 17] width 8 height 5
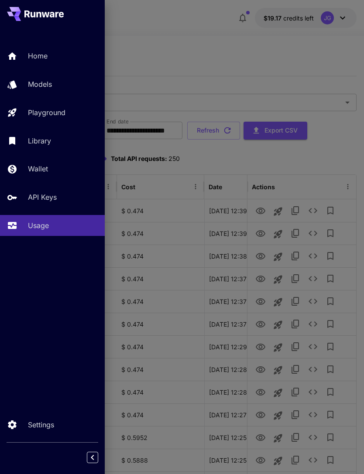
click at [56, 117] on p "Playground" at bounding box center [47, 112] width 38 height 10
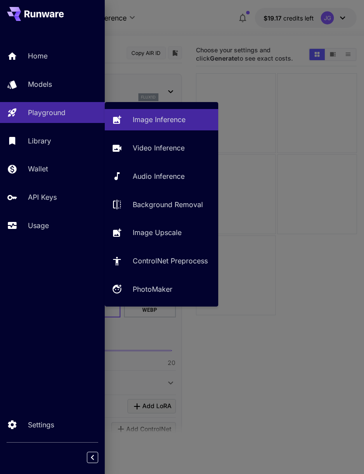
type input "**********"
click at [175, 152] on p "Video Inference" at bounding box center [159, 148] width 52 height 10
type input "**********"
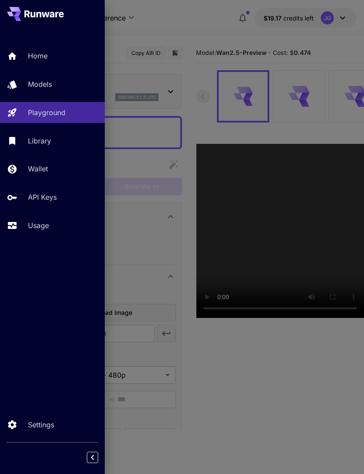
click at [45, 224] on p "Usage" at bounding box center [38, 225] width 21 height 10
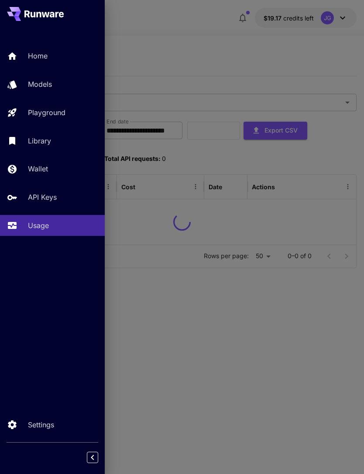
click at [227, 48] on div at bounding box center [182, 237] width 364 height 474
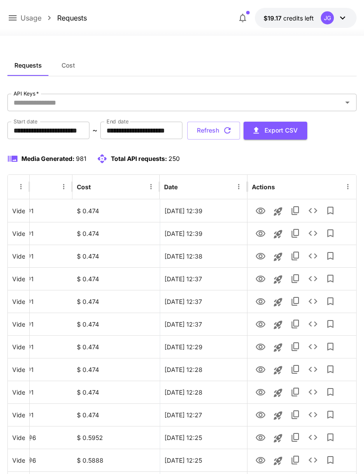
scroll to position [0, 45]
click at [259, 394] on icon "View" at bounding box center [261, 392] width 10 height 7
click at [261, 370] on icon "View" at bounding box center [260, 370] width 10 height 10
click at [260, 326] on icon "View" at bounding box center [261, 324] width 10 height 7
click at [277, 323] on icon "Launch in playground" at bounding box center [278, 325] width 8 height 8
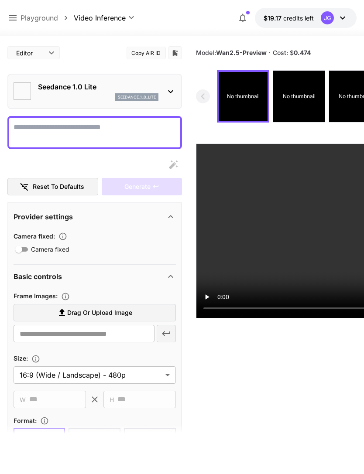
type textarea "**********"
type input "**********"
type input "***"
type input "*"
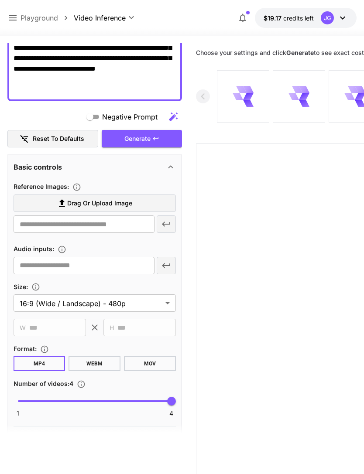
scroll to position [161, 0]
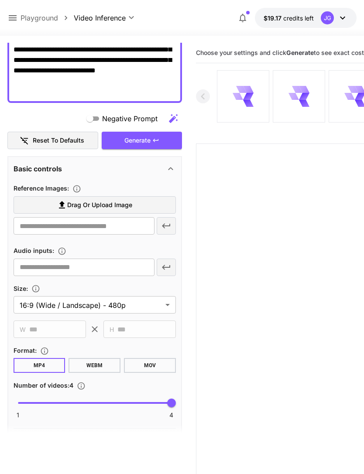
click at [138, 205] on label "Drag or upload image" at bounding box center [95, 205] width 162 height 18
click at [0, 0] on input "Drag or upload image" at bounding box center [0, 0] width 0 height 0
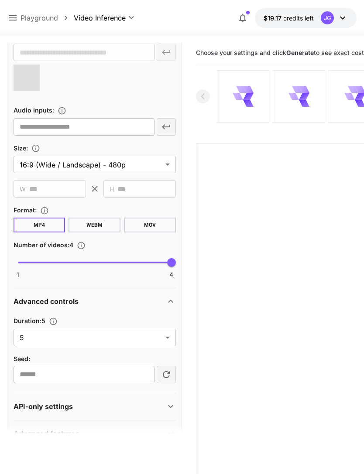
scroll to position [335, 0]
click at [168, 341] on body "**********" at bounding box center [182, 271] width 364 height 543
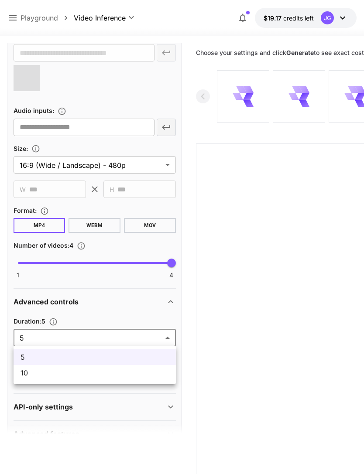
type input "**********"
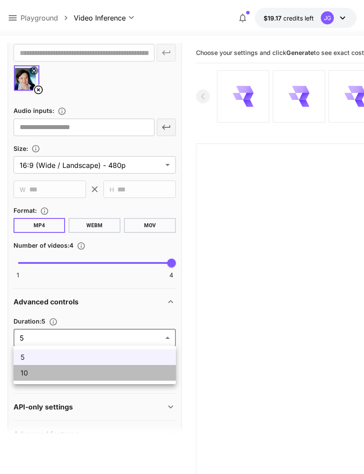
click at [77, 373] on span "10" at bounding box center [95, 373] width 148 height 10
type input "**"
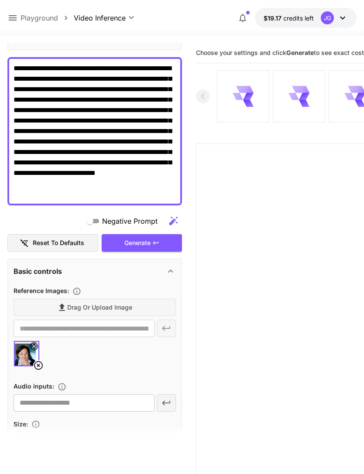
scroll to position [49, 0]
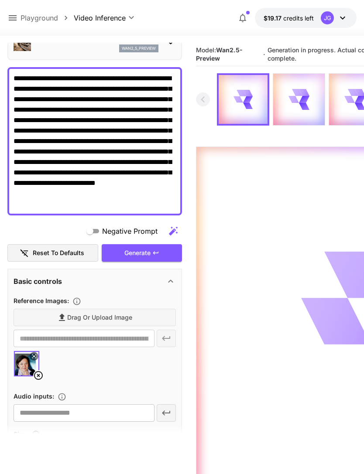
click at [161, 250] on div "Generate" at bounding box center [142, 253] width 80 height 18
click at [15, 18] on icon at bounding box center [13, 17] width 8 height 5
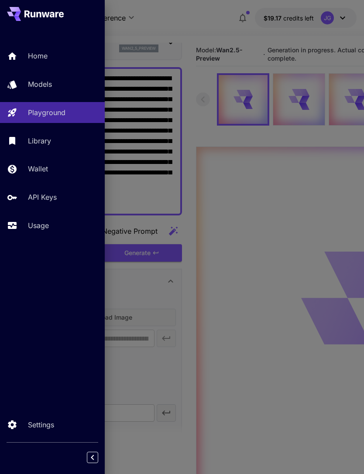
click at [53, 227] on div "Usage" at bounding box center [63, 225] width 70 height 10
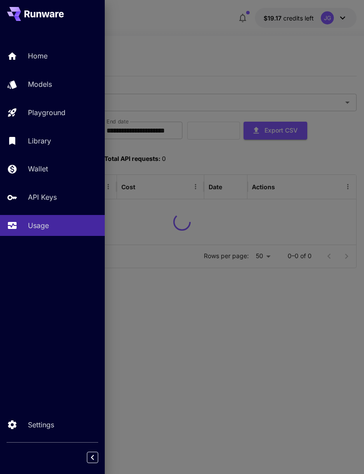
click at [276, 62] on div at bounding box center [182, 237] width 364 height 474
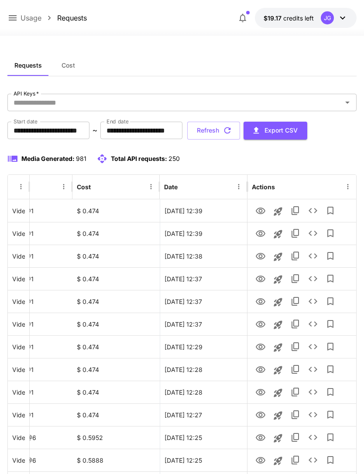
scroll to position [0, 45]
click at [260, 304] on icon "View" at bounding box center [260, 302] width 10 height 10
click at [262, 281] on icon "View" at bounding box center [261, 279] width 10 height 7
click at [262, 256] on icon "View" at bounding box center [260, 256] width 10 height 10
click at [262, 234] on icon "View" at bounding box center [261, 233] width 10 height 7
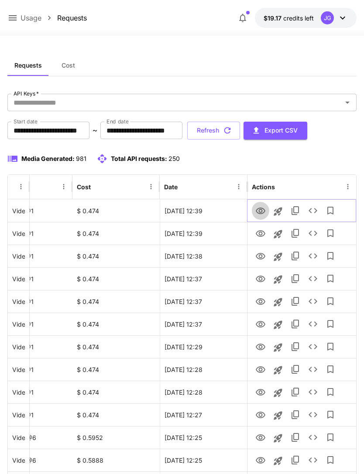
click at [260, 206] on icon "View" at bounding box center [260, 211] width 10 height 10
click at [240, 131] on button "Refresh" at bounding box center [213, 131] width 53 height 18
click at [263, 209] on icon "View" at bounding box center [260, 211] width 10 height 10
click at [257, 232] on icon "View" at bounding box center [261, 233] width 10 height 7
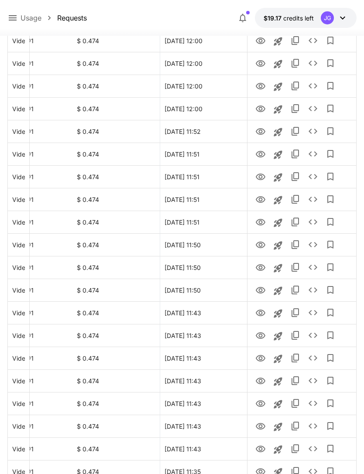
scroll to position [881, 0]
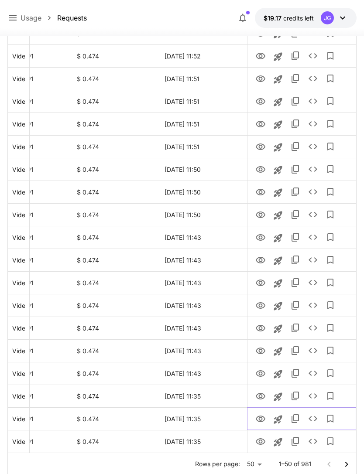
click at [260, 419] on icon "View" at bounding box center [260, 419] width 10 height 10
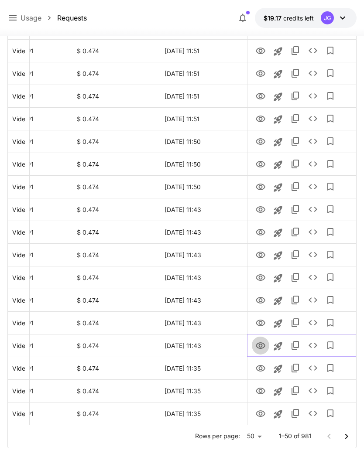
click at [260, 343] on icon "View" at bounding box center [261, 345] width 10 height 7
click at [261, 317] on link "View" at bounding box center [260, 322] width 10 height 11
click at [260, 299] on icon "View" at bounding box center [260, 300] width 10 height 10
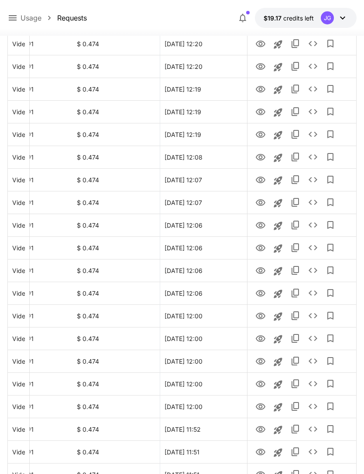
scroll to position [507, 0]
click at [263, 382] on icon "View" at bounding box center [261, 384] width 10 height 7
click at [261, 359] on icon "View" at bounding box center [261, 362] width 10 height 7
click at [259, 226] on icon "View" at bounding box center [261, 226] width 10 height 7
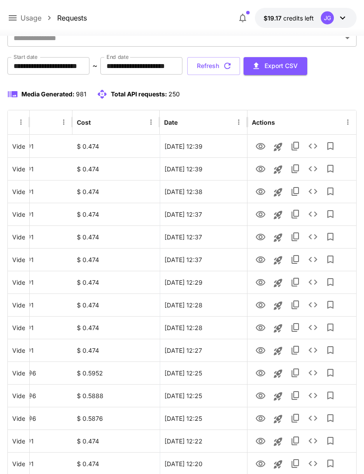
scroll to position [0, 0]
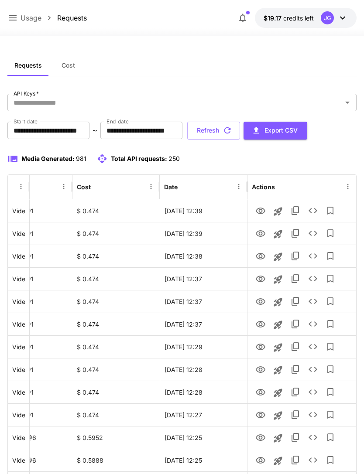
click at [232, 130] on icon "button" at bounding box center [228, 131] width 10 height 10
click at [260, 277] on icon "View" at bounding box center [261, 279] width 10 height 7
click at [262, 256] on icon "View" at bounding box center [261, 256] width 10 height 7
click at [14, 17] on icon at bounding box center [12, 18] width 10 height 10
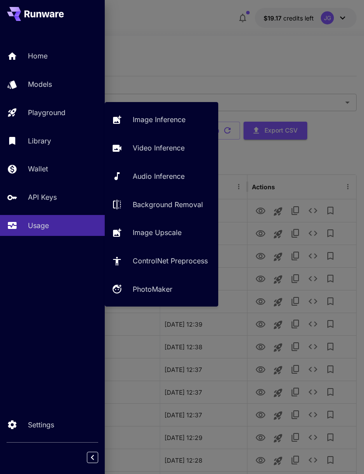
click at [164, 145] on p "Video Inference" at bounding box center [159, 148] width 52 height 10
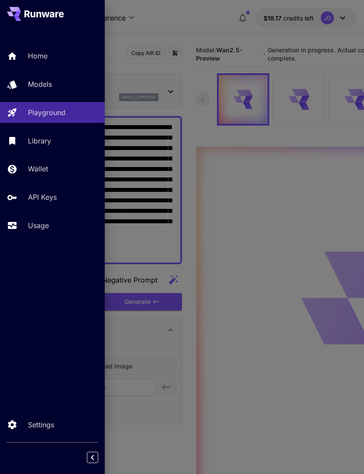
click at [197, 33] on div at bounding box center [182, 237] width 364 height 474
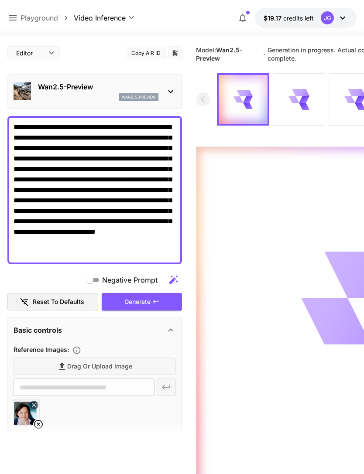
click at [41, 425] on icon at bounding box center [38, 424] width 10 height 10
click at [133, 368] on label "Drag or upload image" at bounding box center [95, 367] width 162 height 18
click at [0, 0] on input "Drag or upload image" at bounding box center [0, 0] width 0 height 0
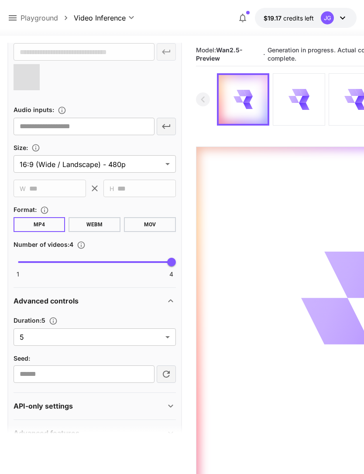
scroll to position [335, 0]
click at [164, 336] on body "**********" at bounding box center [182, 271] width 364 height 543
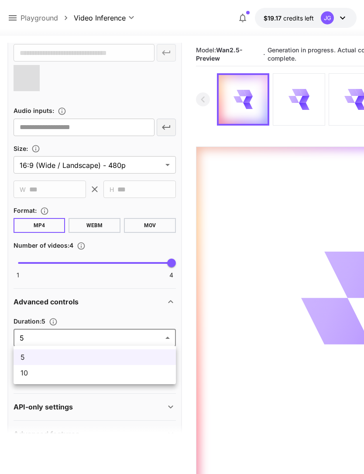
click at [129, 378] on span "10" at bounding box center [95, 373] width 148 height 10
type input "**"
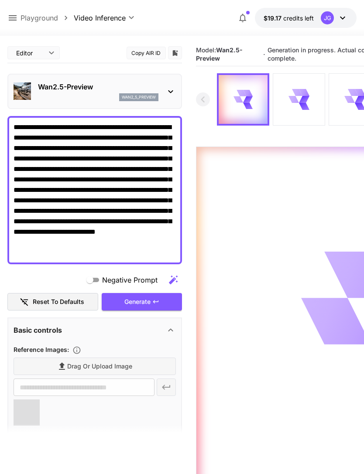
scroll to position [67, 0]
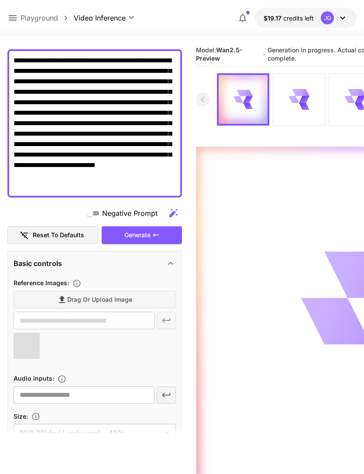
type input "**********"
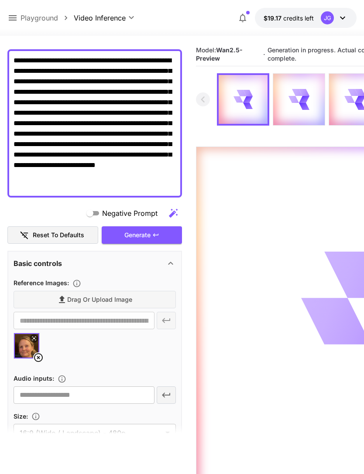
click at [16, 22] on icon at bounding box center [12, 18] width 10 height 10
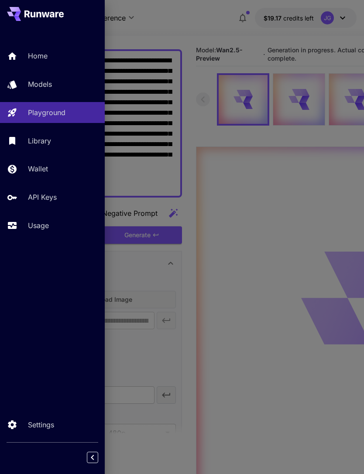
click at [44, 222] on p "Usage" at bounding box center [38, 225] width 21 height 10
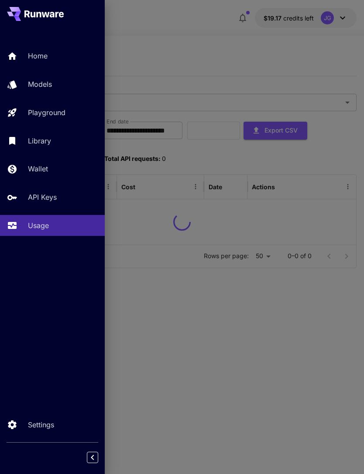
click at [205, 35] on div at bounding box center [182, 237] width 364 height 474
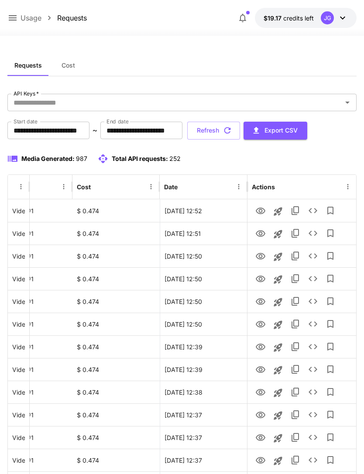
scroll to position [0, 45]
click at [260, 323] on icon "View" at bounding box center [260, 324] width 10 height 10
click at [260, 276] on icon "View" at bounding box center [261, 279] width 10 height 7
click at [260, 256] on icon "View" at bounding box center [260, 256] width 10 height 10
click at [262, 232] on icon "View" at bounding box center [260, 234] width 10 height 10
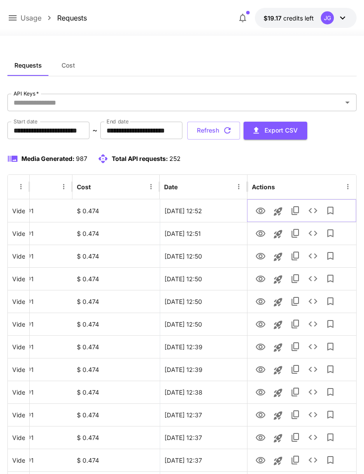
click at [266, 205] on button "View" at bounding box center [260, 211] width 17 height 18
click at [259, 210] on icon "View" at bounding box center [261, 211] width 10 height 7
click at [313, 211] on icon "See details" at bounding box center [313, 210] width 10 height 10
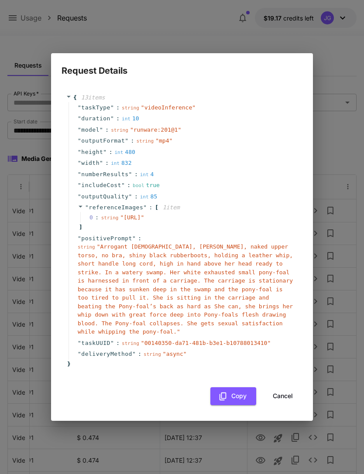
click at [294, 401] on button "Cancel" at bounding box center [282, 396] width 39 height 18
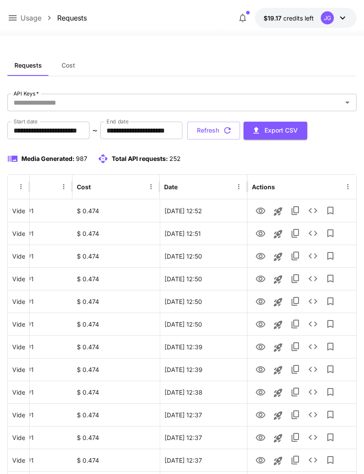
click at [231, 129] on icon "button" at bounding box center [227, 130] width 7 height 7
click at [259, 234] on icon "View" at bounding box center [261, 233] width 10 height 7
click at [264, 206] on icon "View" at bounding box center [260, 211] width 10 height 10
click at [240, 131] on button "Refresh" at bounding box center [213, 131] width 53 height 18
click at [259, 208] on icon "View" at bounding box center [261, 211] width 10 height 7
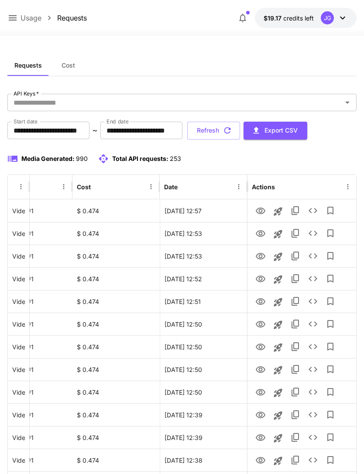
click at [231, 130] on icon "button" at bounding box center [227, 130] width 7 height 7
click at [264, 239] on icon "View" at bounding box center [260, 234] width 10 height 10
click at [264, 204] on button "View" at bounding box center [260, 211] width 17 height 18
click at [261, 212] on icon "View" at bounding box center [260, 211] width 10 height 10
click at [13, 21] on icon at bounding box center [13, 17] width 8 height 5
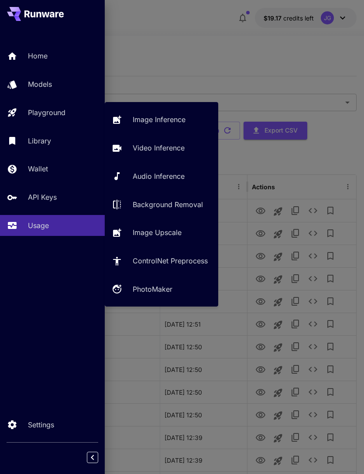
click at [164, 152] on p "Video Inference" at bounding box center [159, 148] width 52 height 10
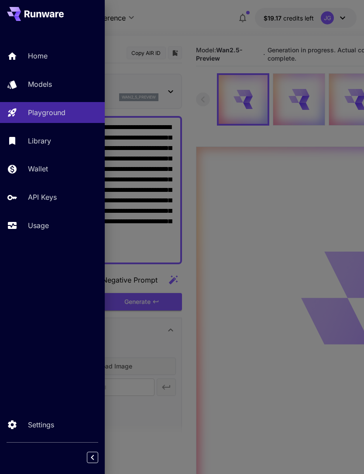
type input "*"
click at [211, 41] on div at bounding box center [182, 237] width 364 height 474
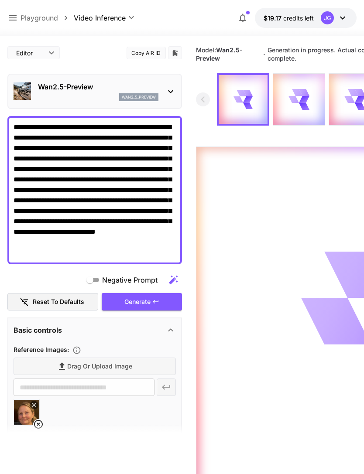
click at [133, 243] on textarea "**********" at bounding box center [95, 190] width 162 height 136
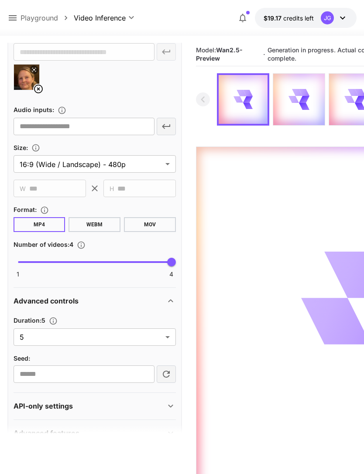
scroll to position [335, 0]
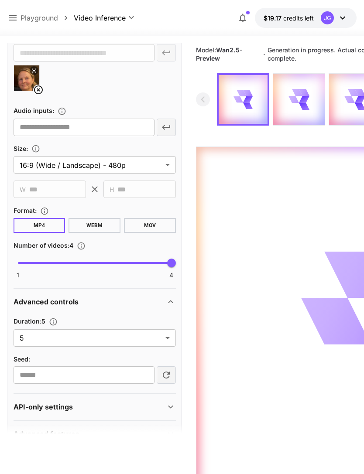
type textarea "**********"
click at [165, 336] on body "**********" at bounding box center [182, 271] width 364 height 543
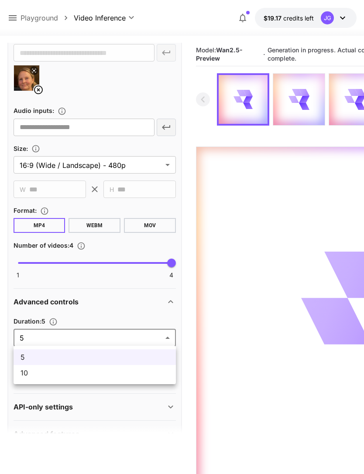
click at [133, 377] on span "10" at bounding box center [95, 373] width 148 height 10
type input "**"
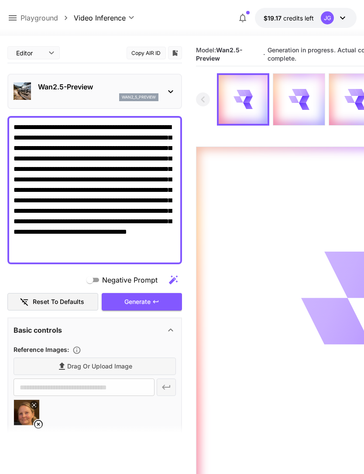
scroll to position [0, 0]
click at [14, 19] on icon at bounding box center [12, 18] width 10 height 10
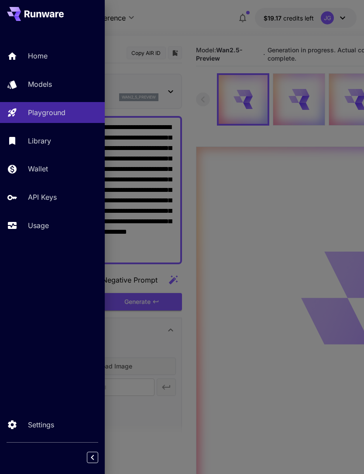
click at [38, 224] on p "Usage" at bounding box center [38, 225] width 21 height 10
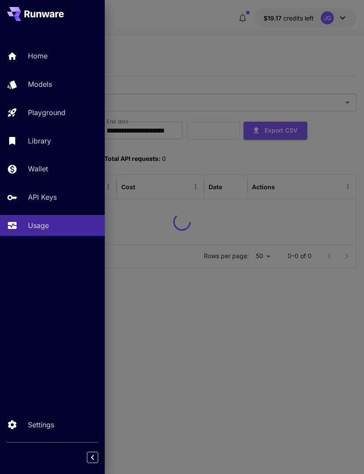
click at [169, 45] on div at bounding box center [182, 237] width 364 height 474
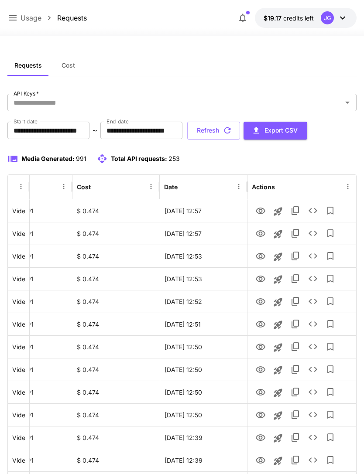
scroll to position [0, 45]
click at [260, 234] on icon "View" at bounding box center [260, 234] width 10 height 10
click at [260, 210] on icon "View" at bounding box center [260, 211] width 10 height 10
click at [240, 136] on button "Refresh" at bounding box center [213, 131] width 53 height 18
click at [262, 257] on icon "View" at bounding box center [260, 256] width 10 height 10
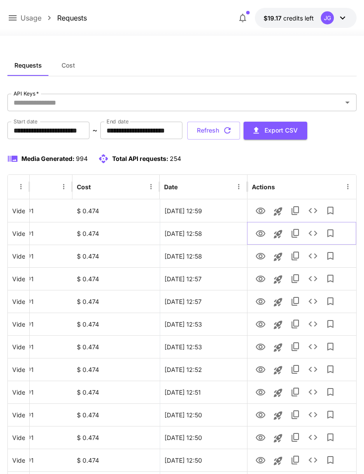
click at [262, 235] on icon "View" at bounding box center [260, 234] width 10 height 10
click at [259, 206] on icon "View" at bounding box center [260, 211] width 10 height 10
click at [232, 129] on icon "button" at bounding box center [228, 131] width 10 height 10
click at [261, 233] on icon "View" at bounding box center [261, 233] width 10 height 7
click at [257, 206] on icon "View" at bounding box center [260, 211] width 10 height 10
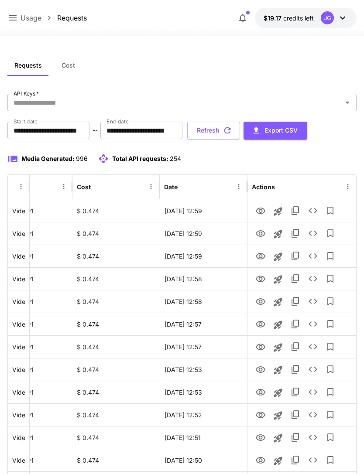
click at [240, 131] on button "Refresh" at bounding box center [213, 131] width 53 height 18
click at [261, 209] on icon "View" at bounding box center [260, 211] width 10 height 10
click at [256, 233] on icon "View" at bounding box center [261, 233] width 10 height 7
click at [262, 208] on icon "View" at bounding box center [261, 211] width 10 height 7
click at [232, 128] on icon "button" at bounding box center [228, 131] width 10 height 10
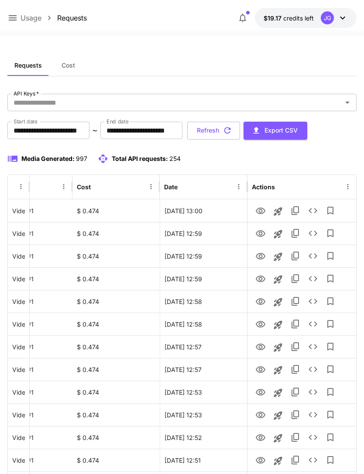
click at [240, 132] on button "Refresh" at bounding box center [213, 131] width 53 height 18
click at [261, 392] on icon "View" at bounding box center [261, 392] width 10 height 7
click at [258, 410] on icon "View" at bounding box center [260, 415] width 10 height 10
click at [240, 130] on button "Refresh" at bounding box center [213, 131] width 53 height 18
click at [261, 278] on icon "View" at bounding box center [261, 279] width 10 height 7
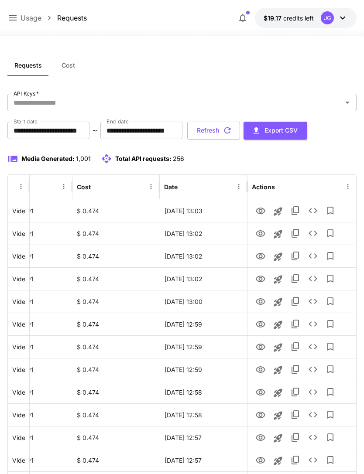
click at [12, 19] on icon at bounding box center [12, 18] width 10 height 10
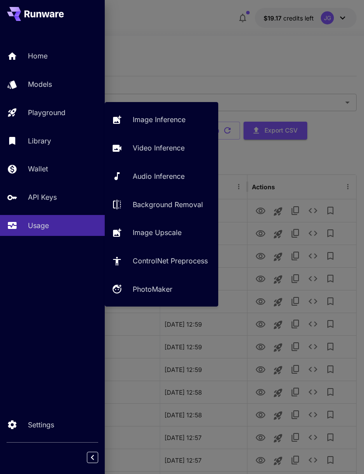
click at [170, 147] on p "Video Inference" at bounding box center [159, 148] width 52 height 10
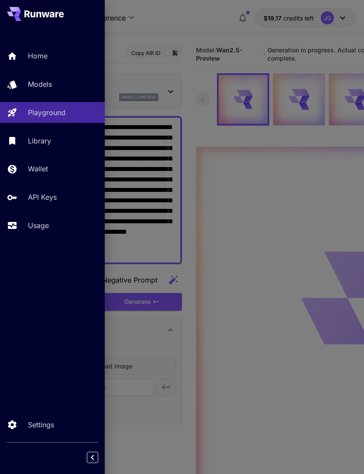
click at [208, 23] on div at bounding box center [182, 237] width 364 height 474
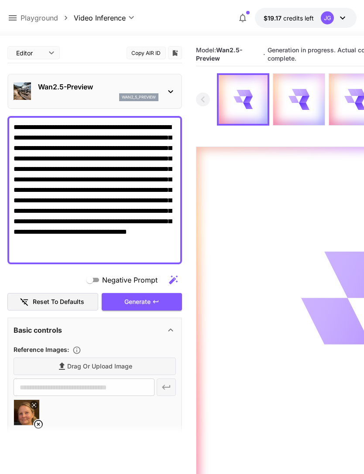
click at [50, 123] on textarea "**********" at bounding box center [95, 190] width 162 height 136
type textarea "**********"
click at [42, 419] on icon at bounding box center [38, 424] width 10 height 10
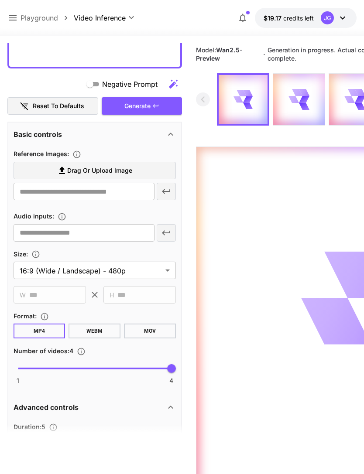
scroll to position [247, 0]
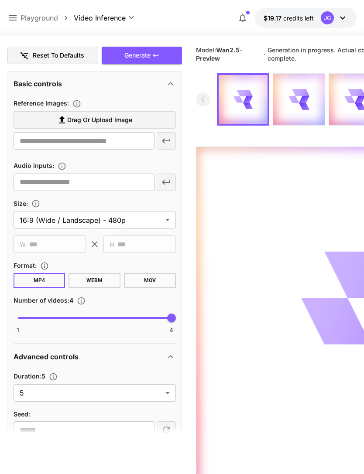
click at [167, 395] on body "**********" at bounding box center [182, 271] width 364 height 543
click at [120, 431] on span "10" at bounding box center [95, 428] width 148 height 10
type input "**"
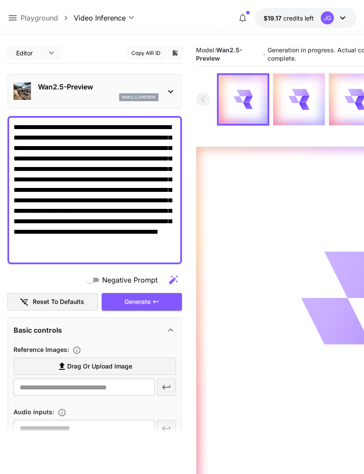
scroll to position [-1, 0]
click at [149, 300] on div "Generate" at bounding box center [142, 302] width 80 height 18
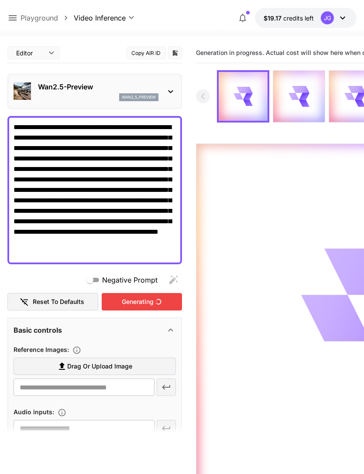
click at [11, 17] on icon at bounding box center [12, 18] width 10 height 10
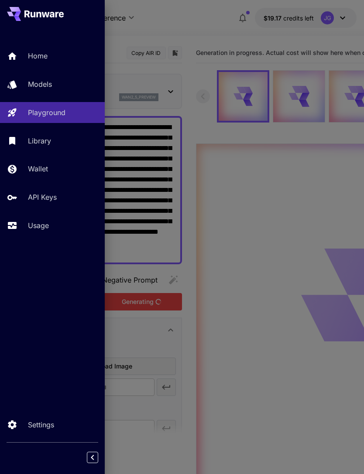
click at [48, 220] on p "Usage" at bounding box center [38, 225] width 21 height 10
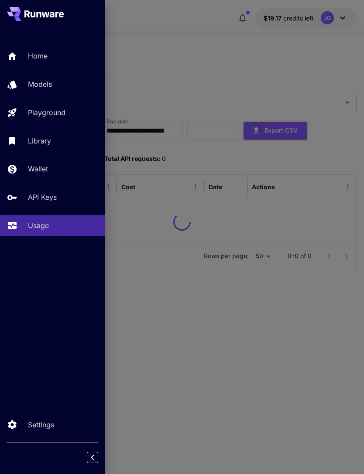
click at [221, 58] on div at bounding box center [182, 237] width 364 height 474
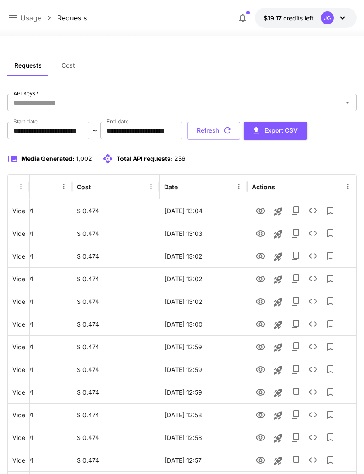
scroll to position [0, 45]
click at [261, 281] on icon "View" at bounding box center [261, 279] width 10 height 7
click at [14, 16] on icon at bounding box center [13, 17] width 8 height 5
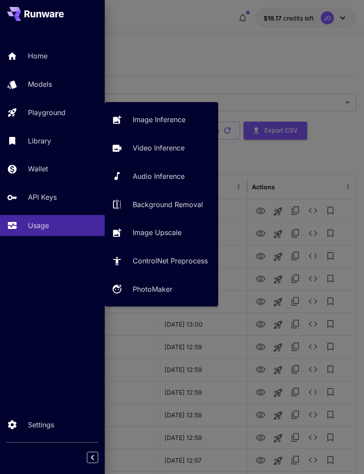
click at [157, 149] on p "Video Inference" at bounding box center [159, 148] width 52 height 10
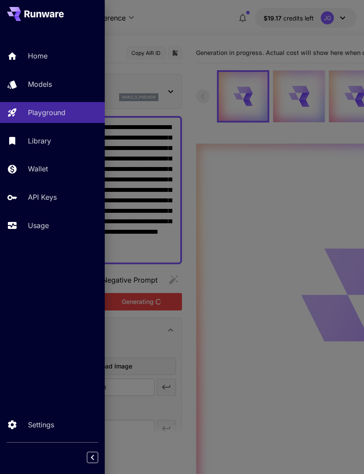
type input "*"
click at [202, 30] on div at bounding box center [182, 237] width 364 height 474
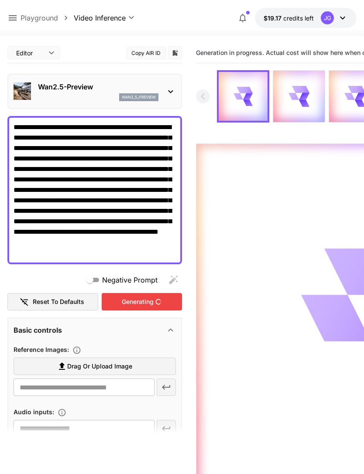
click at [160, 301] on div "Generating" at bounding box center [142, 302] width 80 height 18
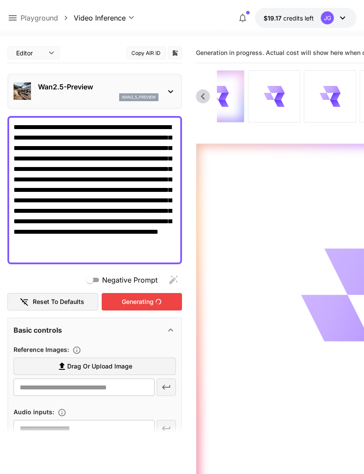
click at [14, 16] on icon at bounding box center [13, 17] width 8 height 5
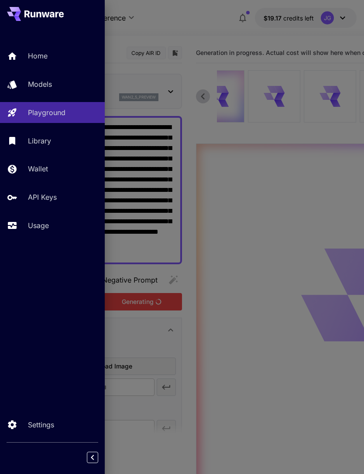
click at [44, 229] on p "Usage" at bounding box center [38, 225] width 21 height 10
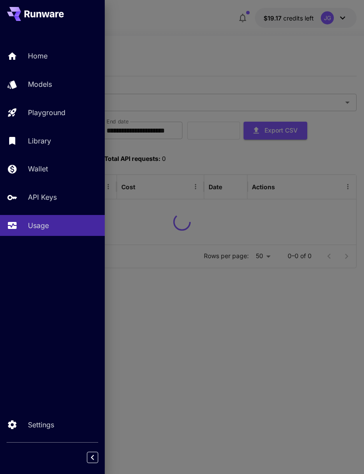
click at [205, 61] on div at bounding box center [182, 237] width 364 height 474
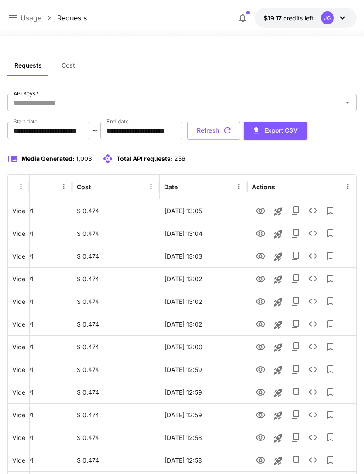
scroll to position [0, 45]
click at [260, 327] on icon "View" at bounding box center [261, 324] width 10 height 7
click at [261, 299] on icon "View" at bounding box center [260, 302] width 10 height 10
click at [263, 281] on icon "View" at bounding box center [261, 279] width 10 height 7
click at [16, 17] on icon at bounding box center [12, 18] width 10 height 10
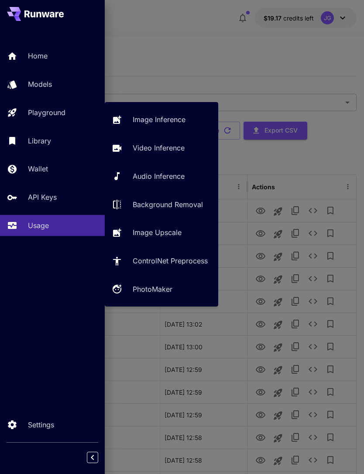
click at [62, 111] on p "Playground" at bounding box center [47, 112] width 38 height 10
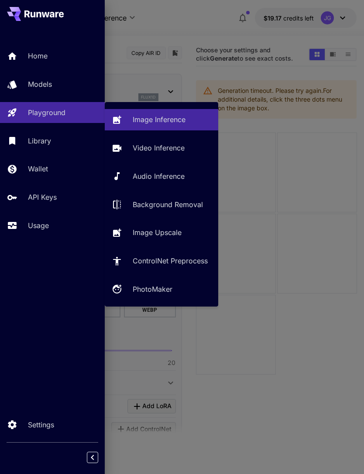
click at [178, 151] on p "Video Inference" at bounding box center [159, 148] width 52 height 10
type input "**********"
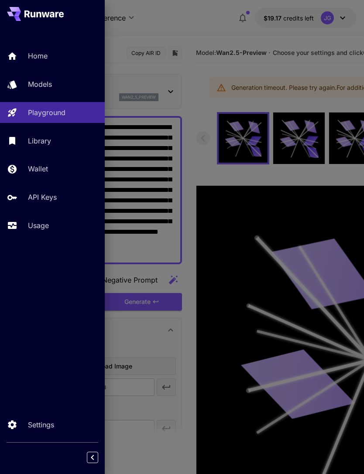
click at [268, 45] on div at bounding box center [182, 237] width 364 height 474
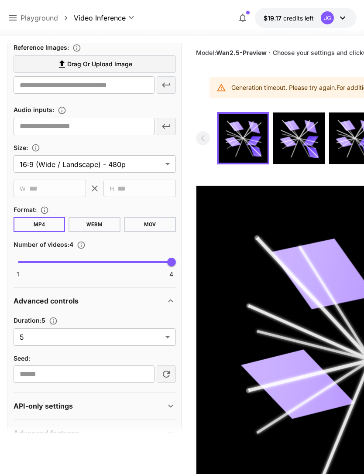
scroll to position [301, 0]
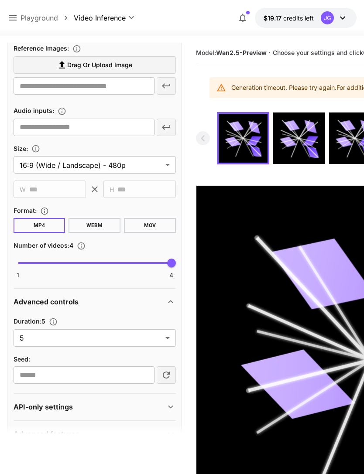
click at [169, 340] on body "**********" at bounding box center [182, 280] width 364 height 561
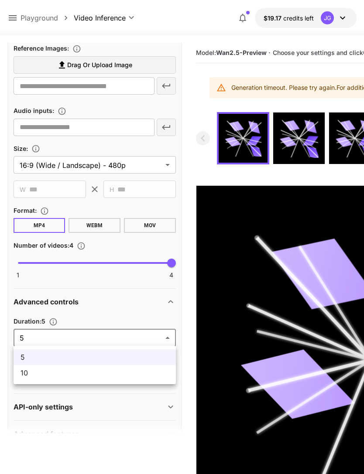
click at [132, 376] on span "10" at bounding box center [95, 373] width 148 height 10
type input "**"
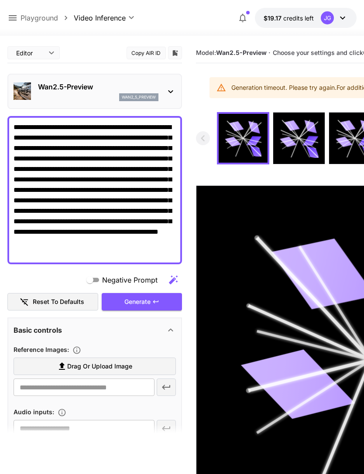
scroll to position [0, 0]
click at [158, 305] on div "Generate" at bounding box center [142, 302] width 80 height 18
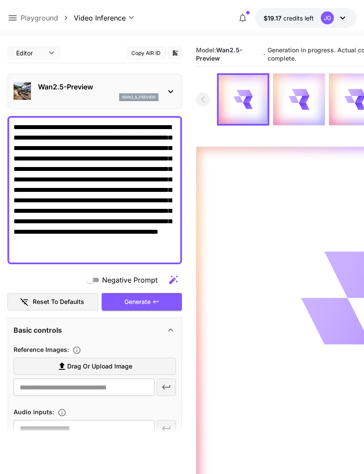
click at [161, 301] on div "Generate" at bounding box center [142, 302] width 80 height 18
click at [13, 16] on icon at bounding box center [13, 17] width 8 height 5
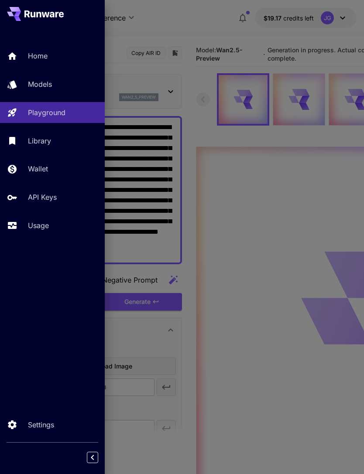
click at [49, 229] on p "Usage" at bounding box center [38, 225] width 21 height 10
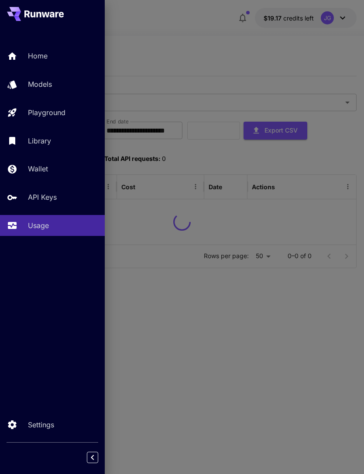
click at [212, 48] on div at bounding box center [182, 237] width 364 height 474
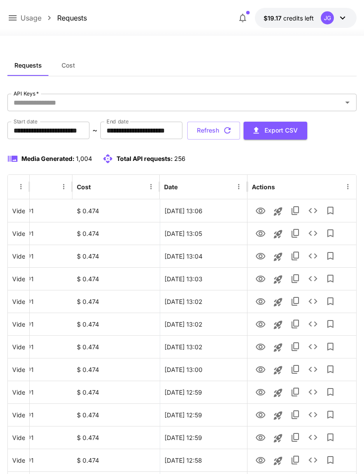
scroll to position [0, 45]
click at [261, 279] on icon "View" at bounding box center [261, 279] width 10 height 7
click at [259, 257] on icon "View" at bounding box center [261, 256] width 10 height 7
click at [263, 229] on icon "View" at bounding box center [260, 234] width 10 height 10
click at [261, 211] on icon "View" at bounding box center [261, 211] width 10 height 7
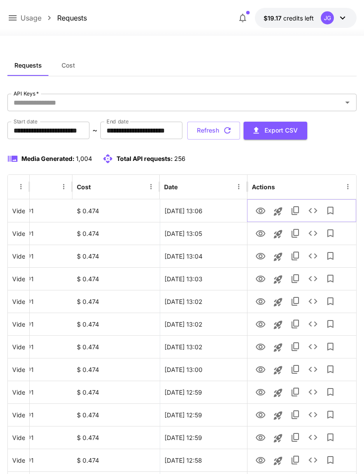
click at [263, 211] on icon "View" at bounding box center [260, 211] width 10 height 10
click at [240, 130] on button "Refresh" at bounding box center [213, 131] width 53 height 18
click at [261, 281] on icon "View" at bounding box center [260, 279] width 10 height 10
click at [261, 252] on icon "View" at bounding box center [260, 256] width 10 height 10
click at [260, 283] on icon "View" at bounding box center [260, 279] width 10 height 10
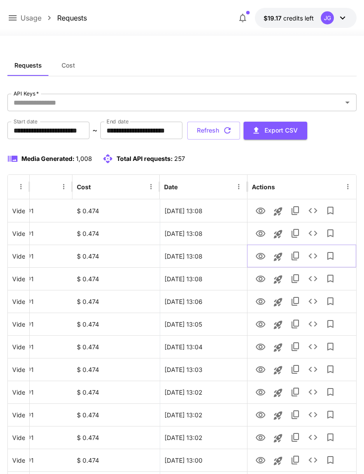
click at [259, 252] on icon "View" at bounding box center [260, 256] width 10 height 10
click at [240, 128] on button "Refresh" at bounding box center [213, 131] width 53 height 18
click at [260, 258] on icon "View" at bounding box center [260, 256] width 10 height 10
click at [260, 277] on icon "View" at bounding box center [260, 279] width 10 height 10
click at [13, 22] on icon at bounding box center [12, 18] width 10 height 10
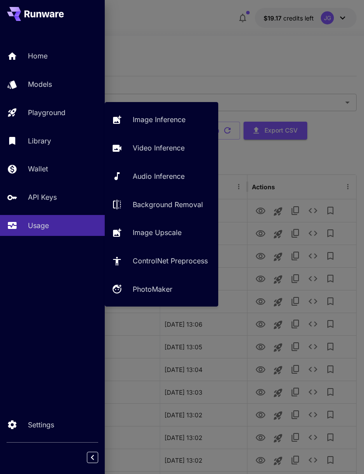
click at [61, 114] on p "Playground" at bounding box center [47, 112] width 38 height 10
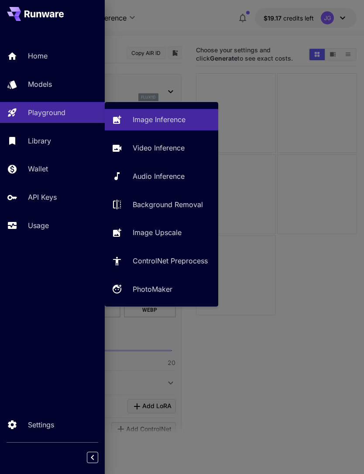
click at [166, 149] on p "Video Inference" at bounding box center [159, 148] width 52 height 10
type input "**********"
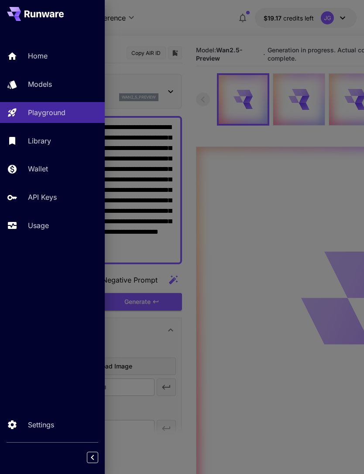
type input "*"
click at [205, 21] on div at bounding box center [182, 237] width 364 height 474
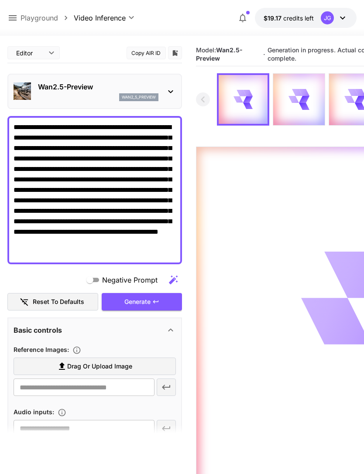
click at [30, 251] on textarea "**********" at bounding box center [95, 190] width 162 height 136
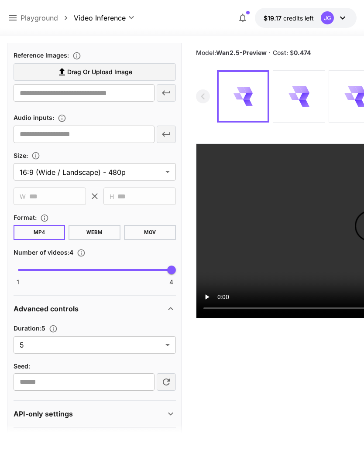
scroll to position [296, 0]
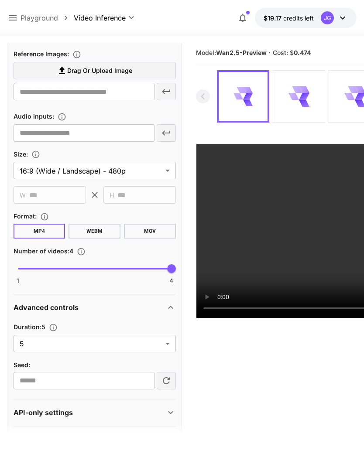
type textarea "**********"
click at [164, 346] on body "**********" at bounding box center [182, 271] width 364 height 543
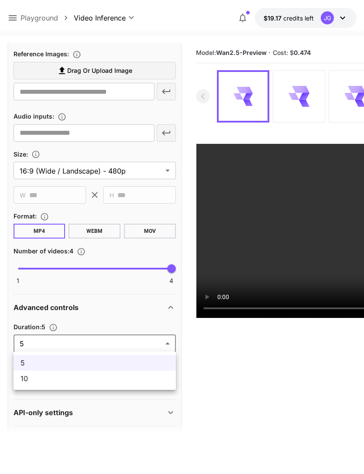
click at [130, 381] on span "10" at bounding box center [95, 378] width 148 height 10
type input "**"
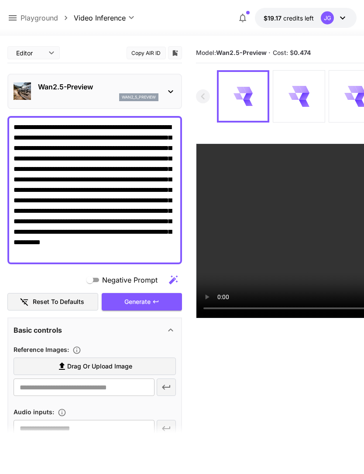
scroll to position [0, 0]
click at [150, 304] on div "Generate" at bounding box center [142, 302] width 80 height 18
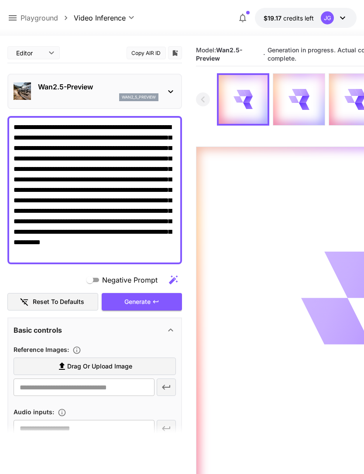
click at [149, 301] on div "Generate" at bounding box center [142, 302] width 80 height 18
click at [15, 14] on icon at bounding box center [12, 18] width 10 height 10
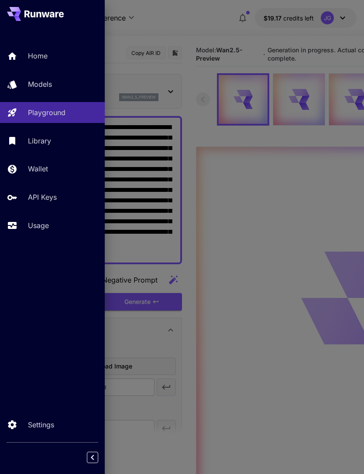
click at [48, 223] on p "Usage" at bounding box center [38, 225] width 21 height 10
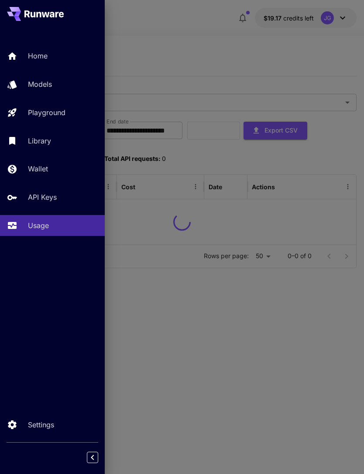
click at [220, 46] on div at bounding box center [182, 237] width 364 height 474
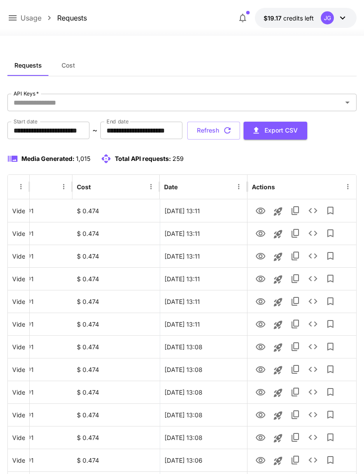
scroll to position [0, 45]
click at [262, 347] on icon "View" at bounding box center [260, 347] width 10 height 10
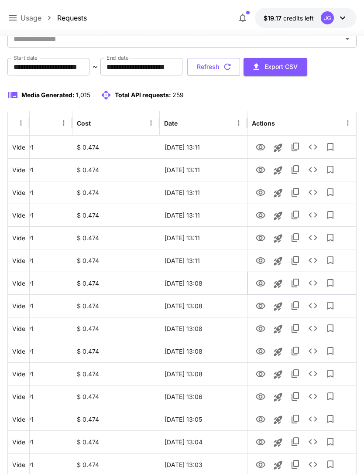
scroll to position [63, 0]
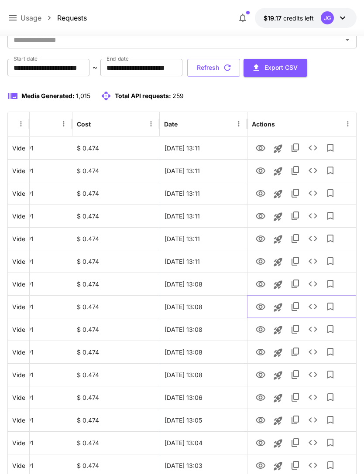
click at [261, 306] on icon "View" at bounding box center [261, 307] width 10 height 7
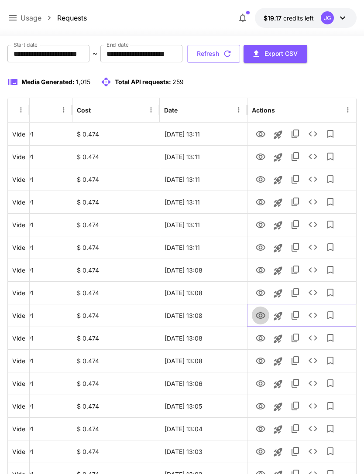
click at [257, 315] on icon "View" at bounding box center [260, 316] width 10 height 10
click at [261, 272] on icon "View" at bounding box center [260, 270] width 10 height 10
click at [258, 249] on icon "View" at bounding box center [261, 247] width 10 height 7
click at [263, 221] on icon "View" at bounding box center [260, 225] width 10 height 10
click at [260, 243] on icon "View" at bounding box center [260, 248] width 10 height 10
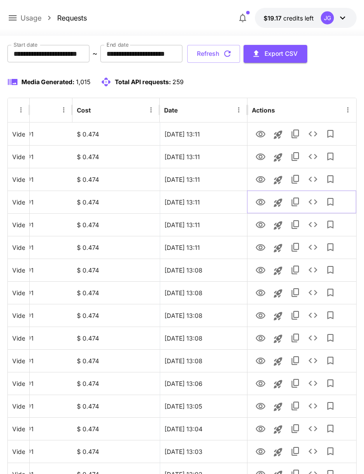
click at [263, 201] on icon "View" at bounding box center [260, 202] width 10 height 10
click at [262, 176] on icon "View" at bounding box center [260, 180] width 10 height 10
click at [262, 203] on icon "View" at bounding box center [260, 202] width 10 height 10
click at [240, 51] on button "Refresh" at bounding box center [213, 54] width 53 height 18
click at [262, 272] on icon "View" at bounding box center [260, 270] width 10 height 10
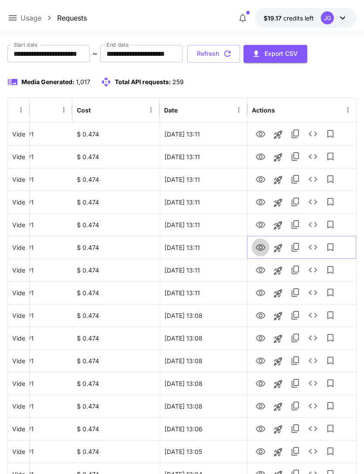
click at [261, 249] on icon "View" at bounding box center [261, 247] width 10 height 7
click at [260, 227] on icon "View" at bounding box center [260, 225] width 10 height 10
click at [259, 200] on icon "View" at bounding box center [260, 202] width 10 height 10
click at [261, 178] on icon "View" at bounding box center [260, 180] width 10 height 10
click at [261, 154] on icon "View" at bounding box center [260, 157] width 10 height 10
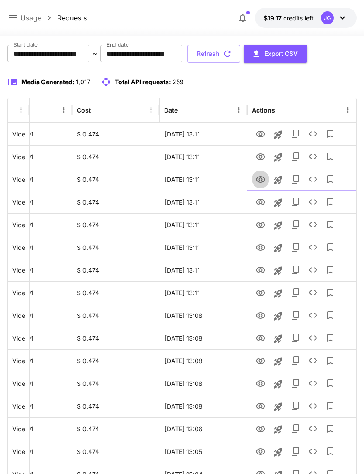
click at [261, 178] on icon "View" at bounding box center [261, 179] width 10 height 7
click at [232, 51] on icon "button" at bounding box center [228, 54] width 10 height 10
click at [260, 224] on icon "View" at bounding box center [260, 225] width 10 height 10
click at [260, 201] on icon "View" at bounding box center [260, 202] width 10 height 10
click at [262, 179] on icon "View" at bounding box center [260, 180] width 10 height 10
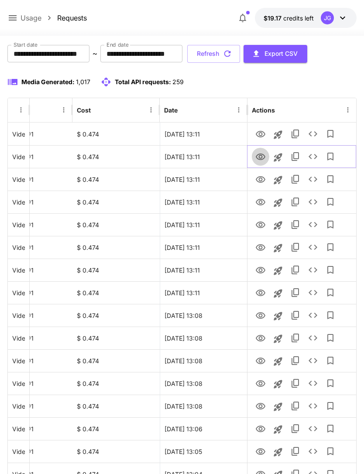
click at [264, 155] on icon "View" at bounding box center [261, 157] width 10 height 7
click at [258, 132] on icon "View" at bounding box center [261, 134] width 10 height 7
click at [240, 53] on button "Refresh" at bounding box center [213, 54] width 53 height 18
click at [263, 270] on icon "View" at bounding box center [260, 270] width 10 height 10
click at [17, 16] on icon at bounding box center [12, 18] width 10 height 10
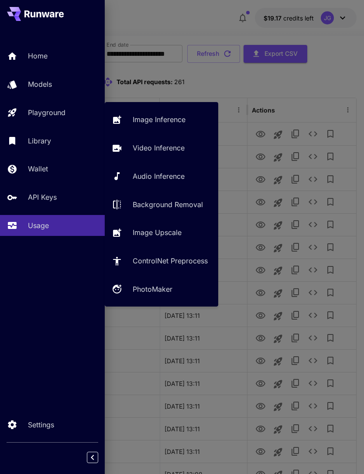
click at [164, 148] on p "Video Inference" at bounding box center [159, 148] width 52 height 10
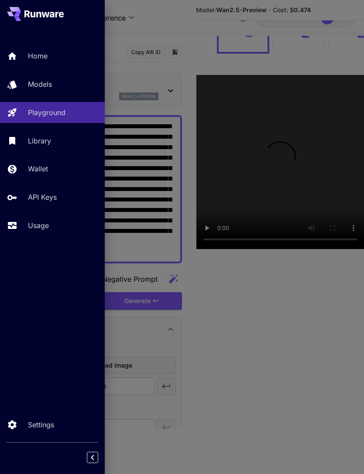
type input "*"
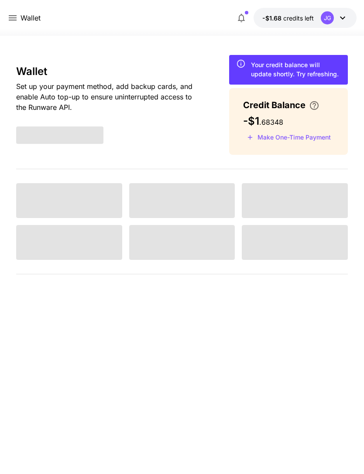
click at [17, 16] on icon at bounding box center [12, 18] width 10 height 10
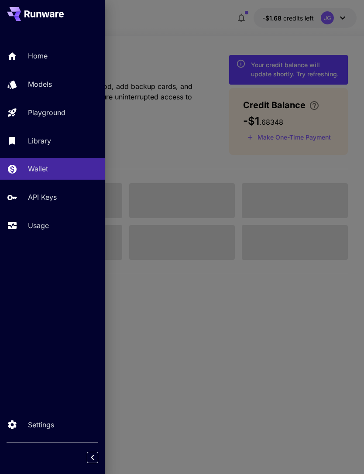
click at [49, 52] on div "Home" at bounding box center [63, 56] width 70 height 10
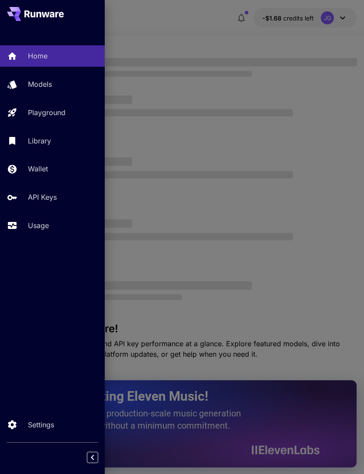
click at [206, 28] on div at bounding box center [182, 237] width 364 height 474
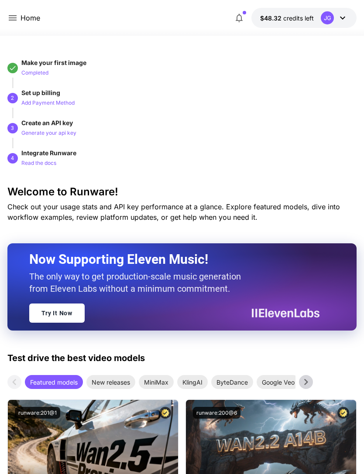
click at [15, 21] on icon at bounding box center [13, 17] width 8 height 5
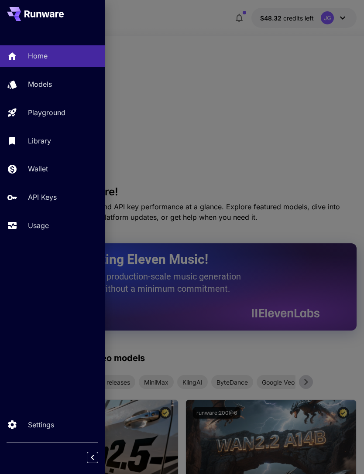
click at [41, 223] on p "Usage" at bounding box center [38, 225] width 21 height 10
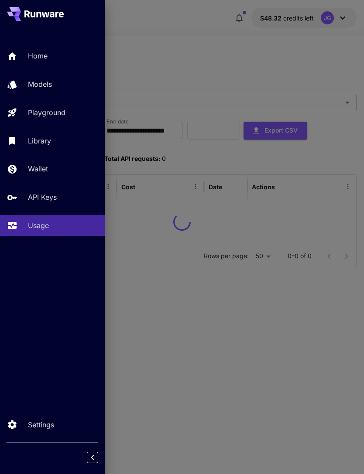
click at [191, 51] on div at bounding box center [182, 237] width 364 height 474
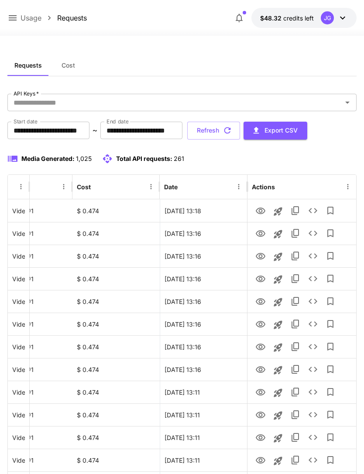
scroll to position [0, 45]
click at [262, 212] on icon "View" at bounding box center [260, 211] width 10 height 10
click at [281, 211] on icon "Launch in playground" at bounding box center [278, 211] width 10 height 10
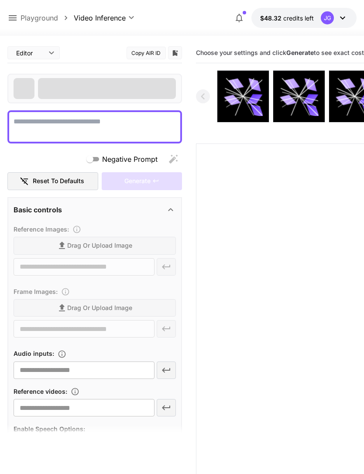
type textarea "**********"
type input "**********"
type input "***"
type input "*"
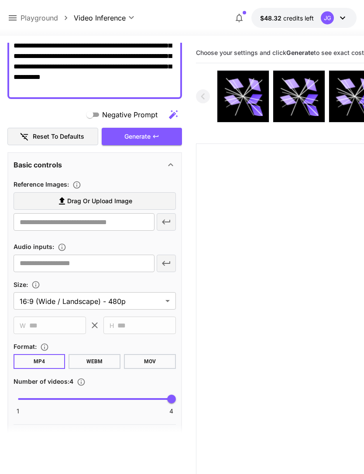
scroll to position [166, 0]
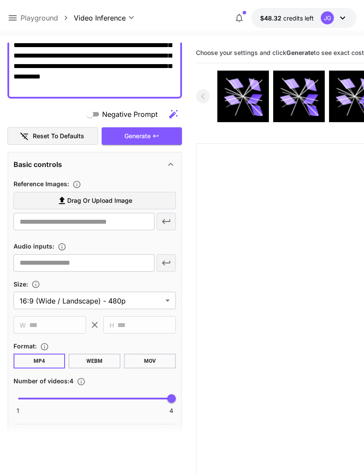
click at [145, 199] on label "Drag or upload image" at bounding box center [95, 201] width 162 height 18
click at [0, 0] on input "Drag or upload image" at bounding box center [0, 0] width 0 height 0
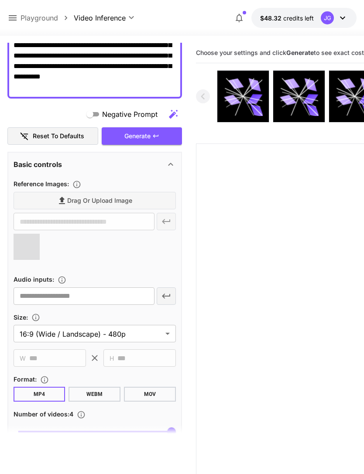
type input "**********"
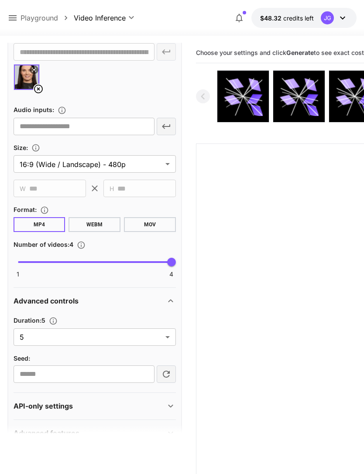
scroll to position [335, 0]
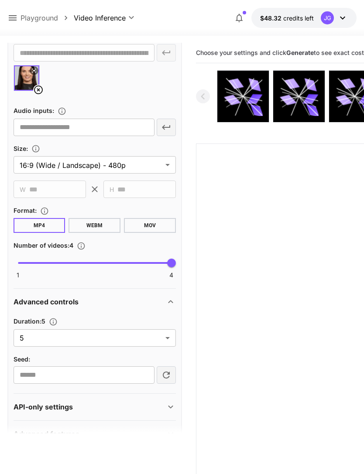
click at [160, 338] on body "**********" at bounding box center [182, 271] width 364 height 543
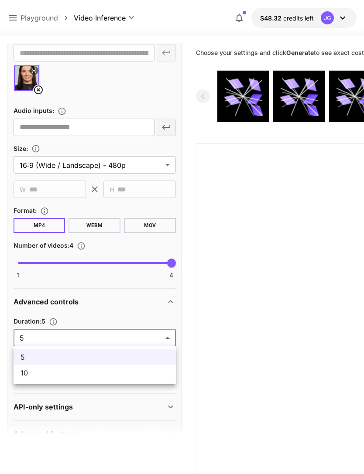
click at [127, 377] on span "10" at bounding box center [95, 373] width 148 height 10
type input "**"
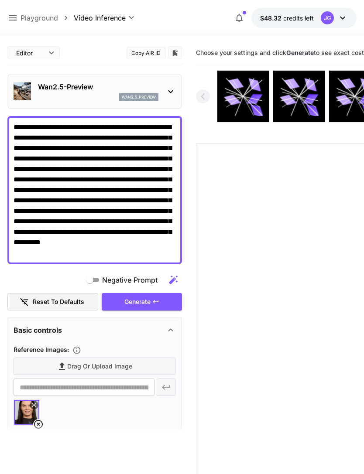
scroll to position [0, 0]
click at [160, 300] on div "Generate" at bounding box center [142, 302] width 80 height 18
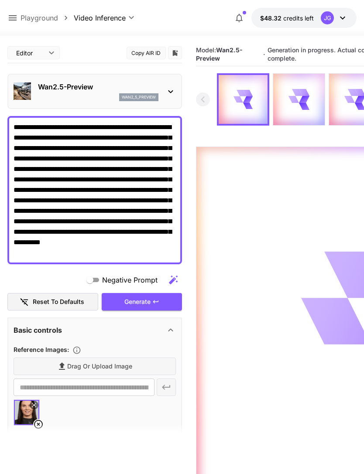
click at [14, 17] on icon at bounding box center [12, 18] width 10 height 10
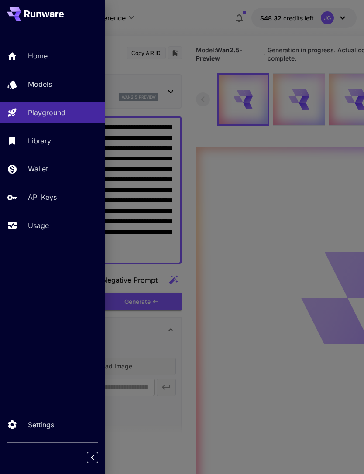
click at [49, 226] on p "Usage" at bounding box center [38, 225] width 21 height 10
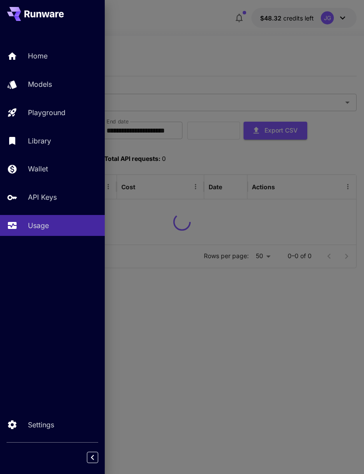
click at [220, 44] on div at bounding box center [182, 237] width 364 height 474
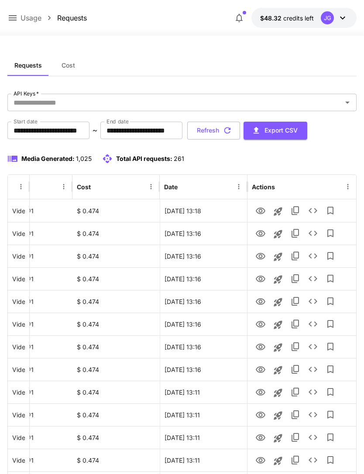
scroll to position [0, 45]
click at [260, 346] on icon "View" at bounding box center [261, 347] width 10 height 7
click at [261, 323] on icon "View" at bounding box center [260, 324] width 10 height 10
click at [264, 301] on icon "View" at bounding box center [260, 302] width 10 height 10
click at [240, 128] on button "Refresh" at bounding box center [213, 131] width 53 height 18
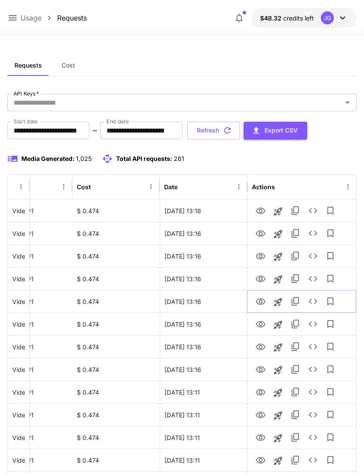
click at [261, 301] on icon "View" at bounding box center [260, 302] width 10 height 10
click at [262, 278] on icon "View" at bounding box center [261, 279] width 10 height 7
click at [261, 302] on icon "View" at bounding box center [261, 301] width 10 height 7
click at [260, 255] on icon "View" at bounding box center [260, 256] width 10 height 10
click at [263, 230] on icon "View" at bounding box center [260, 234] width 10 height 10
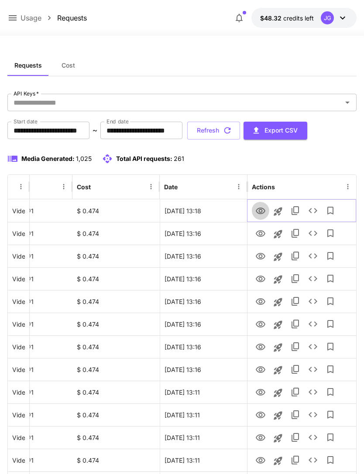
click at [261, 210] on icon "View" at bounding box center [261, 211] width 10 height 7
click at [265, 232] on icon "View" at bounding box center [260, 234] width 10 height 10
click at [260, 277] on icon "View" at bounding box center [261, 279] width 10 height 7
click at [263, 257] on icon "View" at bounding box center [260, 256] width 10 height 10
click at [261, 211] on icon "View" at bounding box center [260, 211] width 10 height 10
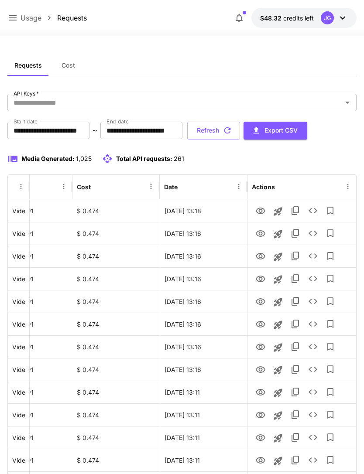
click at [240, 132] on button "Refresh" at bounding box center [213, 131] width 53 height 18
click at [262, 303] on icon "View" at bounding box center [260, 302] width 10 height 10
click at [258, 321] on icon "View" at bounding box center [260, 324] width 10 height 10
click at [259, 344] on icon "View" at bounding box center [261, 347] width 10 height 7
click at [232, 130] on icon "button" at bounding box center [228, 131] width 10 height 10
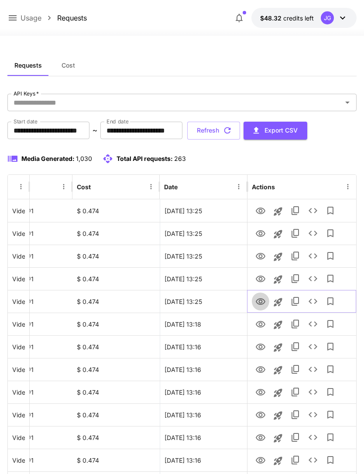
click at [261, 299] on icon "View" at bounding box center [260, 302] width 10 height 10
click at [262, 280] on icon "View" at bounding box center [260, 279] width 10 height 10
click at [16, 14] on icon at bounding box center [12, 18] width 10 height 10
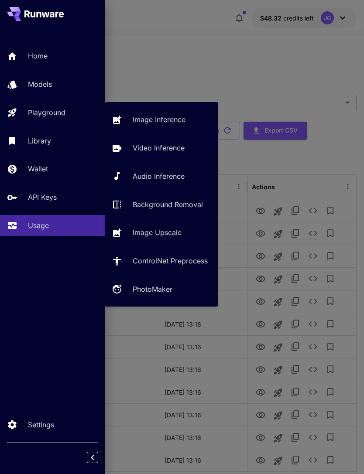
click at [67, 111] on div "Playground" at bounding box center [63, 112] width 70 height 10
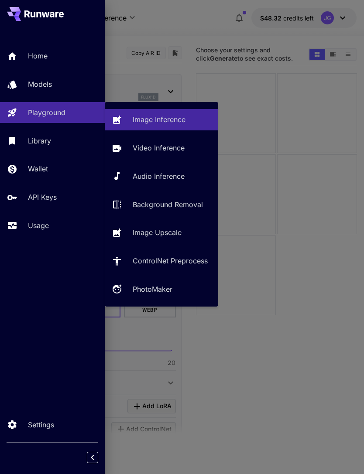
type input "**********"
click at [168, 151] on p "Video Inference" at bounding box center [159, 148] width 52 height 10
type input "**********"
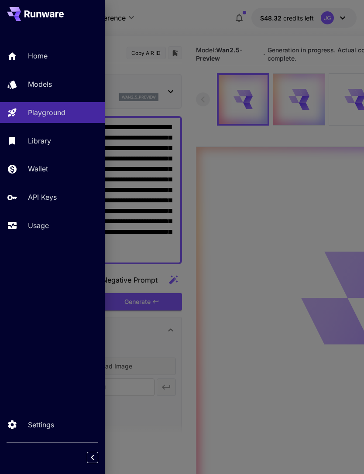
type input "*"
click at [209, 24] on div at bounding box center [182, 237] width 364 height 474
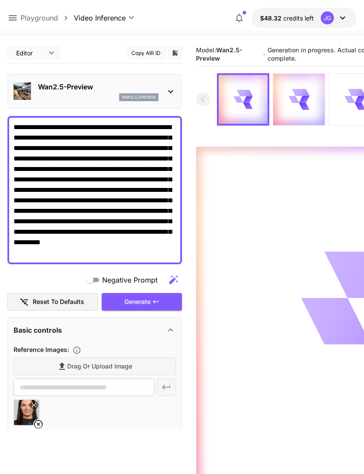
click at [83, 128] on textarea "**********" at bounding box center [95, 190] width 162 height 136
click at [90, 129] on textarea "**********" at bounding box center [95, 190] width 162 height 136
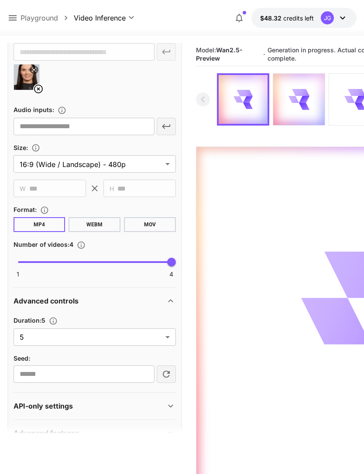
scroll to position [335, 0]
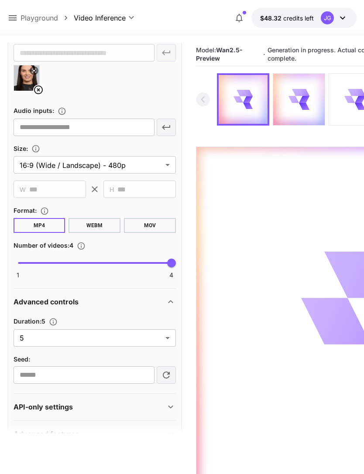
type textarea "**********"
click at [164, 339] on body "**********" at bounding box center [182, 271] width 364 height 543
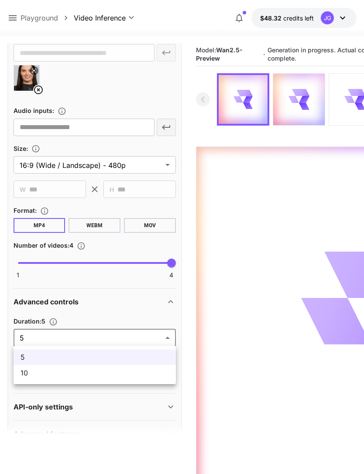
click at [126, 372] on span "10" at bounding box center [95, 373] width 148 height 10
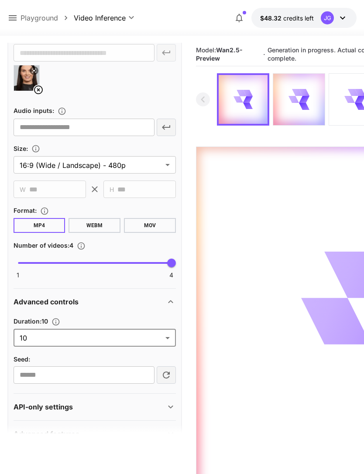
type input "**"
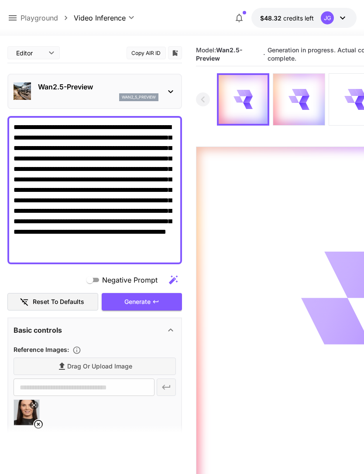
scroll to position [0, 0]
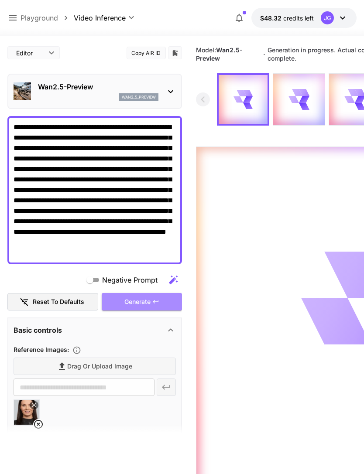
click at [150, 294] on div "Generate" at bounding box center [142, 302] width 80 height 18
click at [16, 17] on icon at bounding box center [12, 18] width 10 height 10
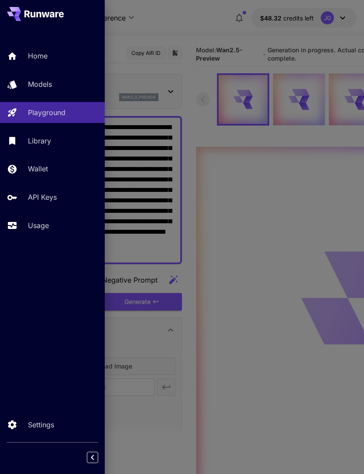
click at [42, 224] on p "Usage" at bounding box center [38, 225] width 21 height 10
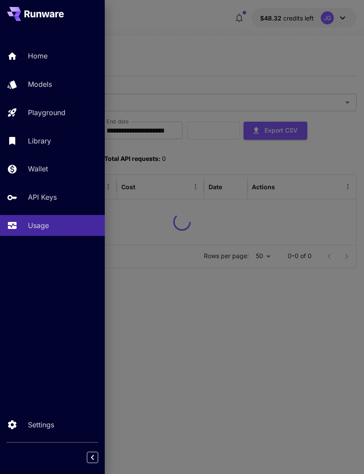
click at [191, 45] on div at bounding box center [182, 237] width 364 height 474
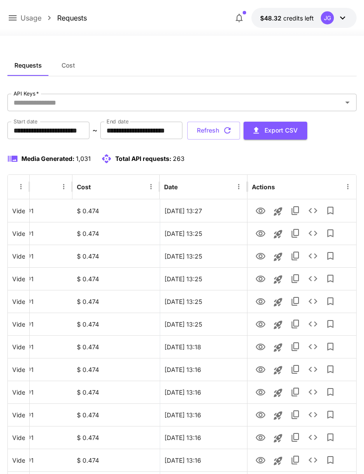
scroll to position [0, 45]
click at [260, 328] on icon "View" at bounding box center [260, 324] width 10 height 10
click at [260, 300] on icon "View" at bounding box center [261, 301] width 10 height 7
click at [264, 282] on icon "View" at bounding box center [260, 279] width 10 height 10
click at [260, 254] on icon "View" at bounding box center [261, 256] width 10 height 7
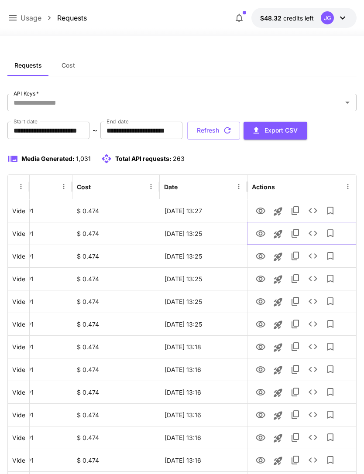
click at [259, 236] on icon "View" at bounding box center [261, 233] width 10 height 7
click at [259, 210] on icon "View" at bounding box center [261, 211] width 10 height 7
click at [240, 131] on button "Refresh" at bounding box center [213, 131] width 53 height 18
click at [262, 209] on icon "View" at bounding box center [260, 211] width 10 height 10
click at [261, 233] on icon "View" at bounding box center [261, 233] width 10 height 7
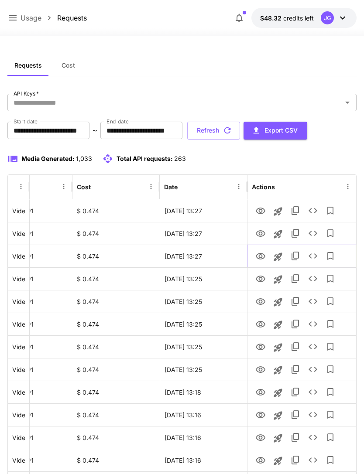
click at [261, 257] on icon "View" at bounding box center [261, 256] width 10 height 7
click at [261, 235] on icon "View" at bounding box center [261, 233] width 10 height 7
click at [260, 207] on icon "View" at bounding box center [260, 211] width 10 height 10
click at [240, 126] on button "Refresh" at bounding box center [213, 131] width 53 height 18
click at [263, 302] on icon "View" at bounding box center [260, 302] width 10 height 10
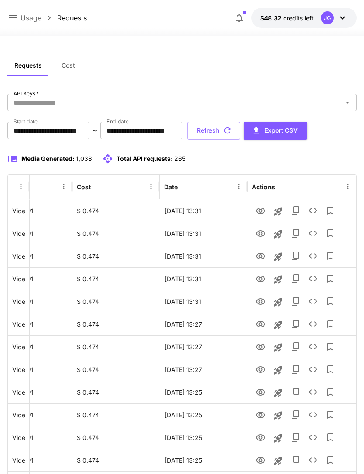
click at [14, 19] on icon at bounding box center [12, 18] width 10 height 10
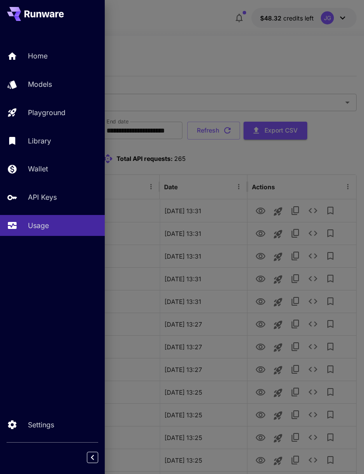
click at [64, 113] on p "Playground" at bounding box center [47, 112] width 38 height 10
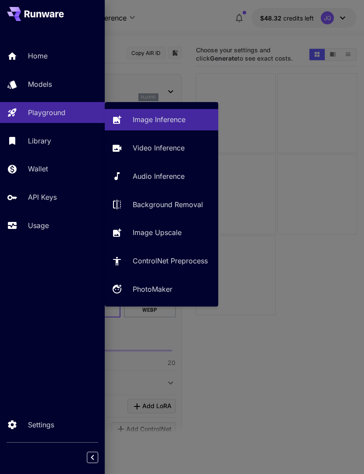
type input "**********"
click at [174, 152] on p "Video Inference" at bounding box center [159, 148] width 52 height 10
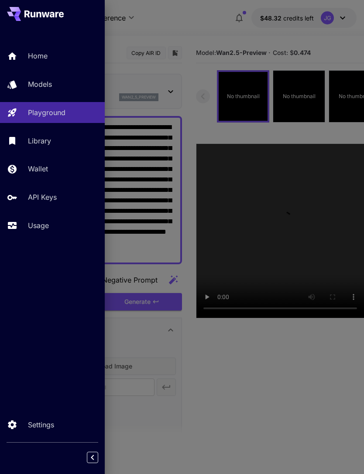
type input "**********"
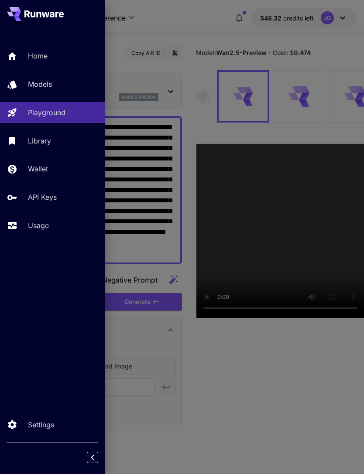
click at [199, 19] on div at bounding box center [182, 237] width 364 height 474
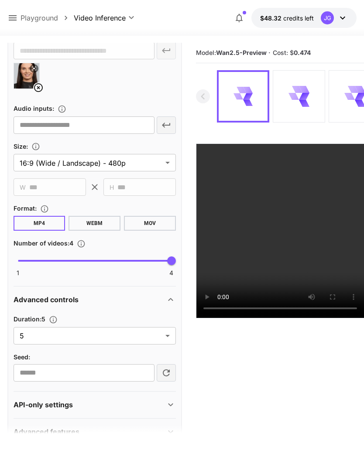
scroll to position [335, 0]
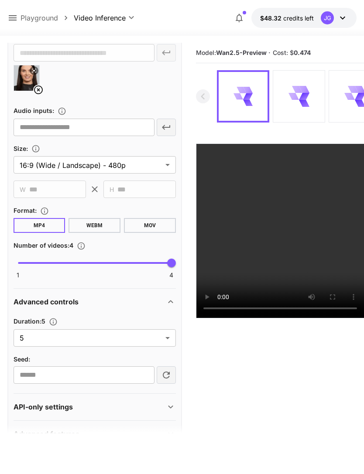
click at [168, 337] on body "**********" at bounding box center [182, 271] width 364 height 543
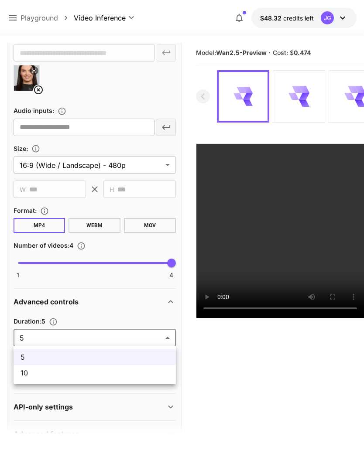
click at [122, 372] on span "10" at bounding box center [95, 373] width 148 height 10
type input "**"
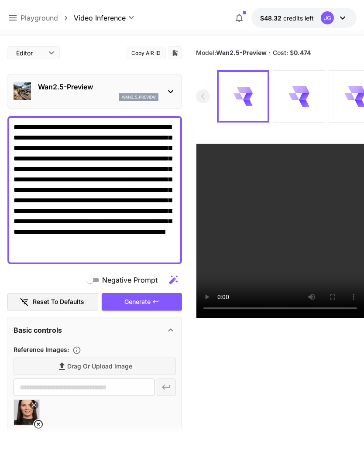
scroll to position [0, 0]
click at [151, 301] on div "Generate" at bounding box center [142, 302] width 80 height 18
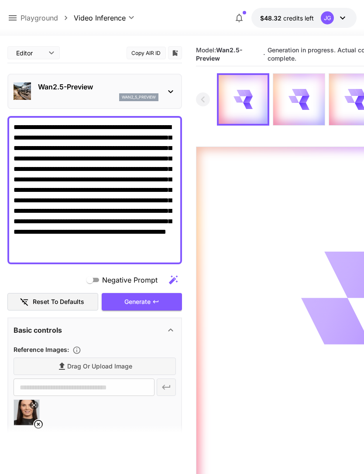
click at [16, 15] on icon at bounding box center [12, 18] width 10 height 10
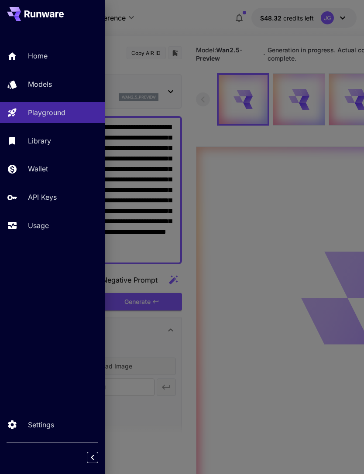
click at [55, 223] on div "Usage" at bounding box center [63, 225] width 70 height 10
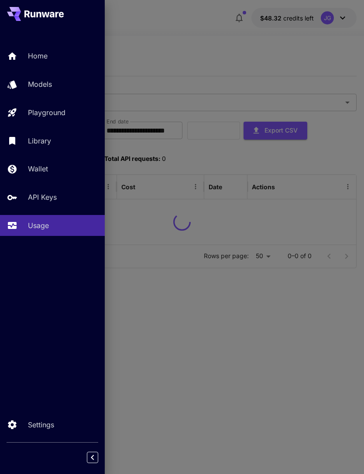
click at [197, 55] on div at bounding box center [182, 237] width 364 height 474
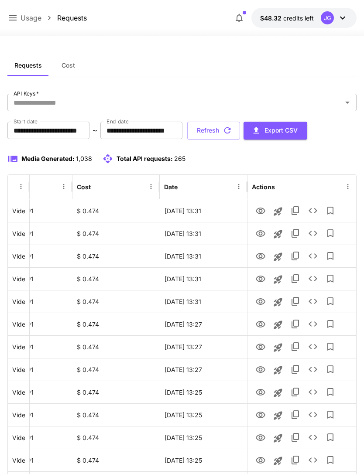
scroll to position [0, 45]
click at [261, 281] on icon "View" at bounding box center [261, 279] width 10 height 7
click at [261, 253] on icon "View" at bounding box center [261, 256] width 10 height 7
click at [262, 235] on icon "View" at bounding box center [260, 234] width 10 height 10
click at [264, 209] on icon "View" at bounding box center [261, 211] width 10 height 7
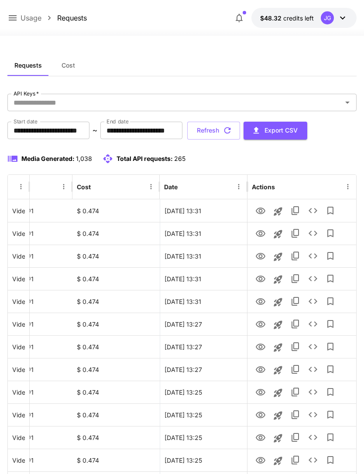
click at [240, 133] on button "Refresh" at bounding box center [213, 131] width 53 height 18
click at [261, 234] on icon "View" at bounding box center [261, 233] width 10 height 7
click at [265, 209] on icon "View" at bounding box center [260, 211] width 10 height 10
click at [240, 131] on button "Refresh" at bounding box center [213, 131] width 53 height 18
click at [262, 349] on icon "View" at bounding box center [261, 347] width 10 height 7
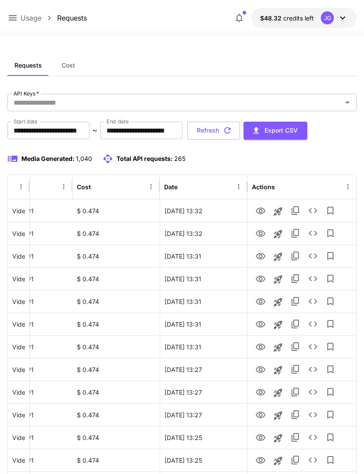
click at [240, 135] on button "Refresh" at bounding box center [213, 131] width 53 height 18
click at [262, 322] on icon "View" at bounding box center [260, 324] width 10 height 10
click at [262, 303] on icon "View" at bounding box center [260, 302] width 10 height 10
click at [262, 280] on icon "View" at bounding box center [260, 279] width 10 height 10
click at [240, 134] on button "Refresh" at bounding box center [213, 131] width 53 height 18
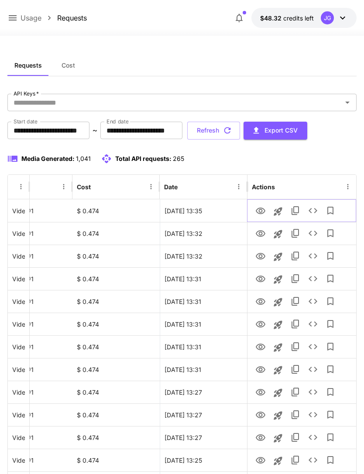
click at [262, 211] on icon "View" at bounding box center [261, 211] width 10 height 7
click at [12, 18] on icon at bounding box center [13, 17] width 8 height 5
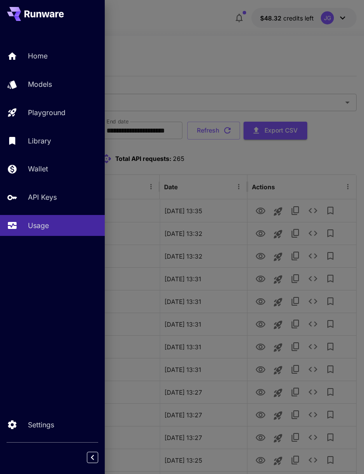
click at [66, 110] on div "Playground" at bounding box center [63, 112] width 70 height 10
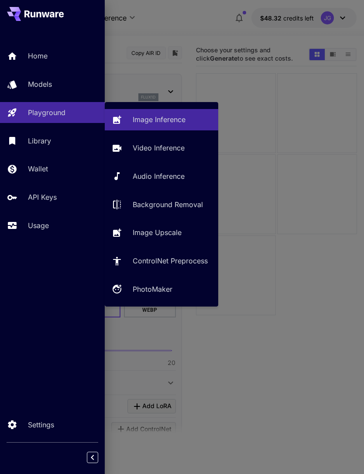
type input "**********"
click at [159, 147] on p "Video Inference" at bounding box center [159, 148] width 52 height 10
type input "**********"
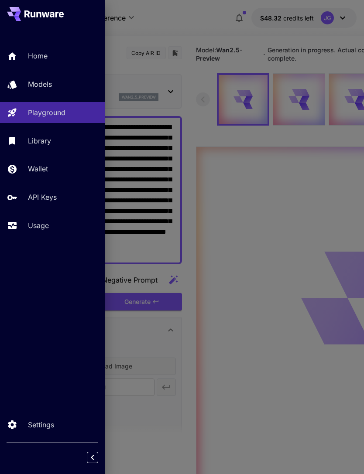
click at [192, 20] on div at bounding box center [182, 237] width 364 height 474
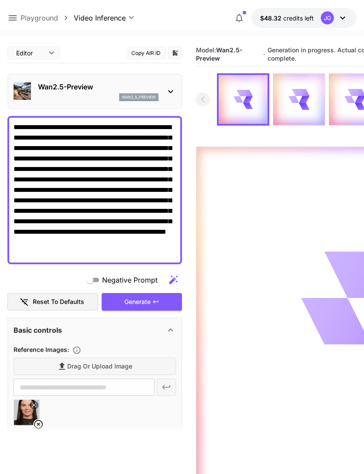
click at [40, 426] on icon at bounding box center [38, 424] width 10 height 10
click at [108, 367] on span "Drag or upload image" at bounding box center [99, 366] width 65 height 11
click at [0, 0] on input "Drag or upload image" at bounding box center [0, 0] width 0 height 0
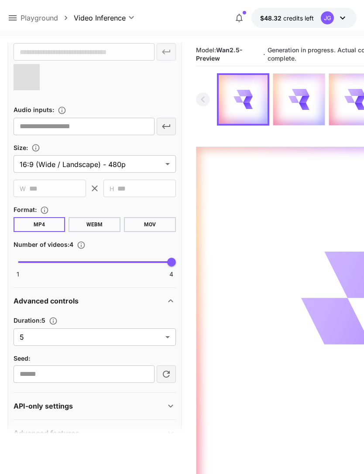
scroll to position [335, 0]
click at [167, 336] on body "**********" at bounding box center [182, 271] width 364 height 543
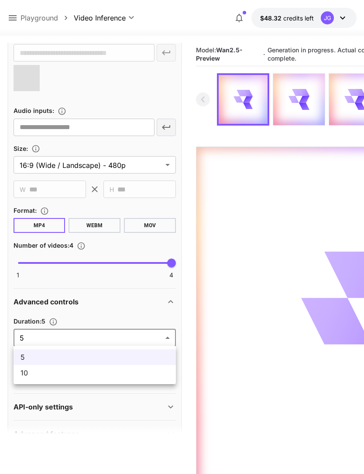
click at [118, 380] on li "10" at bounding box center [95, 373] width 162 height 16
type input "**"
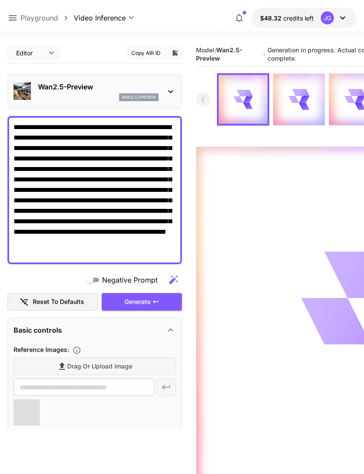
scroll to position [0, 0]
type input "**********"
click at [15, 13] on icon at bounding box center [12, 18] width 10 height 10
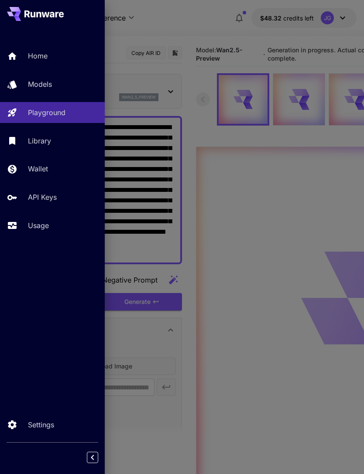
click at [48, 219] on link "Usage" at bounding box center [52, 225] width 105 height 21
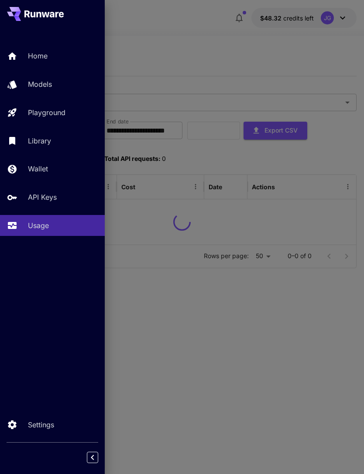
click at [192, 52] on div at bounding box center [182, 237] width 364 height 474
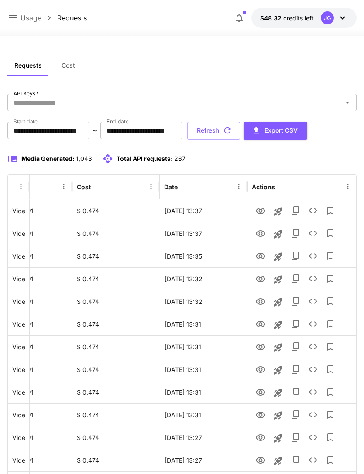
scroll to position [0, 45]
click at [261, 236] on icon "View" at bounding box center [261, 233] width 10 height 7
click at [265, 209] on icon "View" at bounding box center [260, 211] width 10 height 10
click at [232, 134] on icon "button" at bounding box center [228, 131] width 10 height 10
click at [262, 212] on icon "View" at bounding box center [260, 211] width 10 height 10
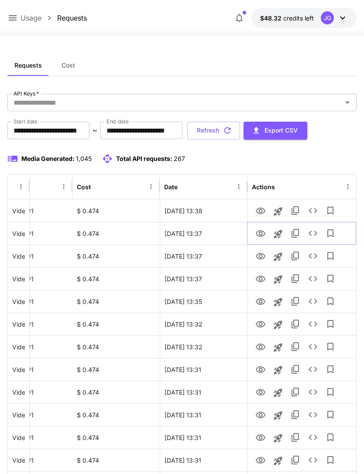
click at [261, 233] on icon "View" at bounding box center [260, 234] width 10 height 10
click at [260, 212] on icon "View" at bounding box center [261, 211] width 10 height 7
click at [240, 132] on button "Refresh" at bounding box center [213, 131] width 53 height 18
click at [262, 233] on icon "View" at bounding box center [261, 233] width 10 height 7
click at [260, 210] on icon "View" at bounding box center [260, 211] width 10 height 10
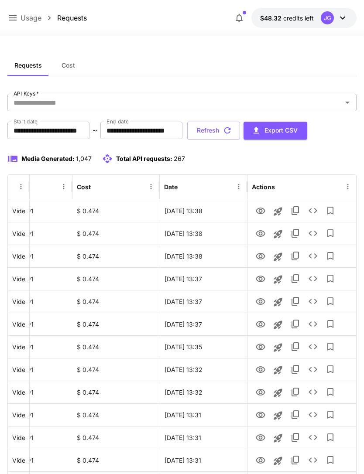
click at [240, 130] on button "Refresh" at bounding box center [213, 131] width 53 height 18
click at [262, 234] on icon "View" at bounding box center [261, 233] width 10 height 7
click at [261, 212] on icon "View" at bounding box center [261, 211] width 10 height 7
click at [240, 134] on button "Refresh" at bounding box center [213, 131] width 53 height 18
click at [261, 346] on icon "View" at bounding box center [261, 347] width 10 height 7
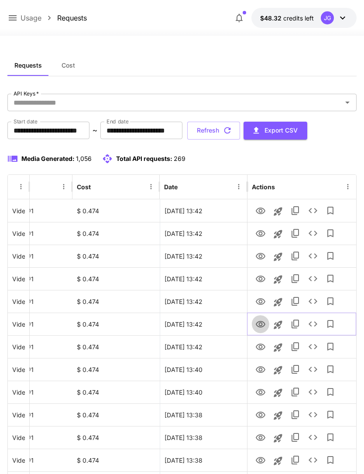
click at [260, 322] on icon "View" at bounding box center [261, 324] width 10 height 7
click at [13, 20] on icon at bounding box center [12, 18] width 10 height 10
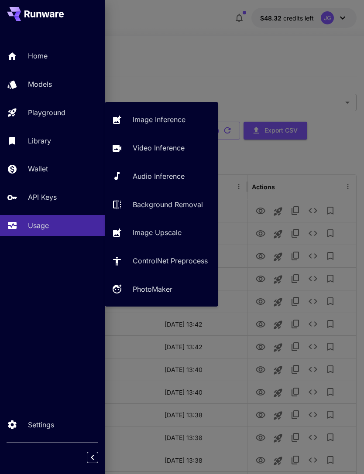
click at [168, 153] on p "Video Inference" at bounding box center [159, 148] width 52 height 10
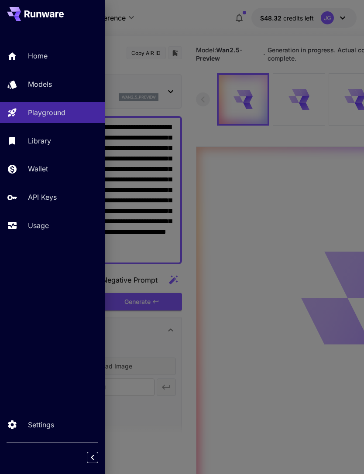
click at [195, 41] on div at bounding box center [182, 237] width 364 height 474
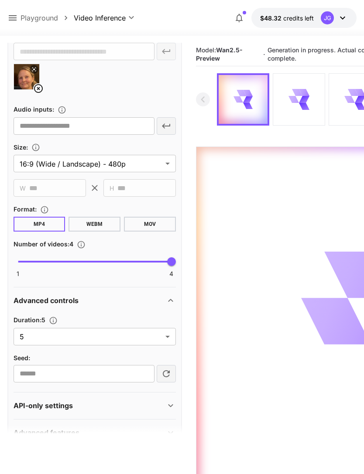
scroll to position [335, 0]
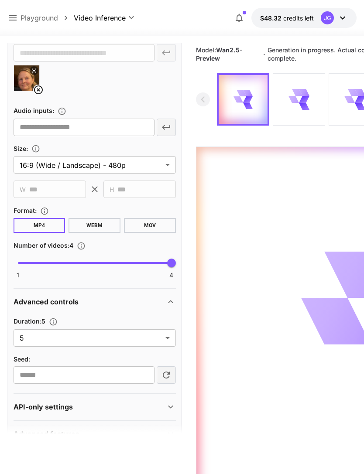
click at [167, 340] on body "**********" at bounding box center [182, 271] width 364 height 543
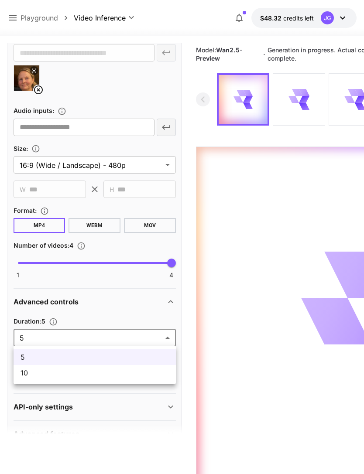
click at [121, 378] on li "10" at bounding box center [95, 373] width 162 height 16
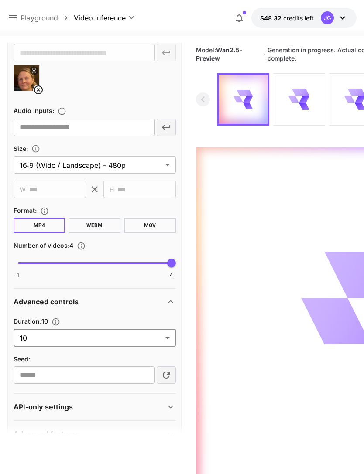
type input "**"
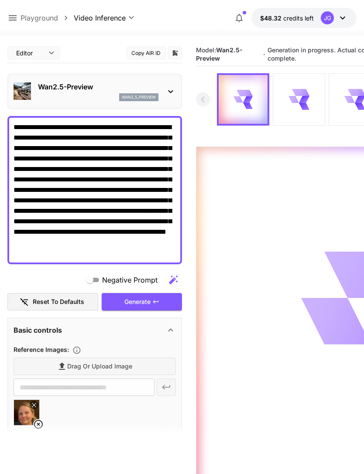
scroll to position [0, 0]
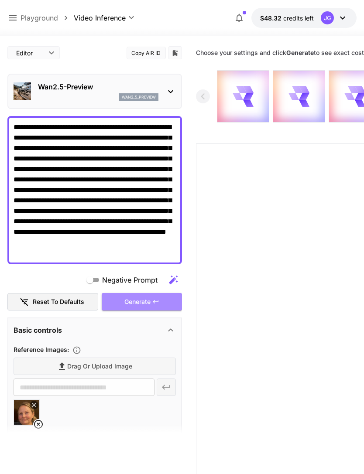
click at [160, 300] on div "Generate" at bounding box center [142, 302] width 80 height 18
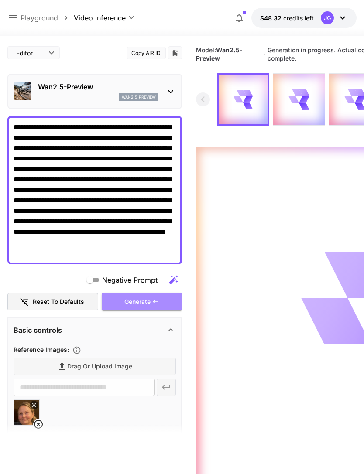
click at [151, 304] on div "Generate" at bounding box center [142, 302] width 80 height 18
click at [17, 18] on icon at bounding box center [12, 18] width 10 height 10
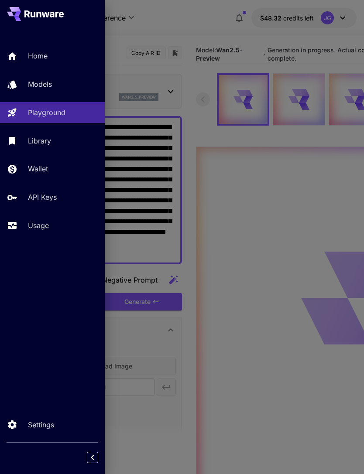
click at [52, 224] on div "Usage" at bounding box center [63, 225] width 70 height 10
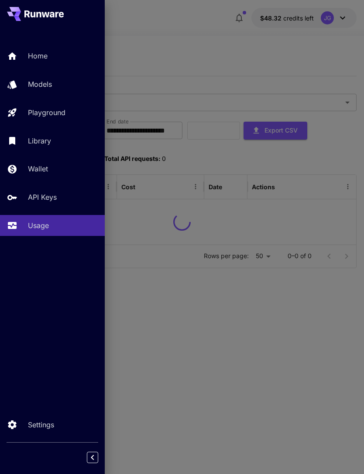
click at [206, 21] on div at bounding box center [182, 237] width 364 height 474
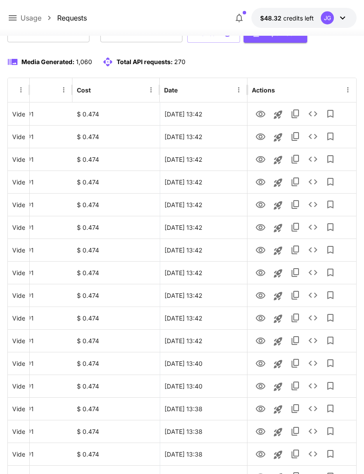
scroll to position [97, 0]
click at [260, 295] on icon "View" at bounding box center [260, 296] width 10 height 10
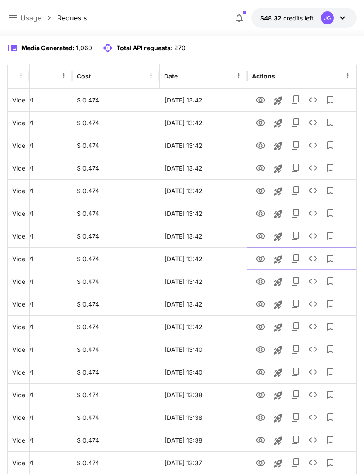
click at [262, 259] on icon "View" at bounding box center [260, 259] width 10 height 10
click at [258, 236] on icon "View" at bounding box center [260, 236] width 10 height 10
click at [262, 236] on icon "View" at bounding box center [261, 236] width 10 height 7
click at [259, 216] on icon "View" at bounding box center [261, 213] width 10 height 7
click at [261, 192] on icon "View" at bounding box center [260, 191] width 10 height 10
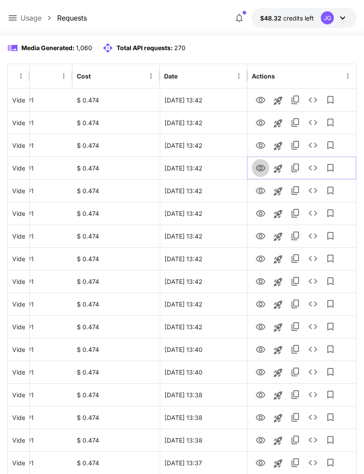
click at [262, 168] on icon "View" at bounding box center [260, 168] width 10 height 10
click at [260, 146] on icon "View" at bounding box center [260, 145] width 10 height 10
click at [259, 120] on icon "View" at bounding box center [261, 123] width 10 height 7
click at [262, 100] on icon "View" at bounding box center [260, 100] width 10 height 10
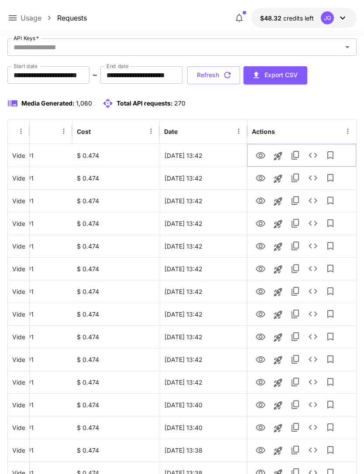
scroll to position [0, 0]
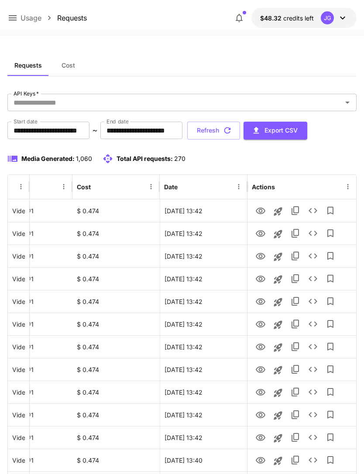
click at [240, 131] on button "Refresh" at bounding box center [213, 131] width 53 height 18
click at [261, 210] on icon "View" at bounding box center [261, 211] width 10 height 7
click at [14, 18] on icon at bounding box center [13, 17] width 8 height 5
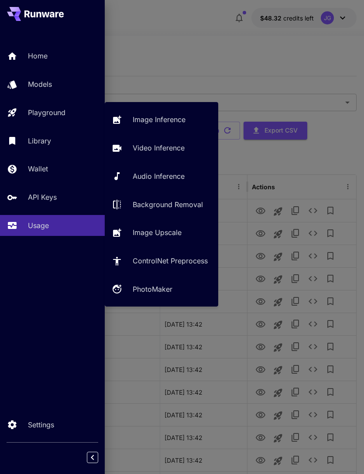
click at [167, 149] on p "Video Inference" at bounding box center [159, 148] width 52 height 10
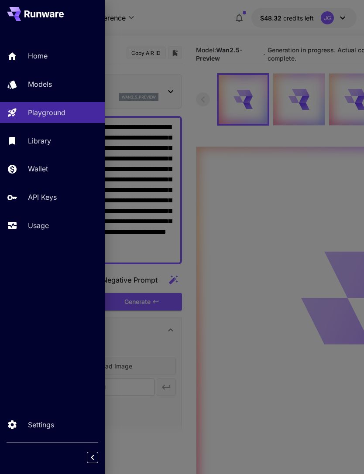
type input "*"
click at [195, 126] on div at bounding box center [182, 237] width 364 height 474
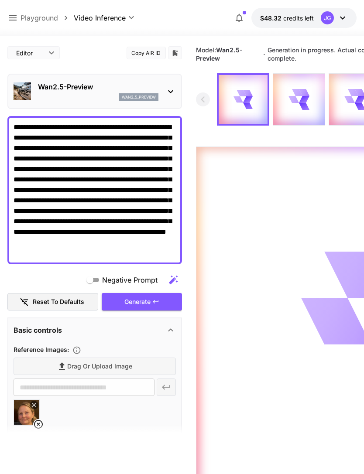
click at [175, 239] on textarea "**********" at bounding box center [95, 190] width 162 height 136
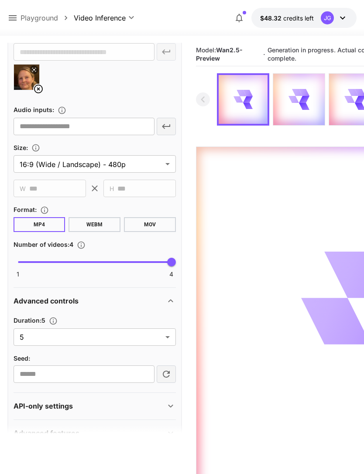
scroll to position [345, 0]
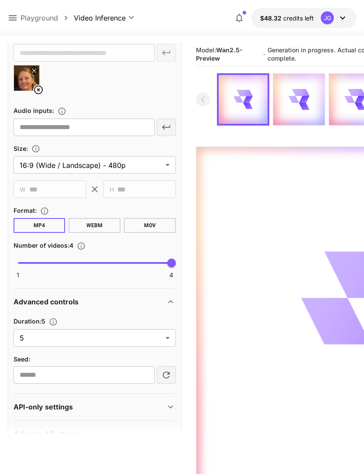
type textarea "**********"
click at [166, 337] on body "**********" at bounding box center [182, 271] width 364 height 543
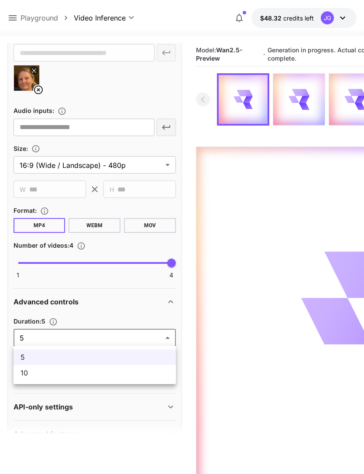
click at [134, 380] on li "10" at bounding box center [95, 373] width 162 height 16
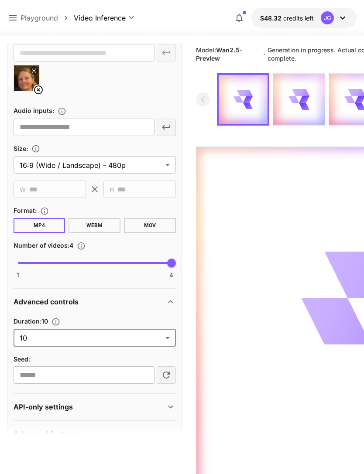
type input "**"
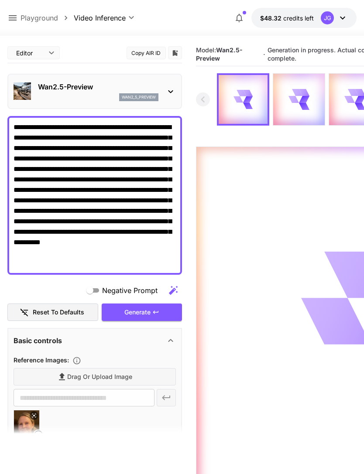
scroll to position [0, 0]
click at [147, 313] on div "Generate" at bounding box center [142, 313] width 80 height 18
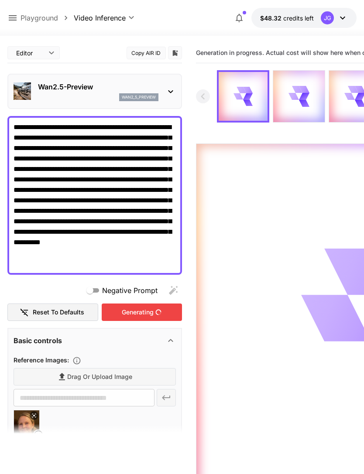
click at [14, 17] on icon at bounding box center [12, 18] width 10 height 10
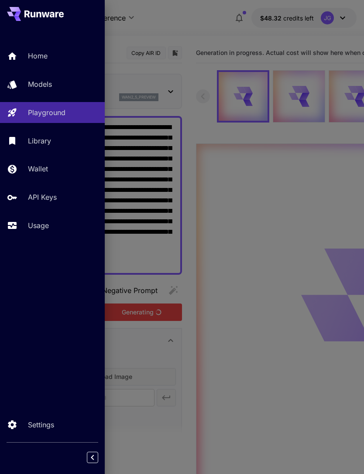
click at [44, 227] on p "Usage" at bounding box center [38, 225] width 21 height 10
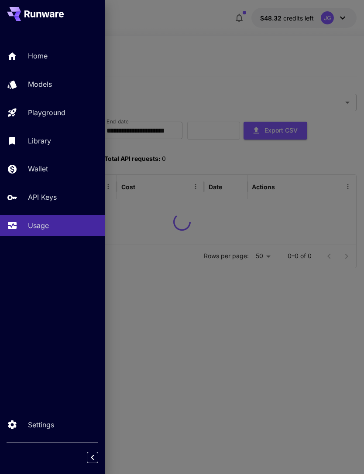
click at [215, 54] on div at bounding box center [182, 237] width 364 height 474
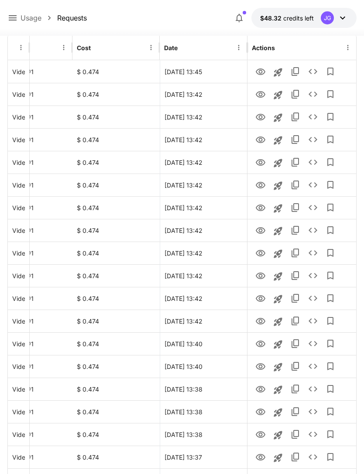
scroll to position [138, 0]
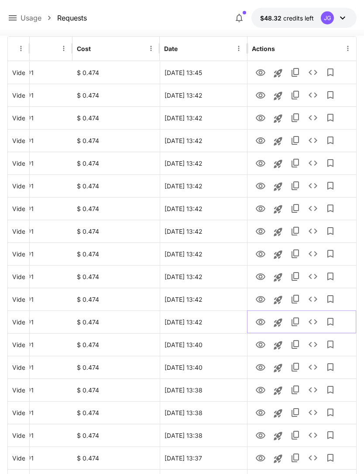
click at [261, 325] on icon "View" at bounding box center [261, 322] width 10 height 7
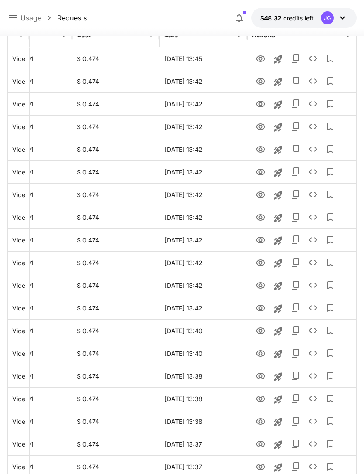
click at [17, 13] on button at bounding box center [12, 18] width 10 height 11
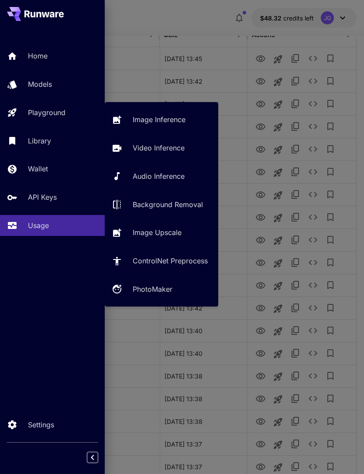
click at [177, 147] on p "Video Inference" at bounding box center [159, 148] width 52 height 10
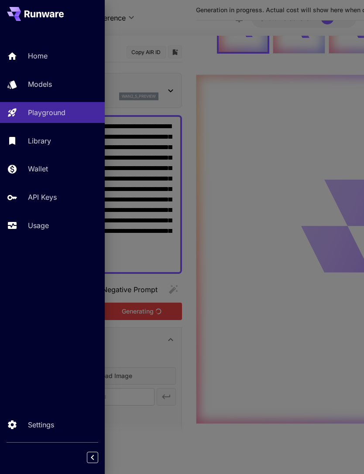
type input "*"
click at [163, 210] on div at bounding box center [182, 237] width 364 height 474
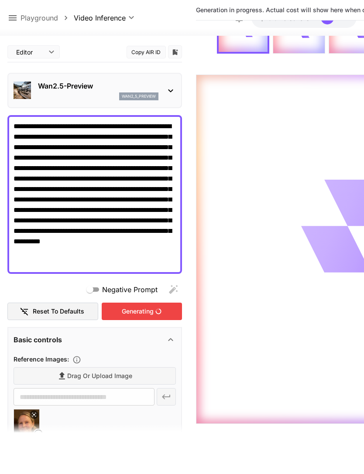
click at [179, 42] on div "Editor **** ​ Copy AIR ID" at bounding box center [94, 52] width 175 height 21
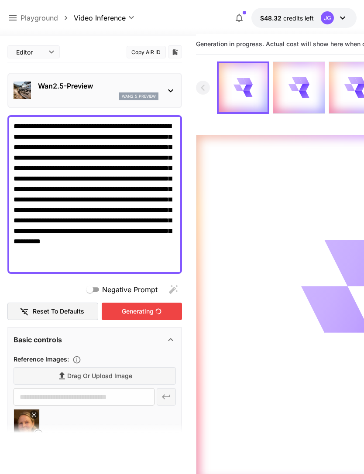
scroll to position [0, 0]
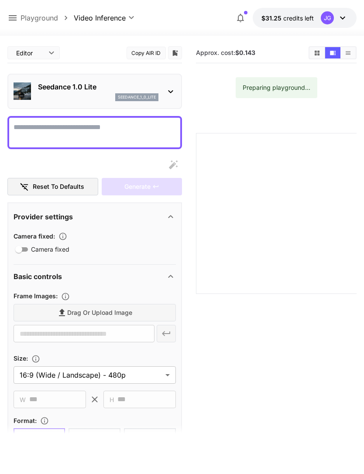
click at [14, 19] on icon at bounding box center [12, 18] width 10 height 10
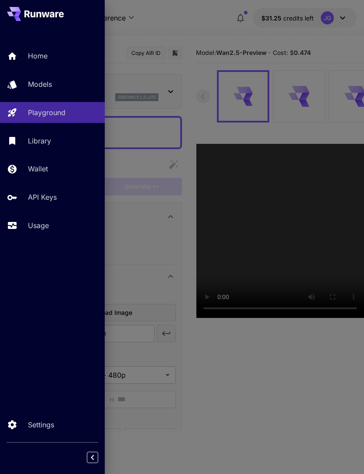
click at [46, 221] on p "Usage" at bounding box center [38, 225] width 21 height 10
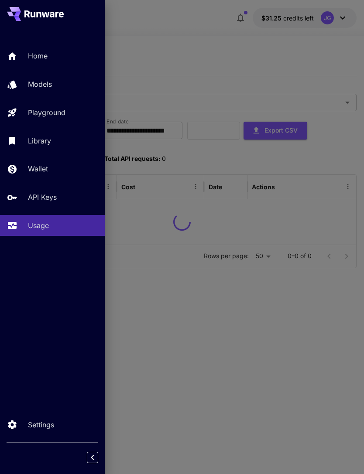
click at [196, 64] on div at bounding box center [182, 237] width 364 height 474
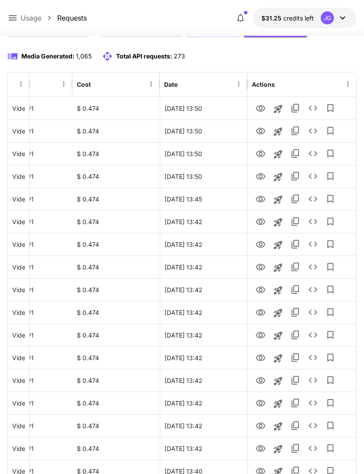
scroll to position [103, 0]
click at [280, 450] on icon "Launch in playground" at bounding box center [278, 449] width 8 height 8
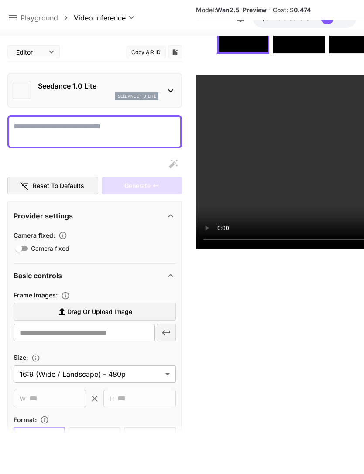
type textarea "**********"
type input "**********"
type input "***"
type input "*"
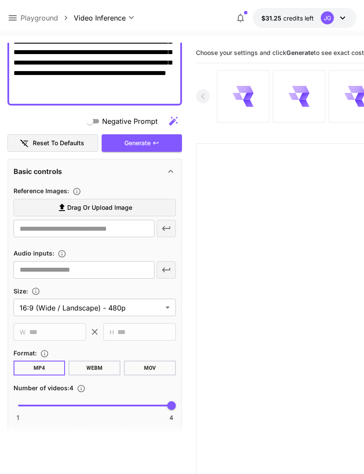
scroll to position [184, 0]
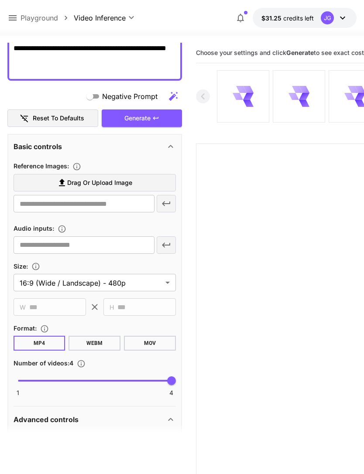
click at [140, 181] on label "Drag or upload image" at bounding box center [95, 183] width 162 height 18
click at [0, 0] on input "Drag or upload image" at bounding box center [0, 0] width 0 height 0
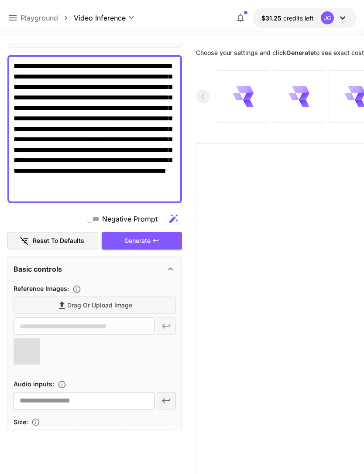
scroll to position [62, 0]
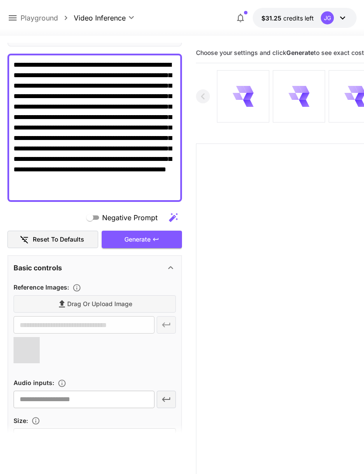
click at [175, 176] on textarea "**********" at bounding box center [95, 128] width 162 height 136
type textarea "**********"
type input "**********"
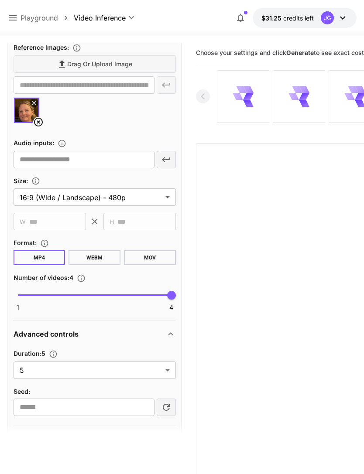
scroll to position [327, 0]
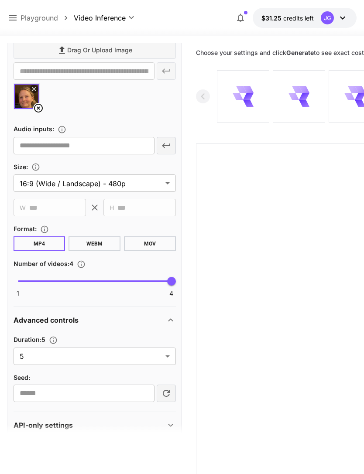
type textarea "**********"
click at [165, 356] on body "**********" at bounding box center [182, 271] width 364 height 543
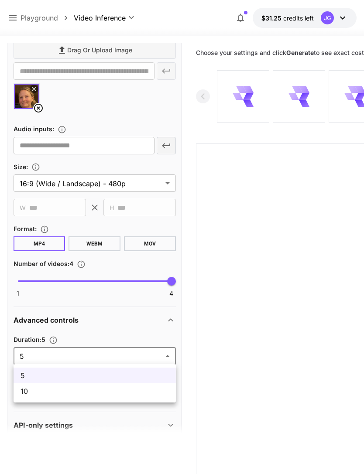
click at [124, 399] on li "10" at bounding box center [95, 391] width 162 height 16
type input "**"
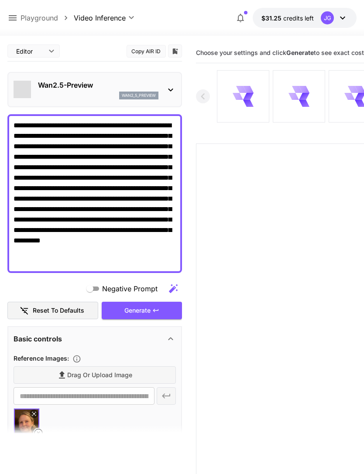
scroll to position [0, 0]
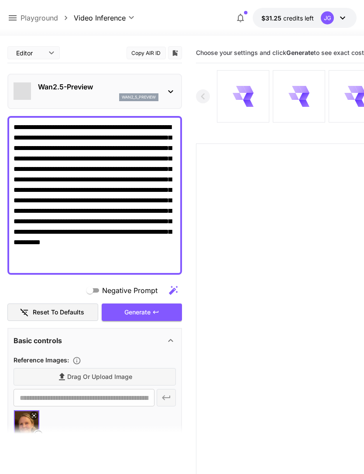
click at [149, 313] on div "Generate" at bounding box center [142, 313] width 80 height 18
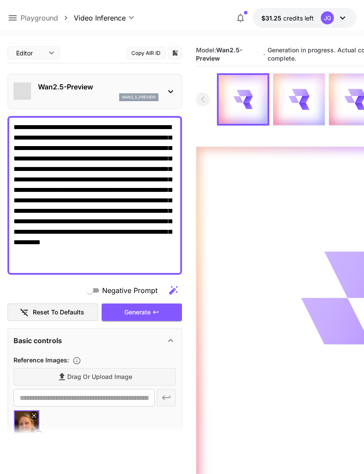
click at [151, 311] on div "Generate" at bounding box center [142, 313] width 80 height 18
click at [21, 13] on p "Playground" at bounding box center [40, 18] width 38 height 10
type input "**********"
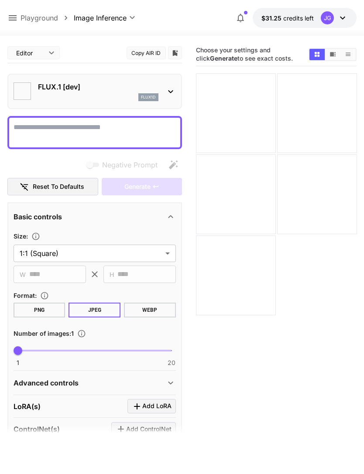
type input "**********"
click at [12, 22] on icon at bounding box center [12, 18] width 10 height 10
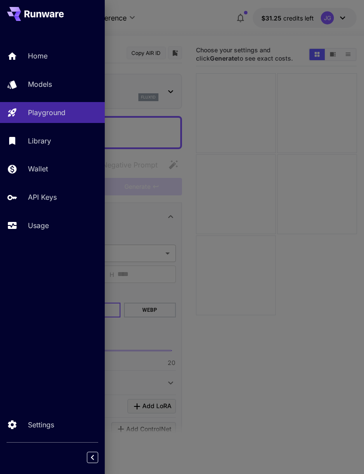
click at [49, 231] on link "Usage" at bounding box center [52, 225] width 105 height 21
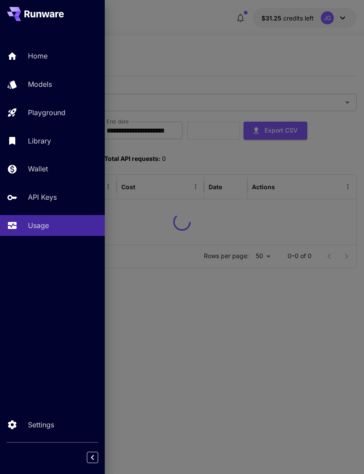
click at [192, 40] on div at bounding box center [182, 237] width 364 height 474
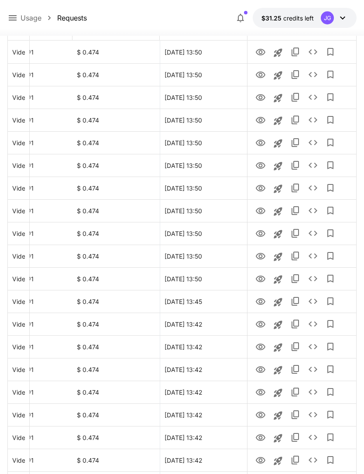
scroll to position [158, 0]
click at [257, 279] on icon "View" at bounding box center [260, 279] width 10 height 10
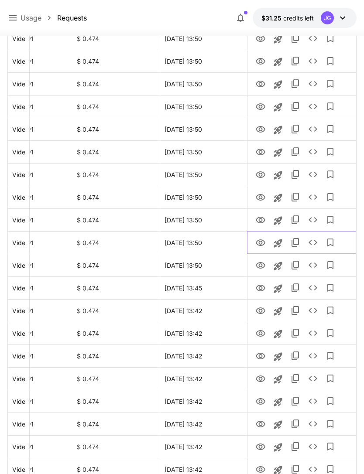
click at [262, 241] on icon "View" at bounding box center [260, 243] width 10 height 10
click at [260, 268] on icon "View" at bounding box center [261, 265] width 10 height 7
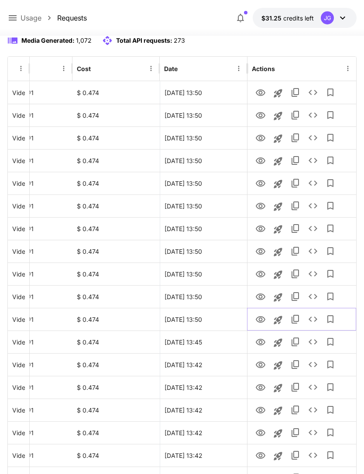
scroll to position [0, 0]
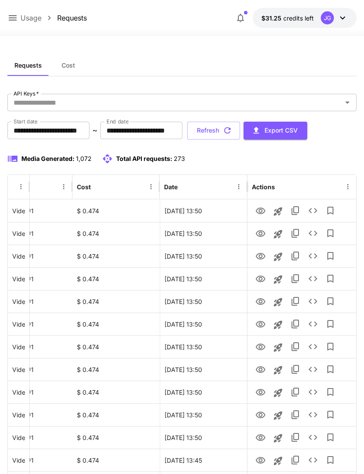
click at [240, 131] on button "Refresh" at bounding box center [213, 131] width 53 height 18
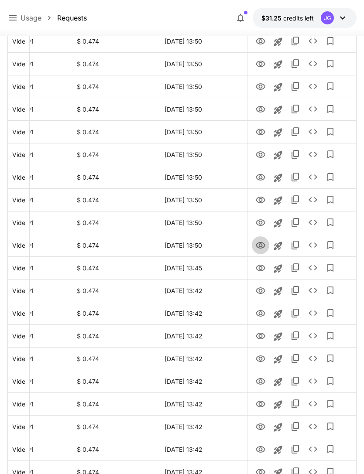
scroll to position [215, 0]
click at [262, 250] on icon "View" at bounding box center [260, 245] width 10 height 10
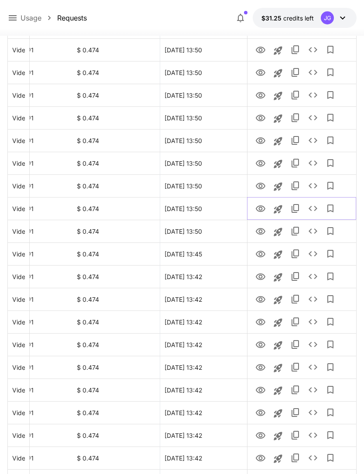
click at [261, 206] on icon "View" at bounding box center [261, 208] width 10 height 7
click at [262, 182] on icon "View" at bounding box center [260, 186] width 10 height 10
click at [263, 162] on icon "View" at bounding box center [260, 163] width 10 height 10
click at [258, 188] on icon "View" at bounding box center [261, 186] width 10 height 7
click at [262, 139] on icon "View" at bounding box center [260, 141] width 10 height 10
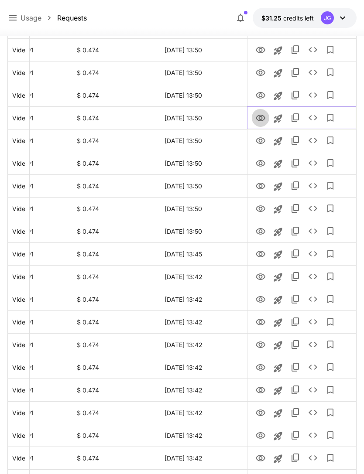
click at [261, 116] on icon "View" at bounding box center [260, 118] width 10 height 10
click at [257, 141] on icon "View" at bounding box center [260, 141] width 10 height 10
click at [265, 92] on icon "View" at bounding box center [260, 95] width 10 height 10
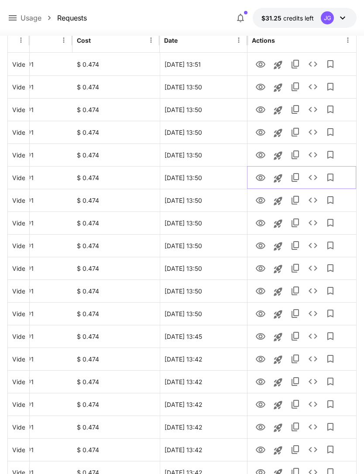
scroll to position [147, 0]
click at [261, 155] on icon "View" at bounding box center [260, 155] width 10 height 10
click at [260, 132] on icon "View" at bounding box center [260, 132] width 10 height 10
click at [262, 155] on icon "View" at bounding box center [261, 155] width 10 height 7
click at [261, 106] on icon "View" at bounding box center [260, 110] width 10 height 10
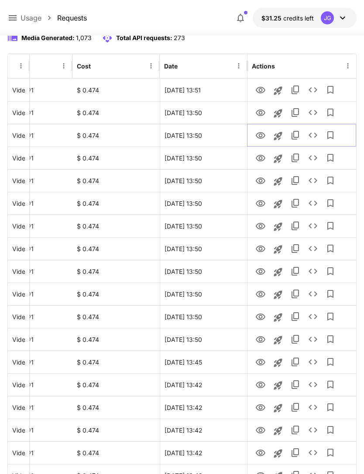
scroll to position [92, 0]
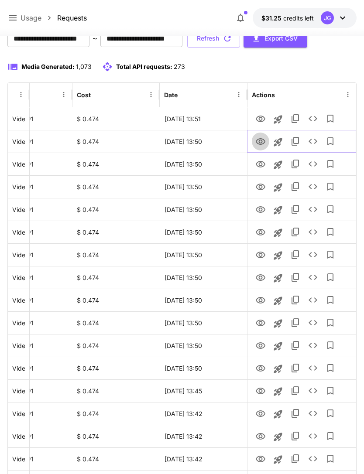
click at [258, 141] on icon "View" at bounding box center [260, 142] width 10 height 10
click at [263, 117] on icon "View" at bounding box center [261, 119] width 10 height 7
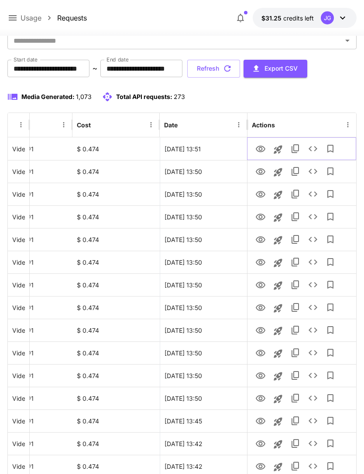
scroll to position [0, 0]
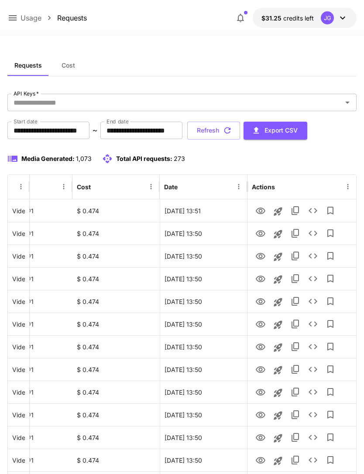
click at [240, 129] on button "Refresh" at bounding box center [213, 131] width 53 height 18
click at [240, 134] on button "Refresh" at bounding box center [213, 131] width 53 height 18
click at [260, 255] on icon "View" at bounding box center [260, 256] width 10 height 10
click at [262, 233] on icon "View" at bounding box center [261, 233] width 10 height 7
click at [260, 208] on icon "View" at bounding box center [261, 211] width 10 height 7
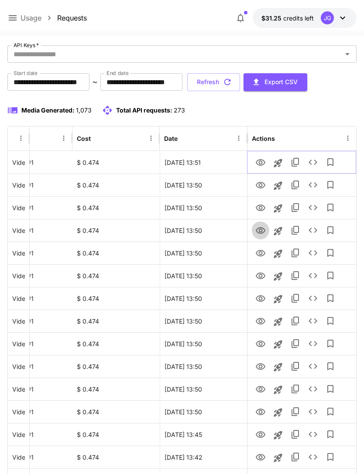
scroll to position [48, 0]
click at [260, 230] on icon "View" at bounding box center [260, 231] width 10 height 10
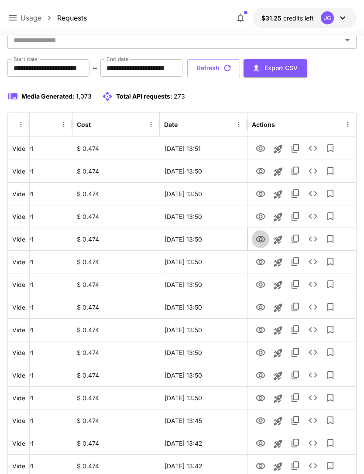
click at [260, 240] on icon "View" at bounding box center [260, 239] width 10 height 10
click at [263, 262] on icon "View" at bounding box center [260, 262] width 10 height 10
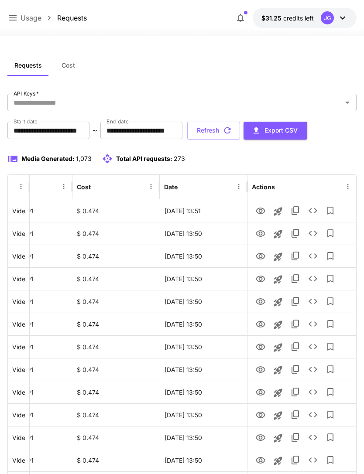
click at [240, 132] on button "Refresh" at bounding box center [213, 131] width 53 height 18
click at [260, 394] on icon "View" at bounding box center [261, 392] width 10 height 7
click at [240, 130] on button "Refresh" at bounding box center [213, 131] width 53 height 18
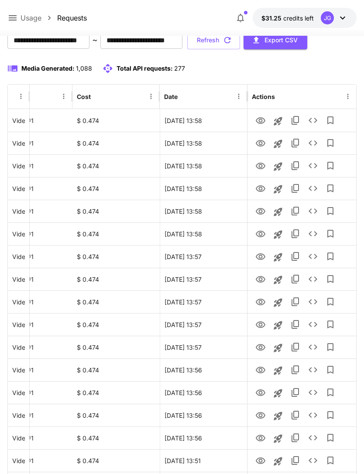
scroll to position [90, 0]
click at [11, 18] on icon at bounding box center [13, 17] width 8 height 5
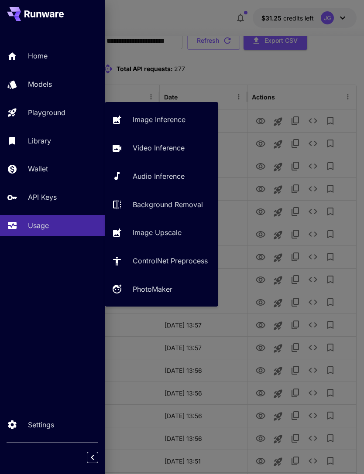
click at [64, 116] on p "Playground" at bounding box center [47, 112] width 38 height 10
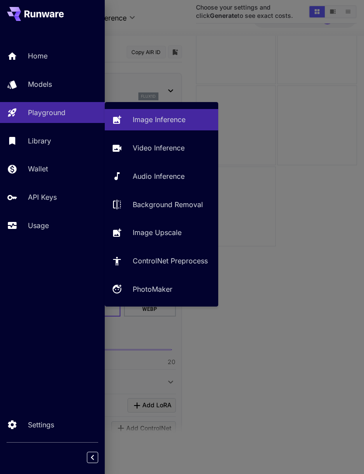
type input "**********"
click at [160, 152] on p "Video Inference" at bounding box center [159, 148] width 52 height 10
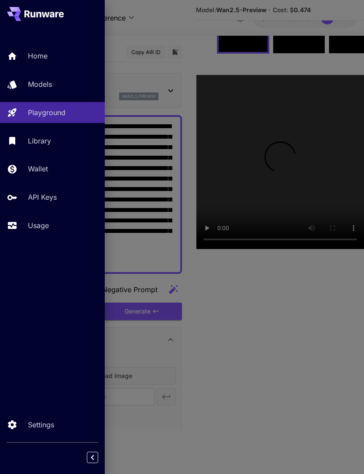
type input "**********"
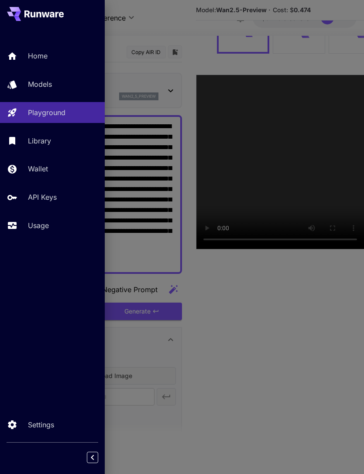
type input "*"
click at [183, 35] on div at bounding box center [182, 237] width 364 height 474
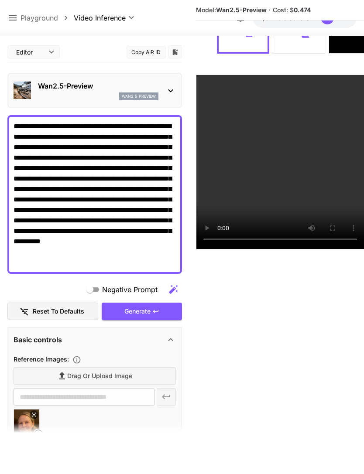
click at [59, 252] on textarea "**********" at bounding box center [95, 194] width 162 height 147
click at [48, 253] on textarea "**********" at bounding box center [95, 194] width 162 height 147
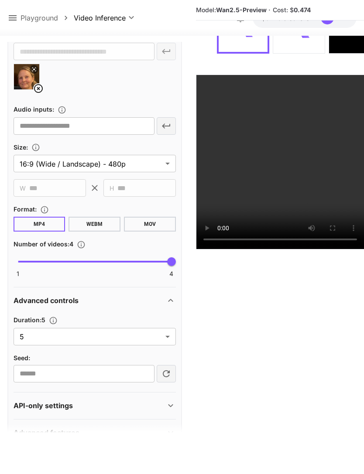
scroll to position [335, 0]
type textarea "**********"
click at [162, 338] on body "**********" at bounding box center [182, 202] width 364 height 543
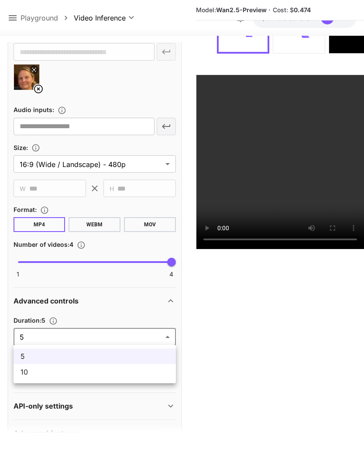
click at [134, 377] on span "10" at bounding box center [95, 372] width 148 height 10
type input "**"
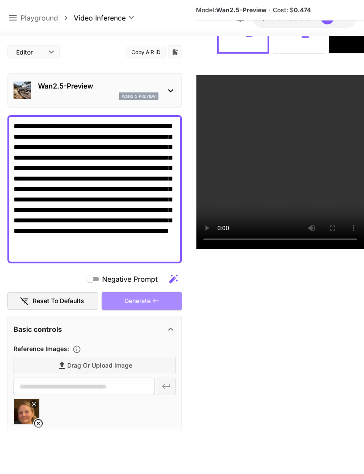
scroll to position [0, 0]
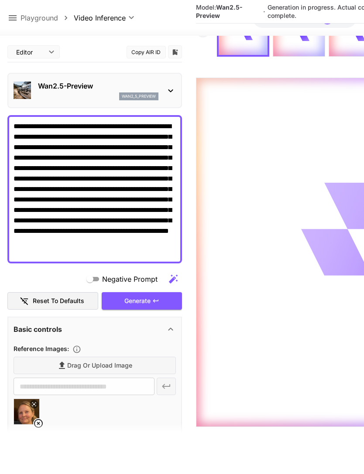
click at [15, 18] on icon at bounding box center [13, 17] width 8 height 5
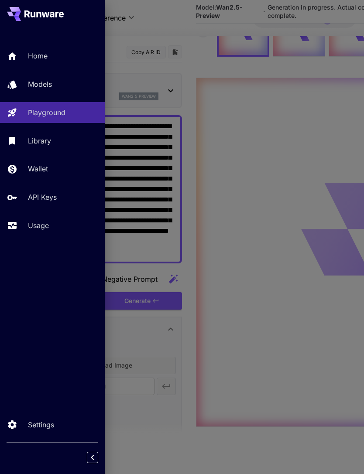
click at [41, 224] on p "Usage" at bounding box center [38, 225] width 21 height 10
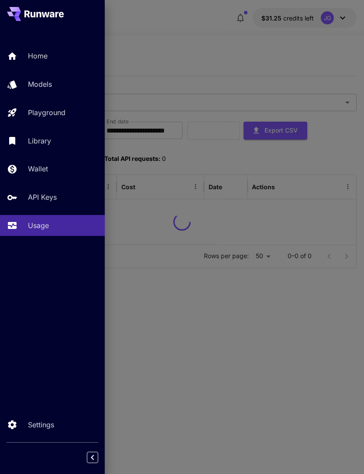
click at [177, 48] on div at bounding box center [182, 237] width 364 height 474
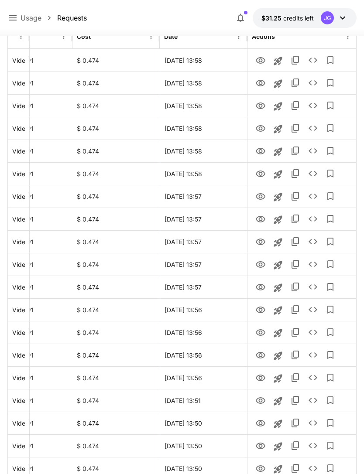
scroll to position [151, 0]
click at [261, 354] on icon "View" at bounding box center [261, 355] width 10 height 7
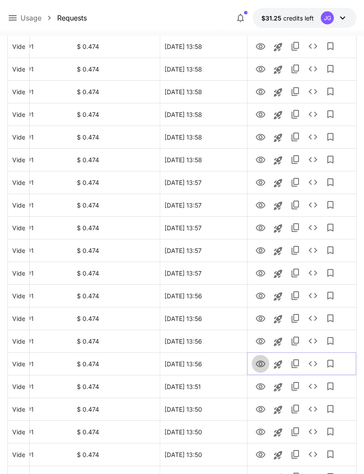
click at [262, 363] on icon "View" at bounding box center [260, 364] width 10 height 10
click at [260, 336] on icon "View" at bounding box center [260, 341] width 10 height 10
click at [264, 316] on icon "View" at bounding box center [260, 319] width 10 height 10
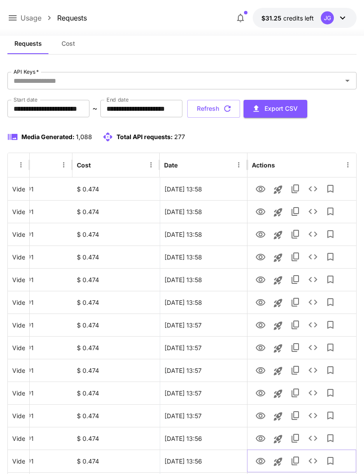
scroll to position [0, 0]
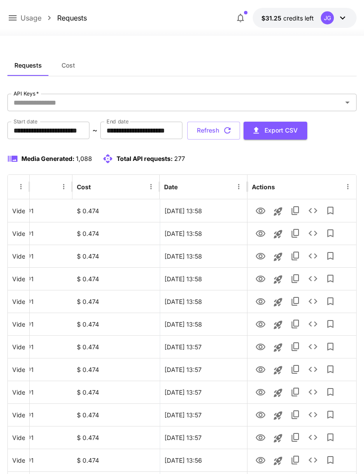
click at [240, 130] on button "Refresh" at bounding box center [213, 131] width 53 height 18
click at [263, 235] on icon "View" at bounding box center [260, 234] width 10 height 10
click at [261, 210] on icon "View" at bounding box center [260, 211] width 10 height 10
click at [240, 130] on button "Refresh" at bounding box center [213, 131] width 53 height 18
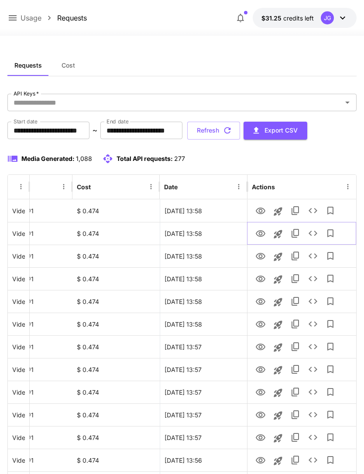
click at [259, 230] on icon "View" at bounding box center [261, 233] width 10 height 7
click at [262, 394] on icon "View" at bounding box center [261, 392] width 10 height 7
click at [232, 134] on icon "button" at bounding box center [228, 131] width 10 height 10
click at [240, 127] on button "Refresh" at bounding box center [213, 131] width 53 height 18
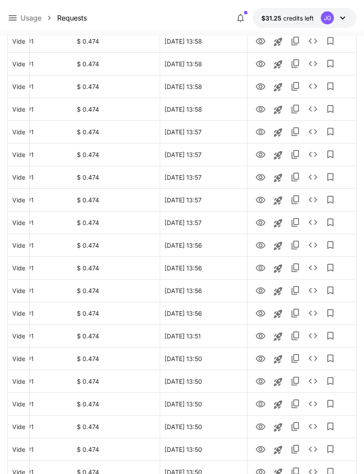
scroll to position [194, 0]
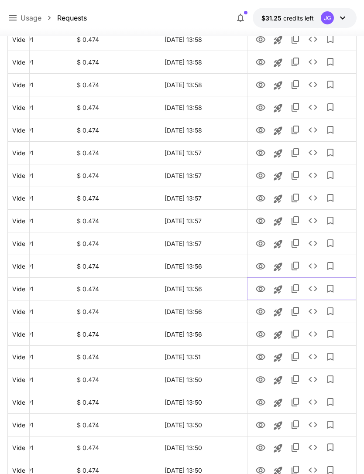
click at [261, 286] on icon "View" at bounding box center [261, 289] width 10 height 7
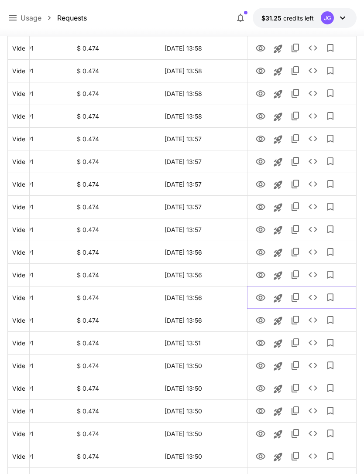
click at [263, 299] on icon "View" at bounding box center [260, 298] width 10 height 10
click at [262, 277] on icon "View" at bounding box center [261, 275] width 10 height 7
click at [261, 251] on icon "View" at bounding box center [261, 252] width 10 height 7
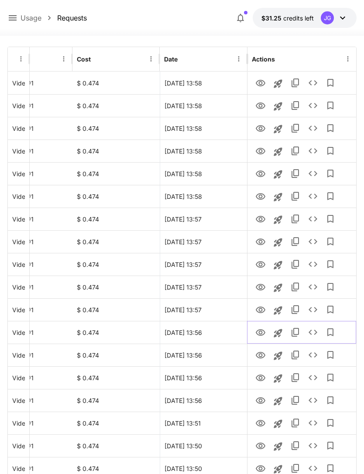
scroll to position [0, 0]
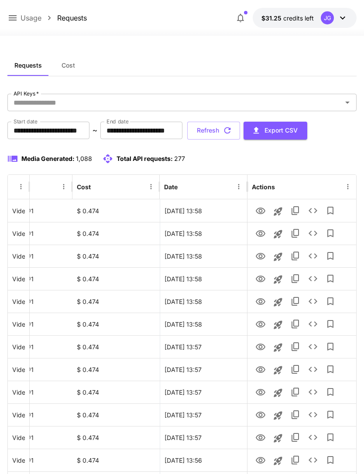
click at [240, 132] on button "Refresh" at bounding box center [213, 131] width 53 height 18
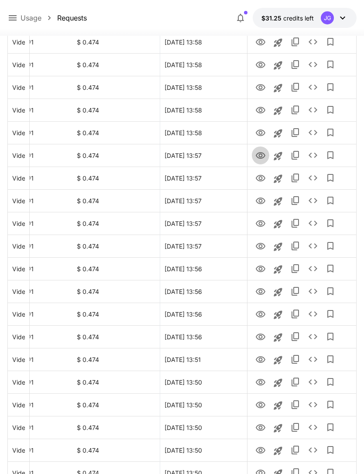
scroll to position [192, 0]
click at [261, 157] on icon "View" at bounding box center [261, 155] width 10 height 7
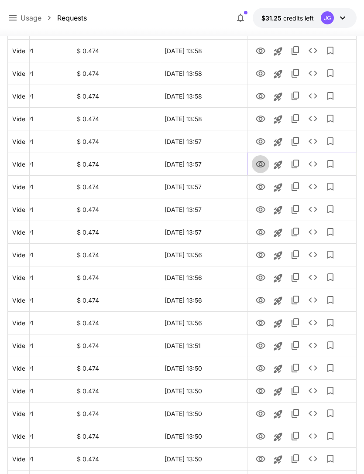
click at [262, 164] on icon "View" at bounding box center [261, 164] width 10 height 7
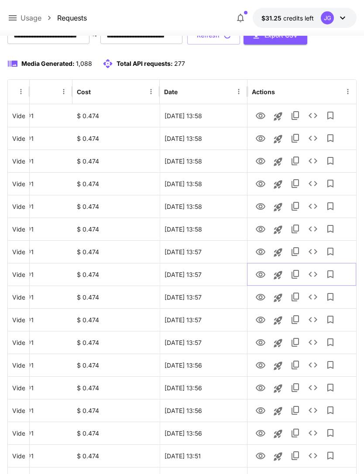
scroll to position [0, 0]
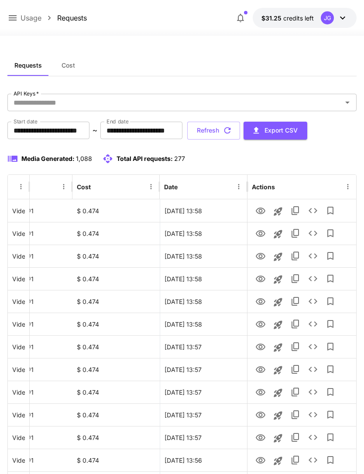
click at [240, 133] on button "Refresh" at bounding box center [213, 131] width 53 height 18
click at [240, 130] on button "Refresh" at bounding box center [213, 131] width 53 height 18
click at [263, 348] on icon "View" at bounding box center [260, 347] width 10 height 10
click at [260, 326] on icon "View" at bounding box center [260, 324] width 10 height 10
click at [232, 130] on icon "button" at bounding box center [228, 131] width 10 height 10
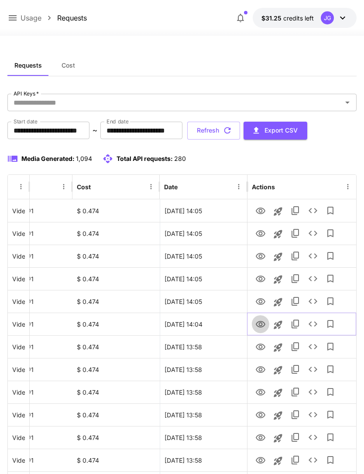
click at [264, 323] on icon "View" at bounding box center [261, 324] width 10 height 7
click at [260, 302] on icon "View" at bounding box center [260, 302] width 10 height 10
click at [240, 131] on button "Refresh" at bounding box center [213, 131] width 53 height 18
click at [261, 346] on icon "View" at bounding box center [261, 347] width 10 height 7
click at [260, 369] on icon "View" at bounding box center [260, 370] width 10 height 10
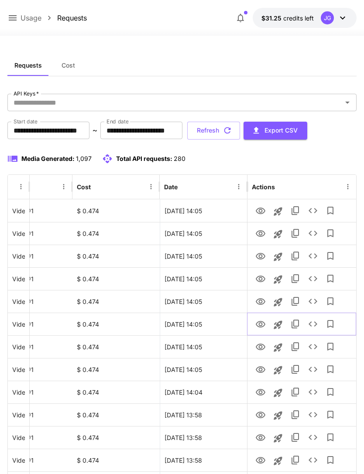
click at [264, 327] on icon "View" at bounding box center [260, 324] width 10 height 10
click at [261, 297] on icon "View" at bounding box center [260, 302] width 10 height 10
click at [262, 279] on icon "View" at bounding box center [261, 279] width 10 height 7
click at [240, 134] on button "Refresh" at bounding box center [213, 131] width 53 height 18
click at [261, 303] on icon "View" at bounding box center [261, 301] width 10 height 7
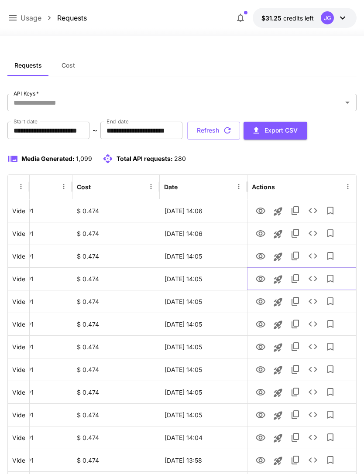
click at [264, 279] on icon "View" at bounding box center [261, 279] width 10 height 7
click at [264, 303] on icon "View" at bounding box center [260, 302] width 10 height 10
click at [264, 366] on icon "View" at bounding box center [260, 370] width 10 height 10
click at [263, 346] on icon "View" at bounding box center [260, 347] width 10 height 10
click at [260, 210] on icon "View" at bounding box center [260, 211] width 10 height 10
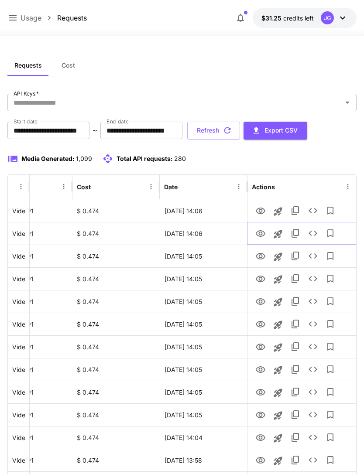
click at [260, 234] on icon "View" at bounding box center [260, 234] width 10 height 10
